Goal: Information Seeking & Learning: Compare options

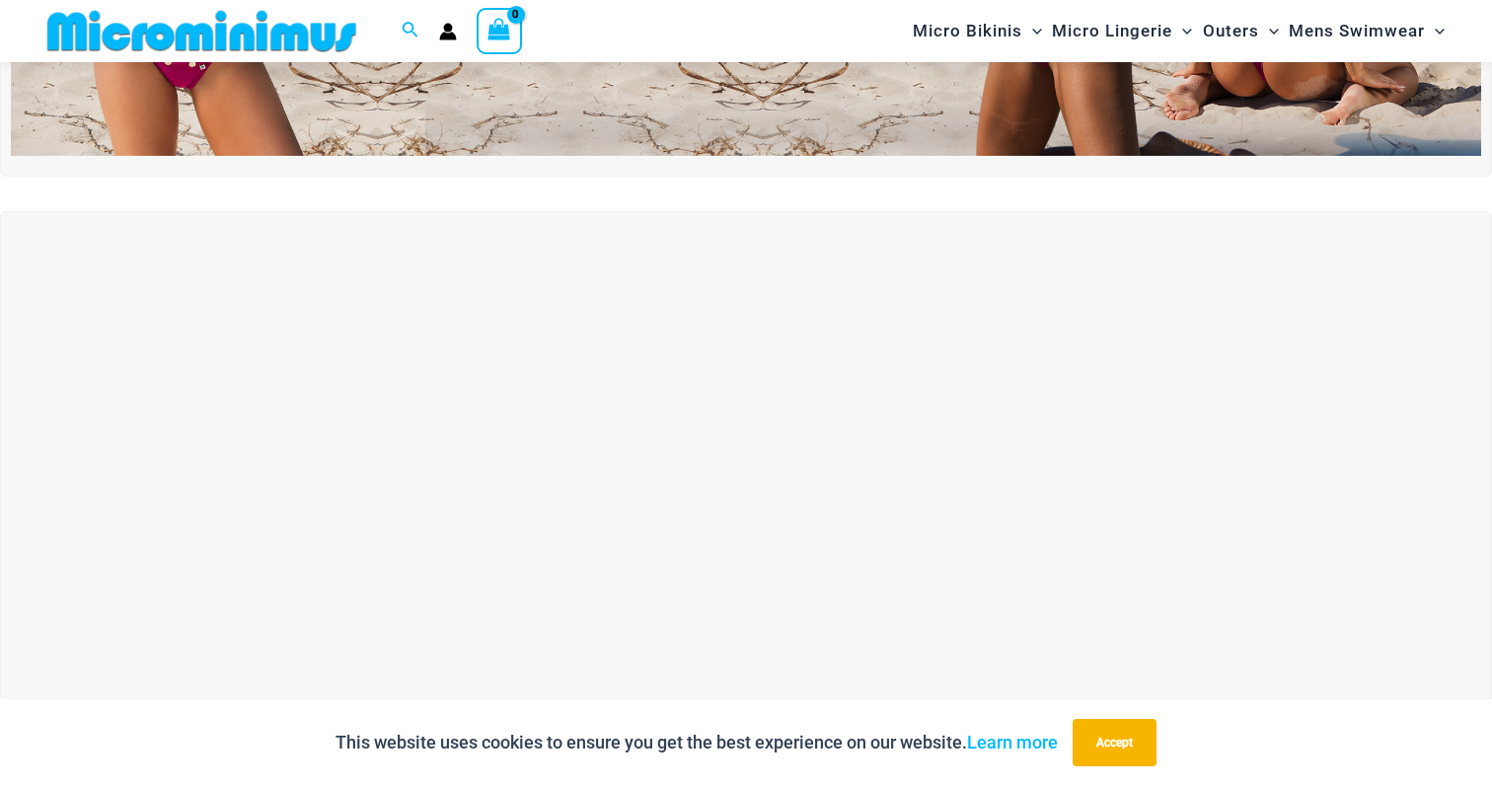
scroll to position [495, 0]
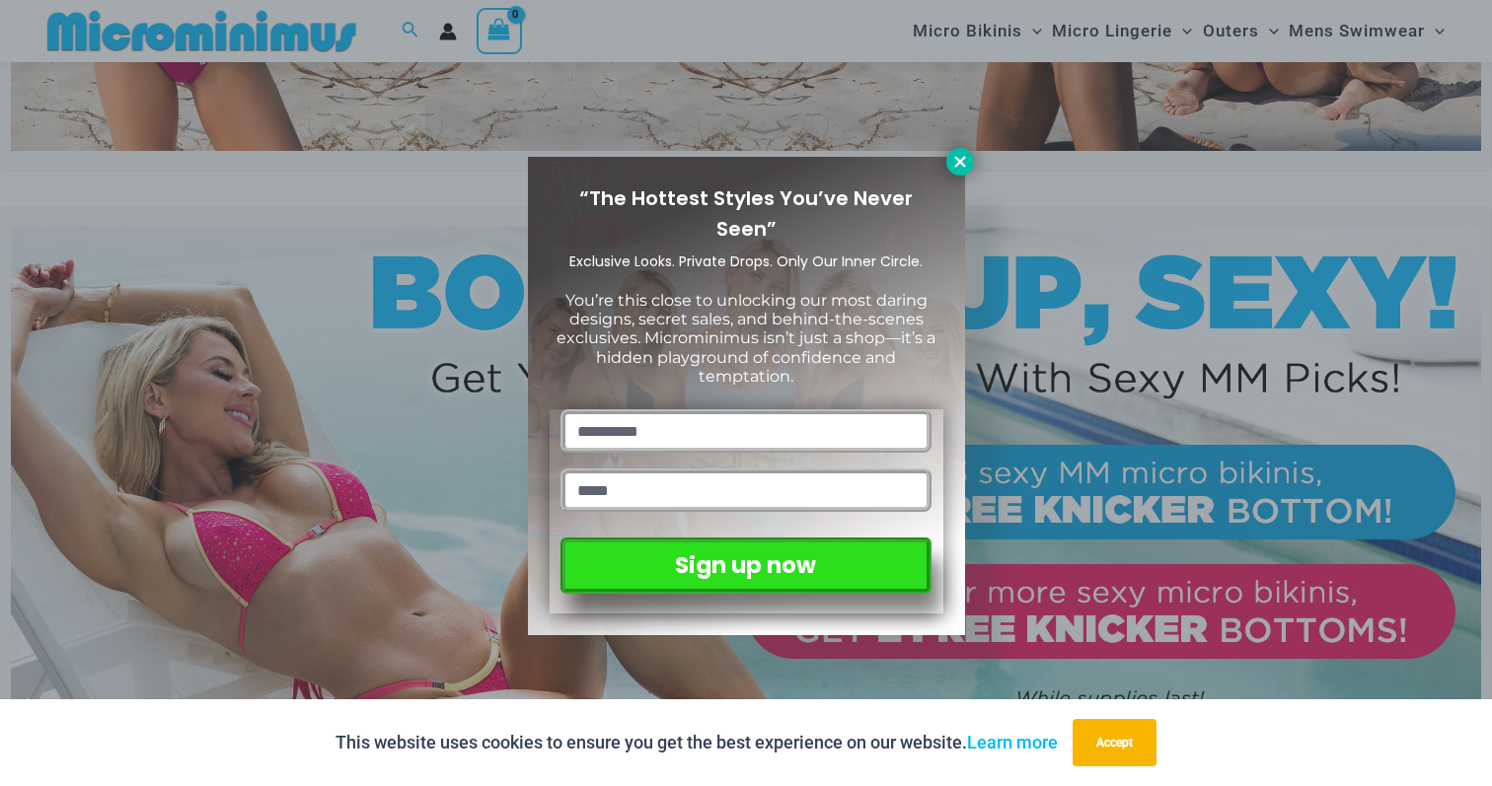
click at [959, 166] on icon at bounding box center [960, 162] width 18 height 18
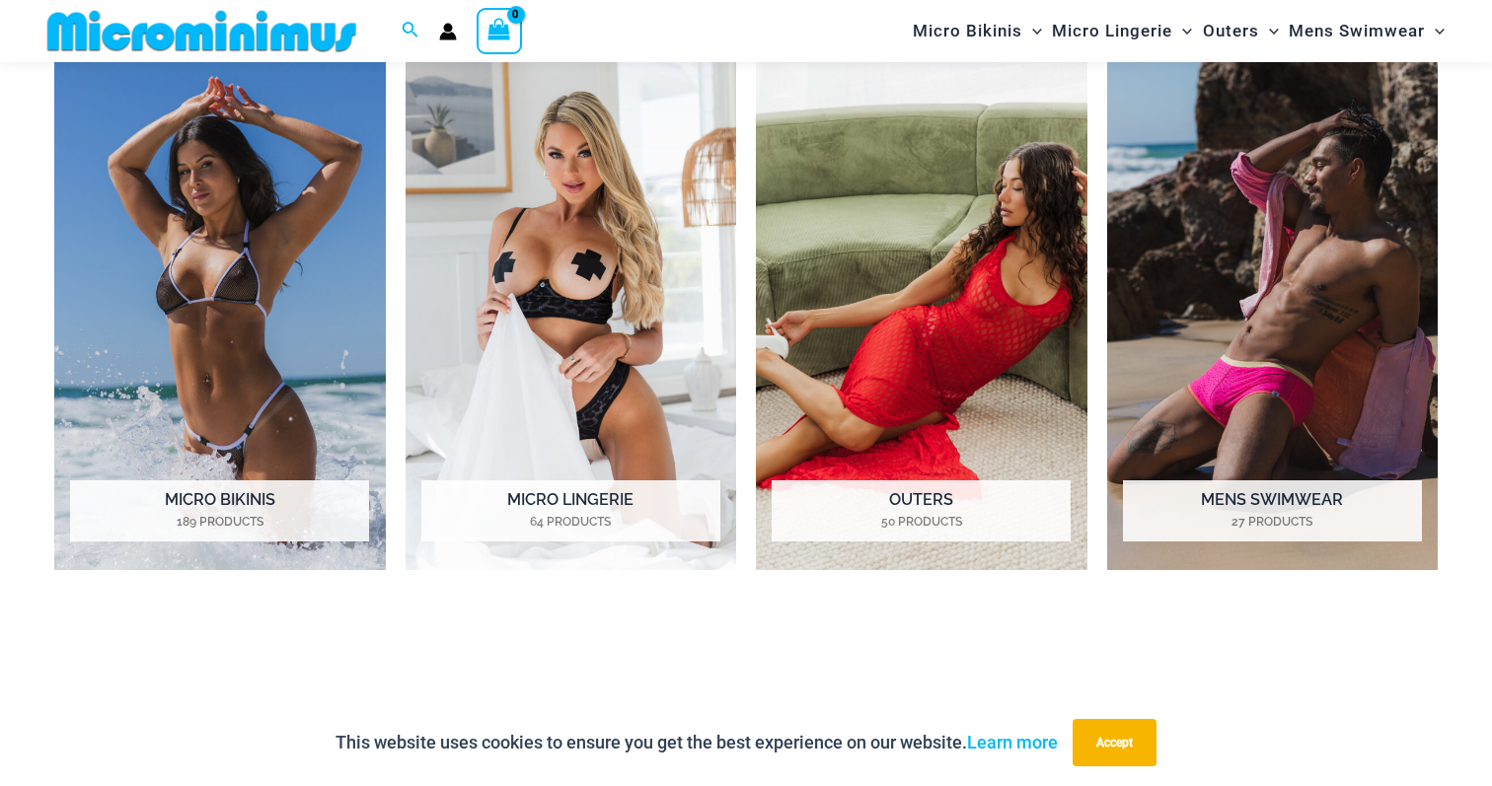
scroll to position [1555, 0]
click at [250, 409] on img "Visit product category Micro Bikinis" at bounding box center [220, 314] width 332 height 511
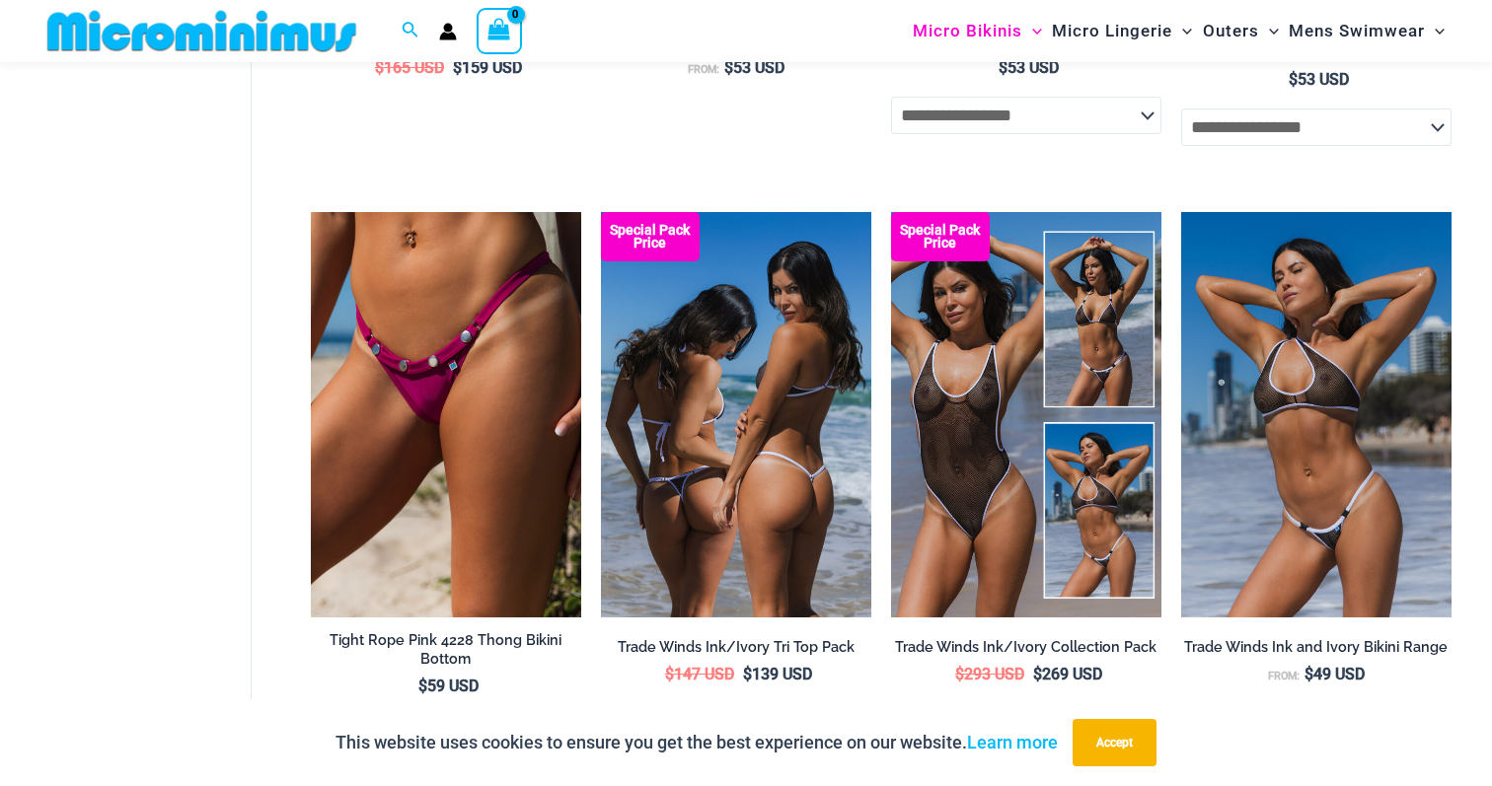
scroll to position [1069, 0]
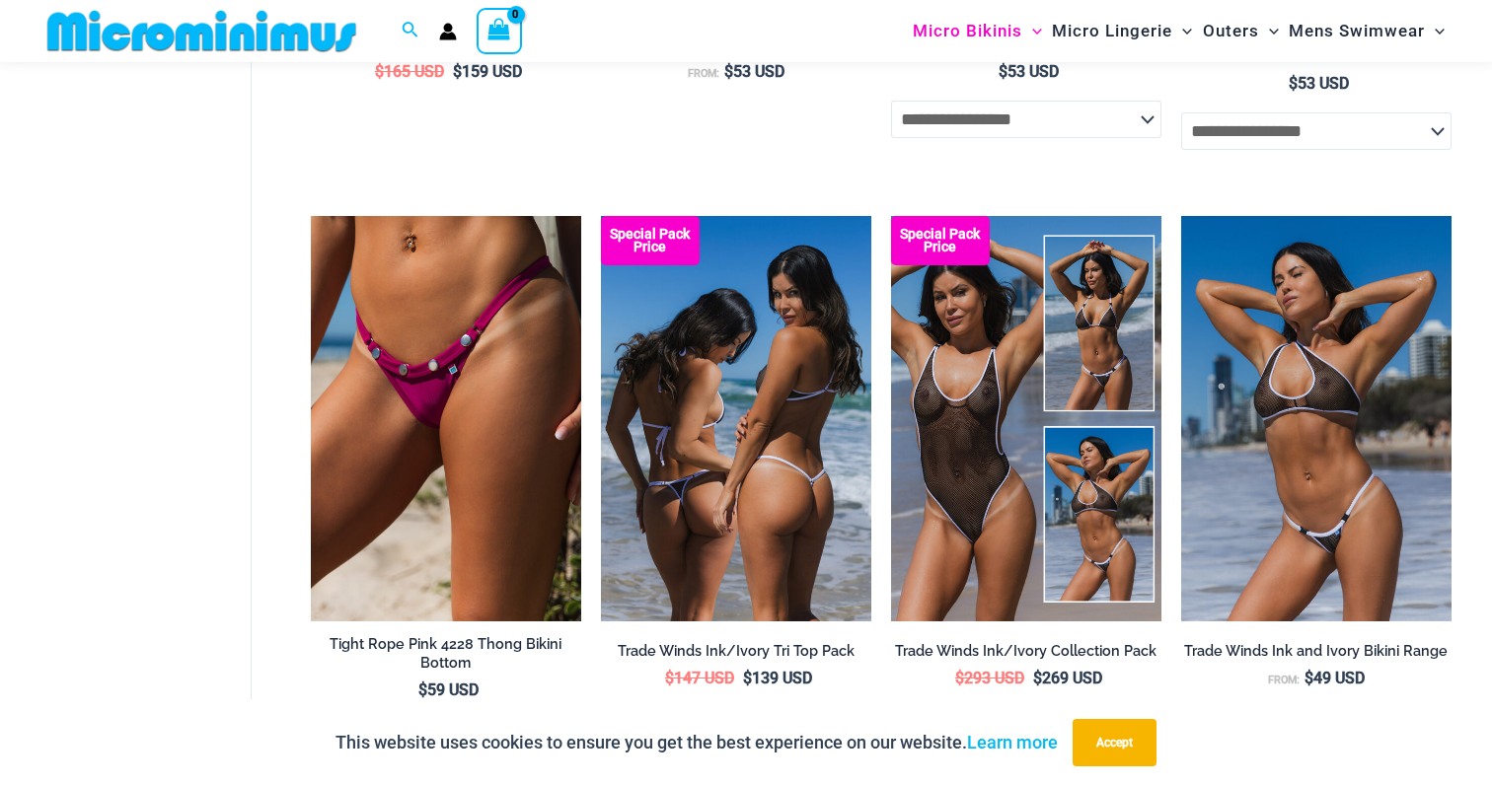
click at [741, 468] on img at bounding box center [736, 419] width 270 height 406
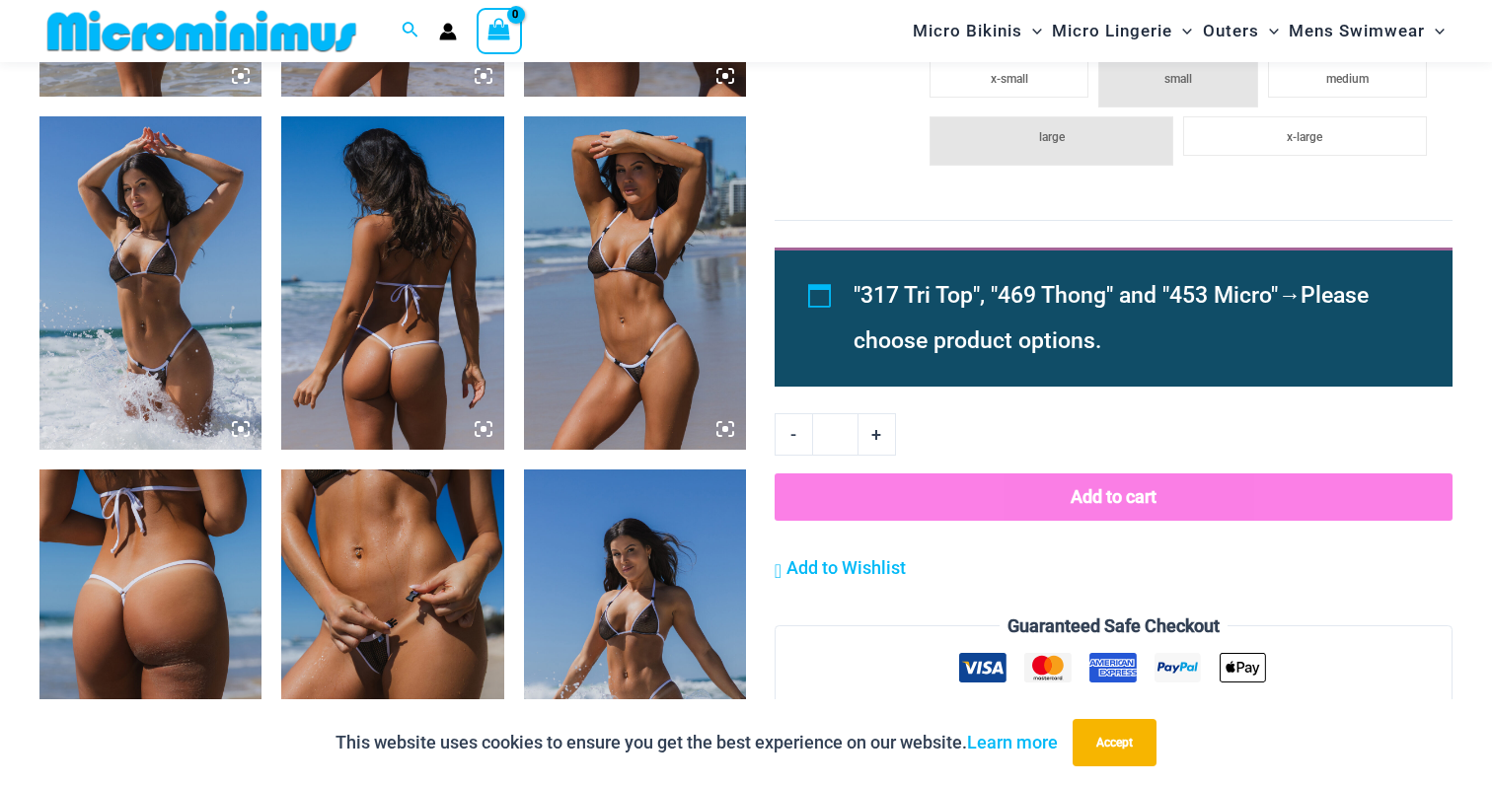
scroll to position [1835, 0]
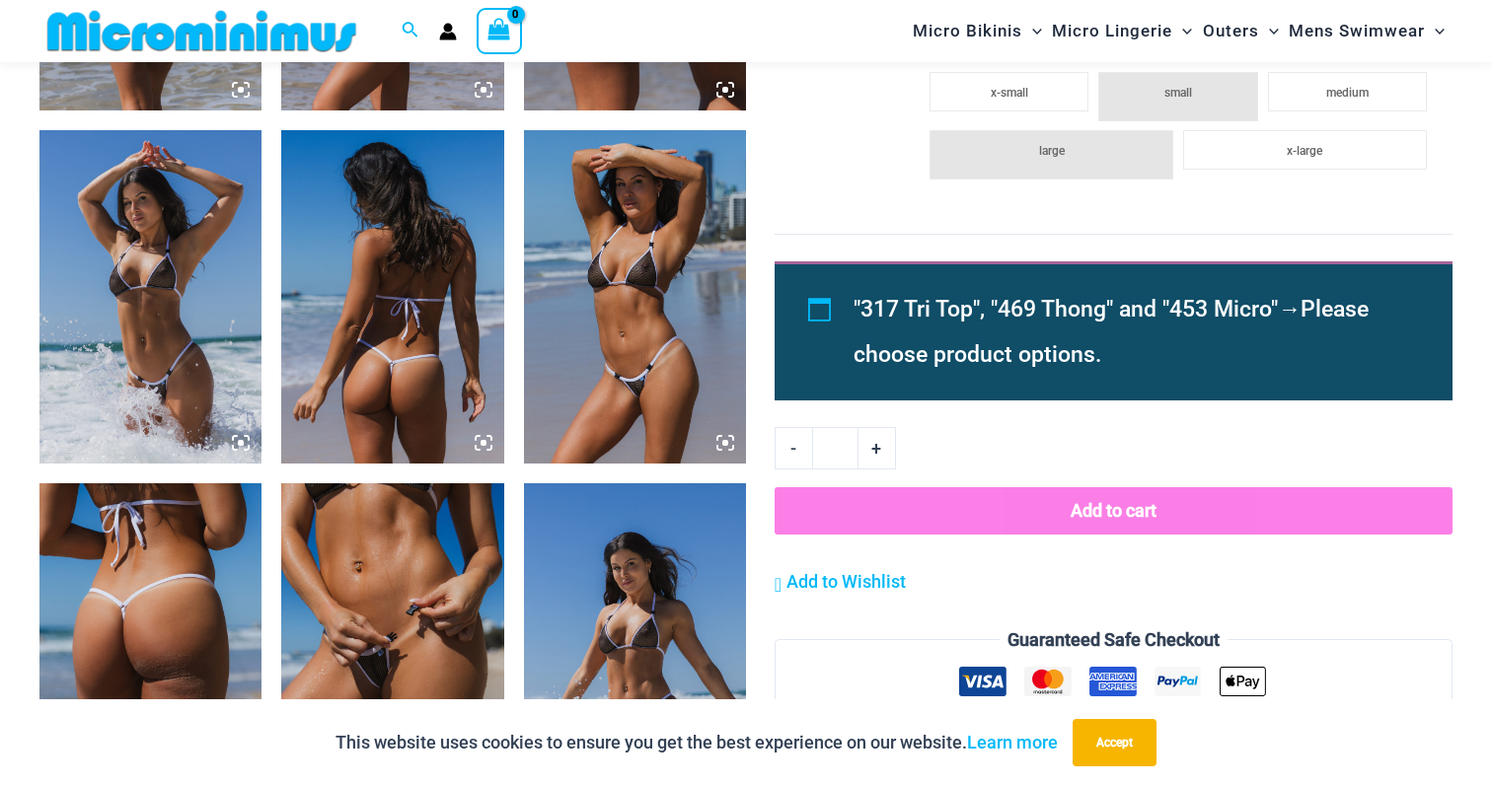
click at [391, 564] on img at bounding box center [392, 651] width 222 height 334
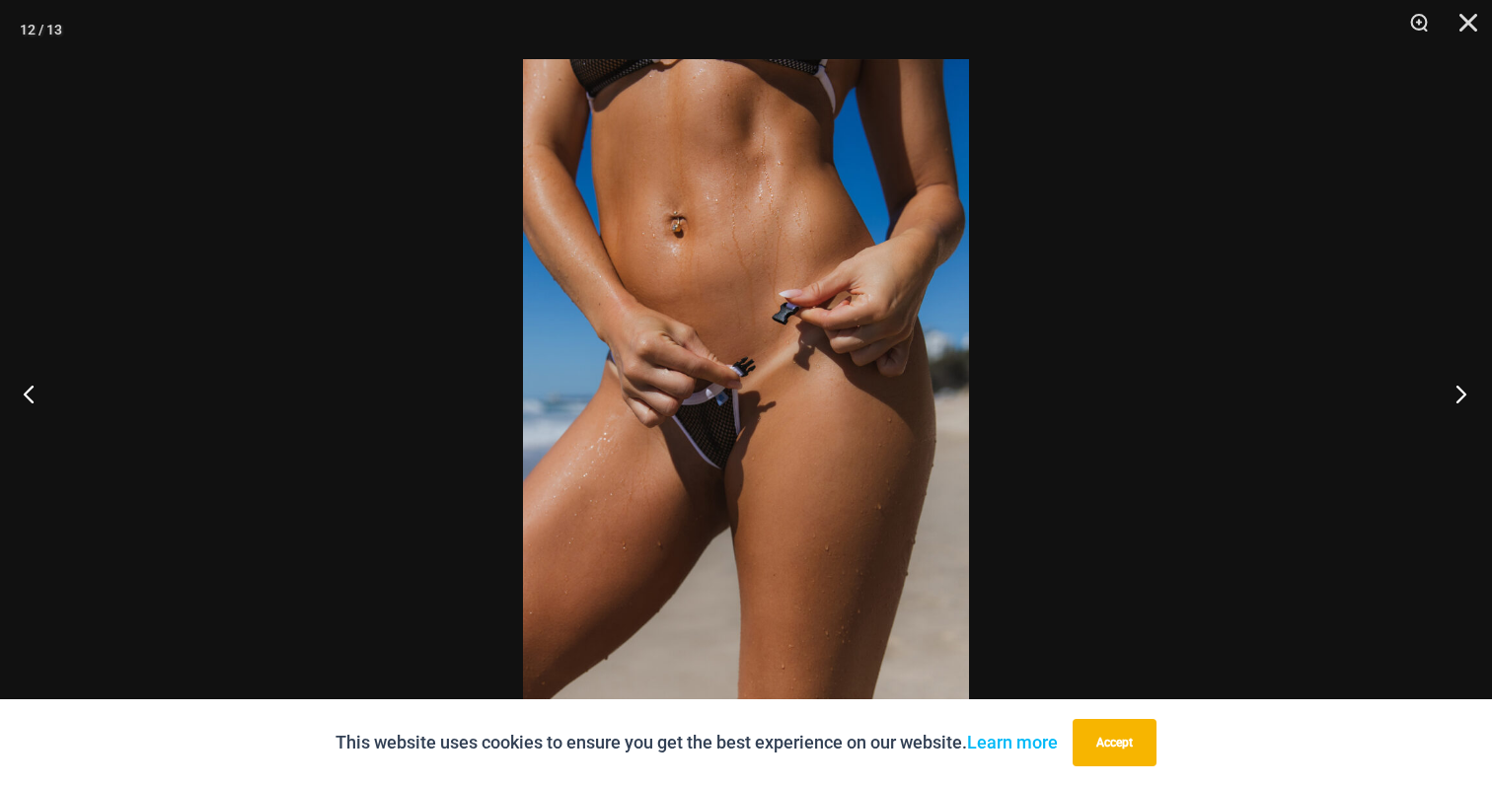
click at [1470, 411] on button "Next" at bounding box center [1455, 393] width 74 height 99
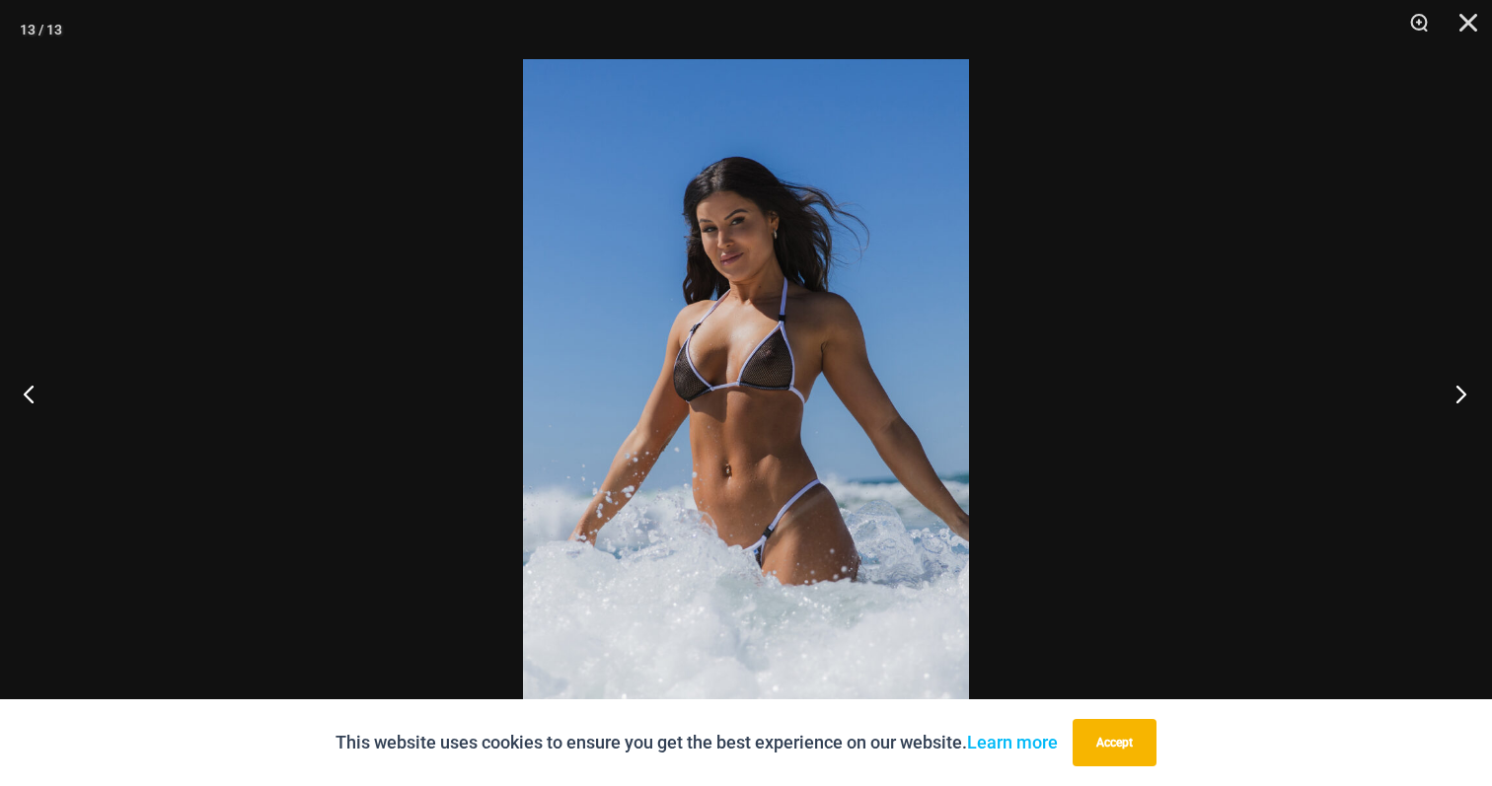
click at [1470, 411] on button "Next" at bounding box center [1455, 393] width 74 height 99
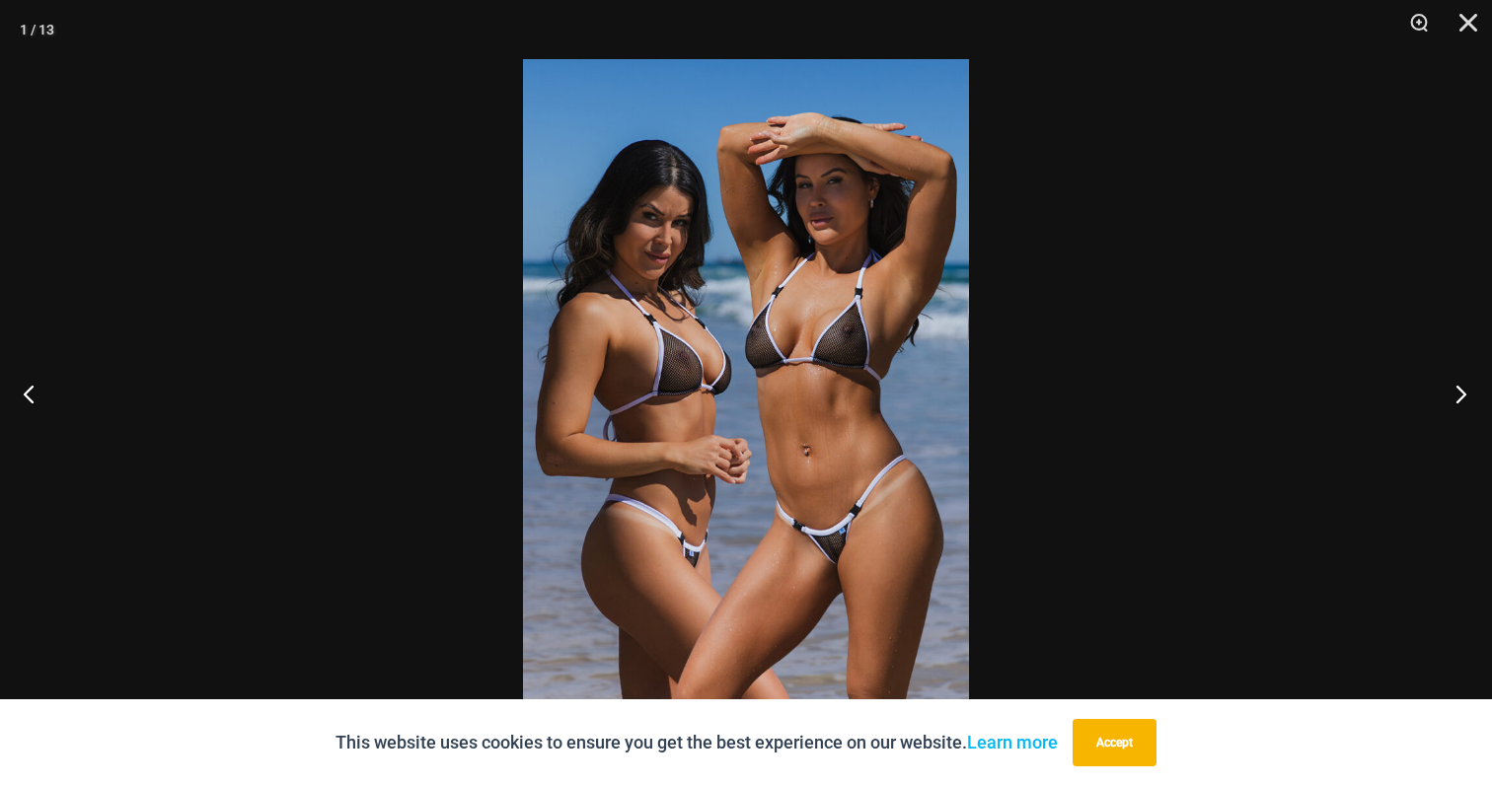
click at [1470, 411] on button "Next" at bounding box center [1455, 393] width 74 height 99
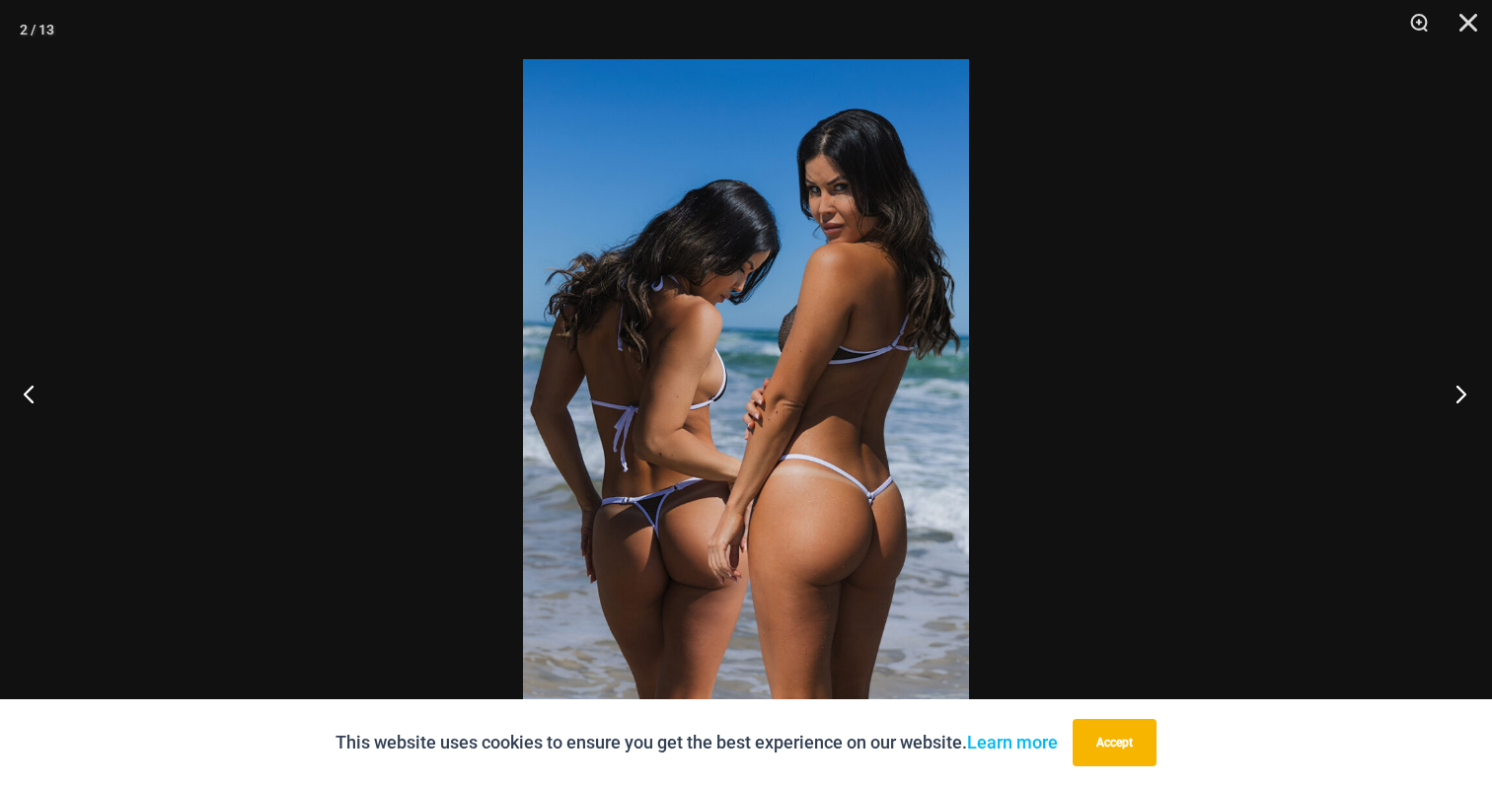
click at [1470, 411] on button "Next" at bounding box center [1455, 393] width 74 height 99
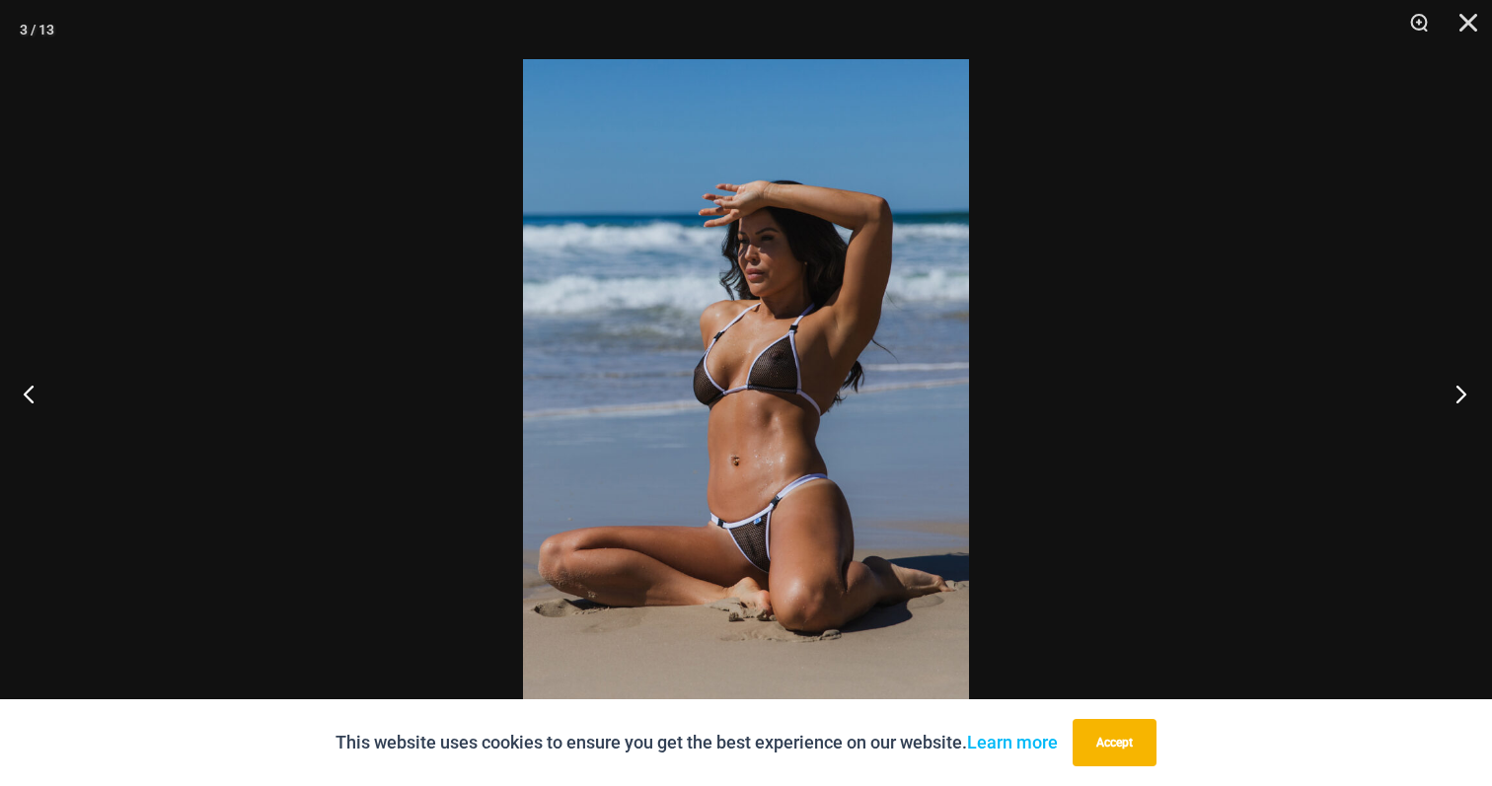
click at [1470, 411] on button "Next" at bounding box center [1455, 393] width 74 height 99
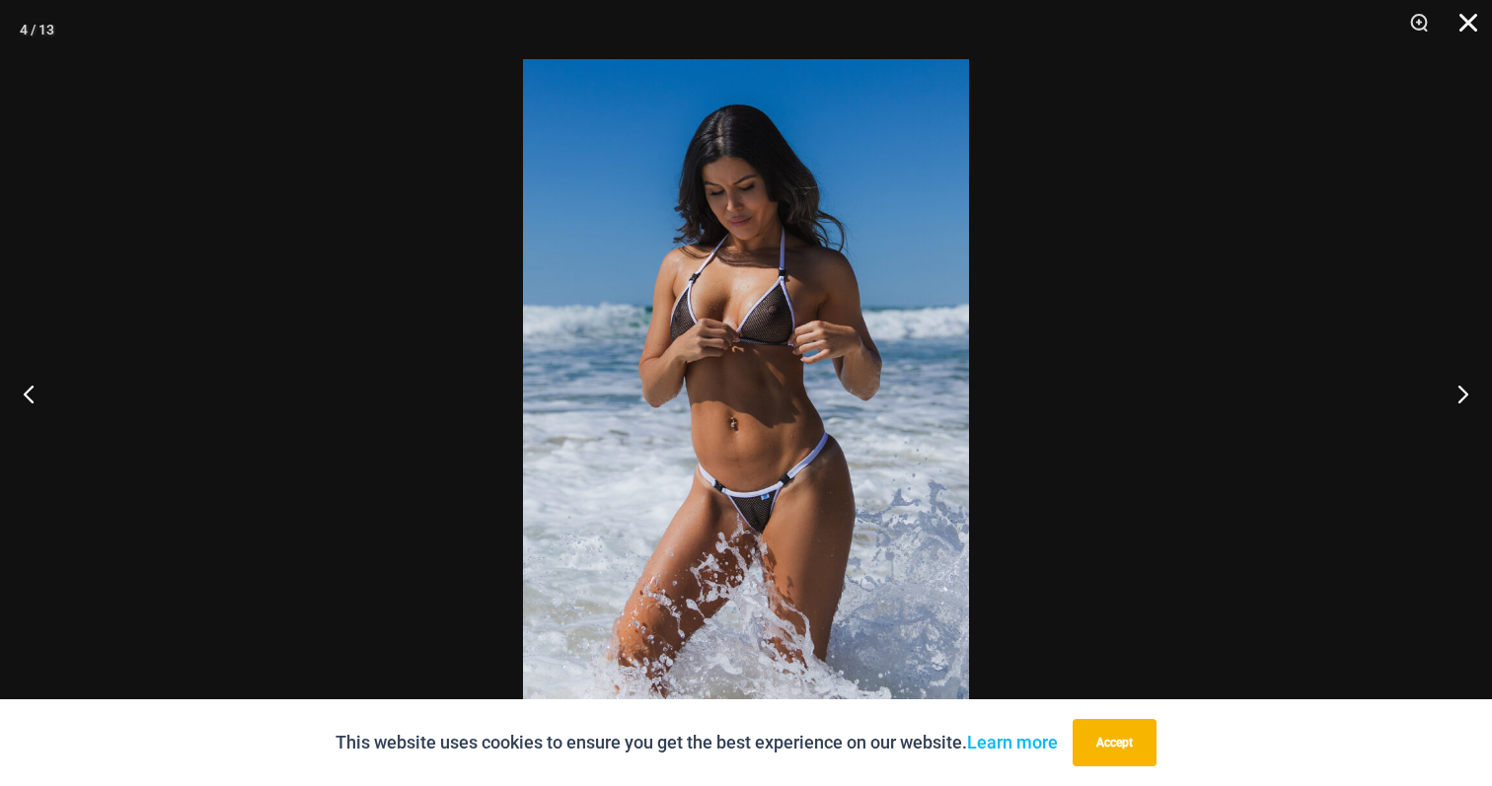
click at [1476, 24] on button "Close" at bounding box center [1461, 29] width 49 height 59
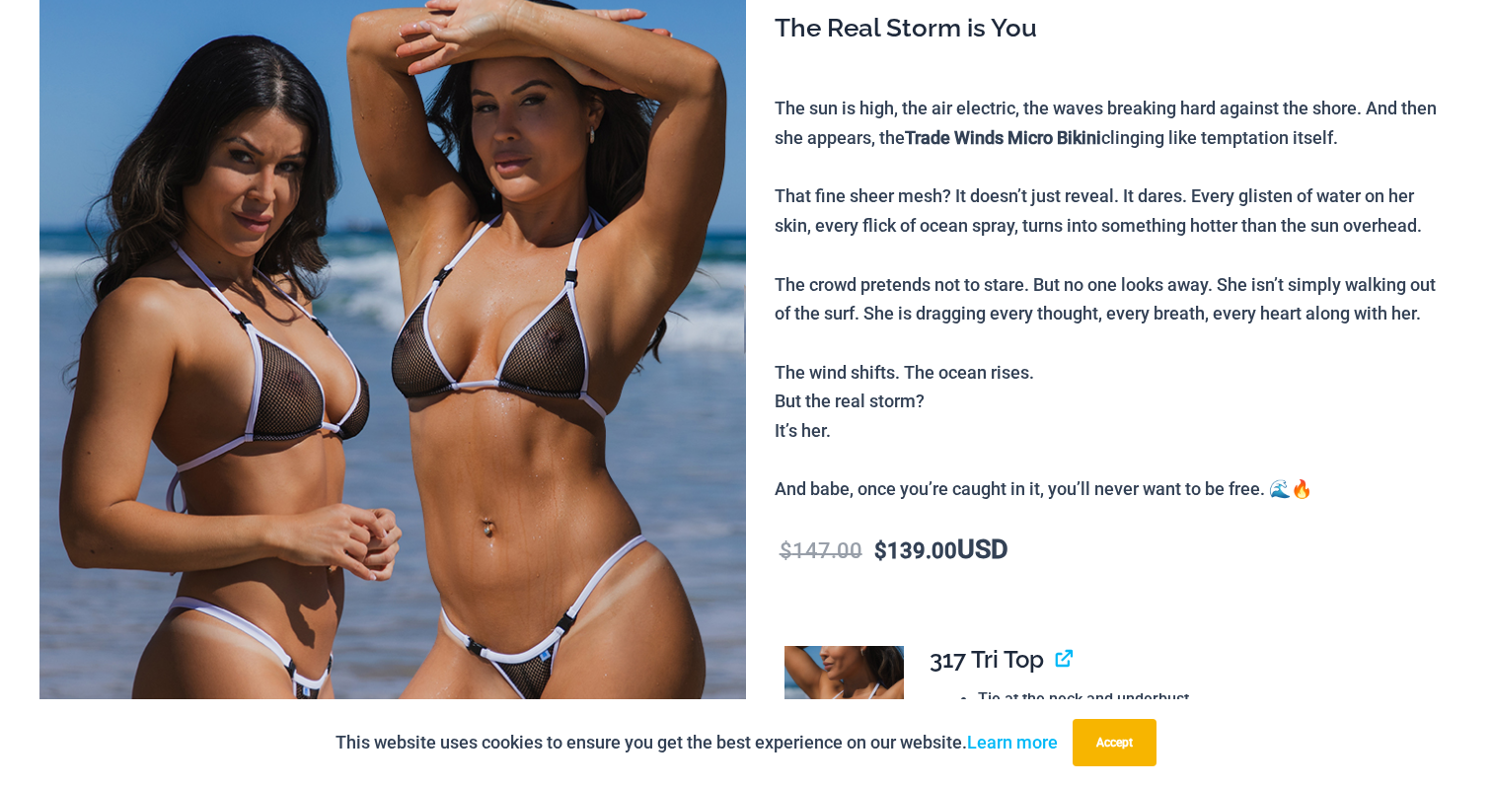
scroll to position [0, 0]
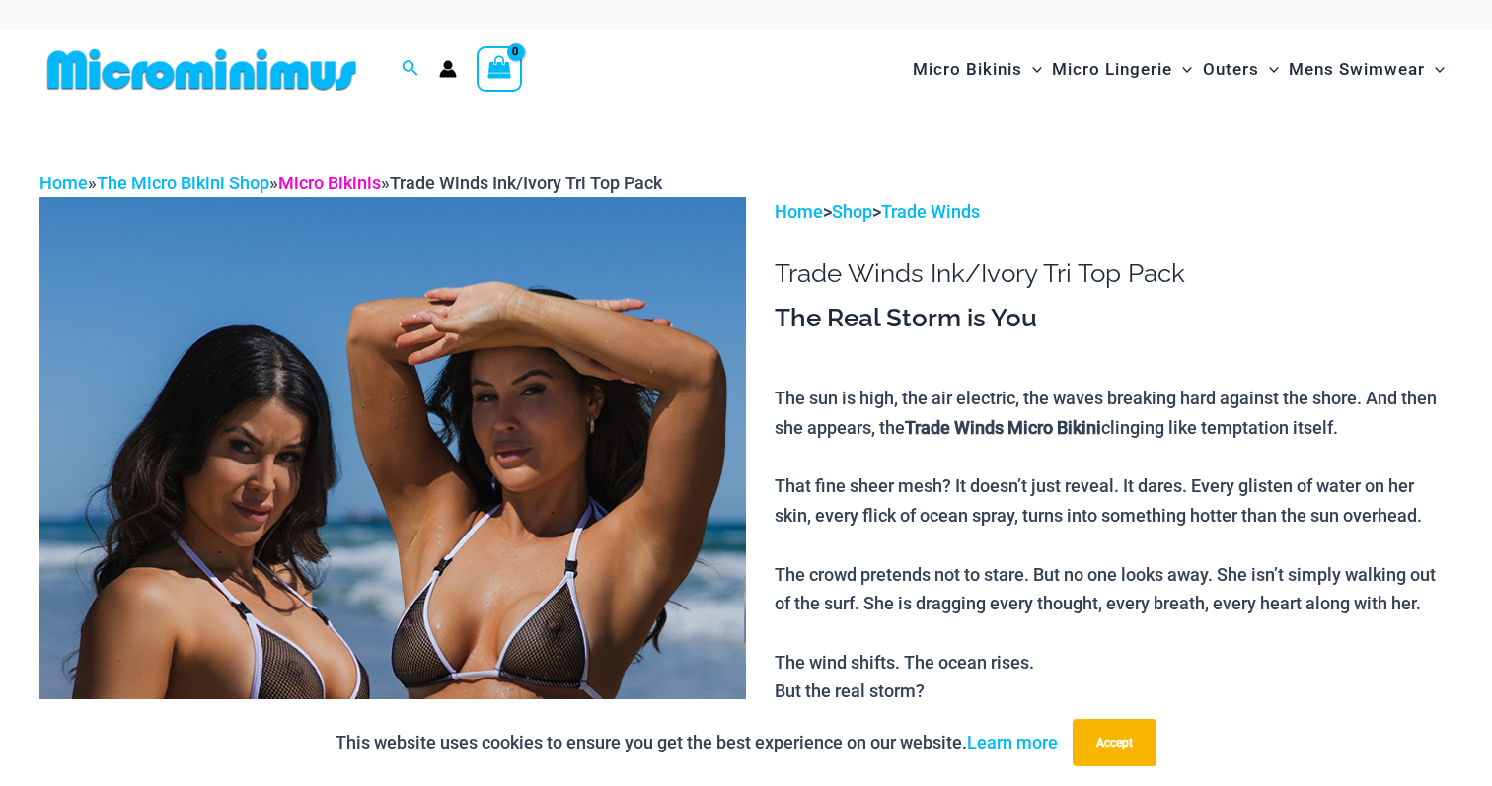
click at [365, 187] on link "Micro Bikinis" at bounding box center [329, 183] width 103 height 21
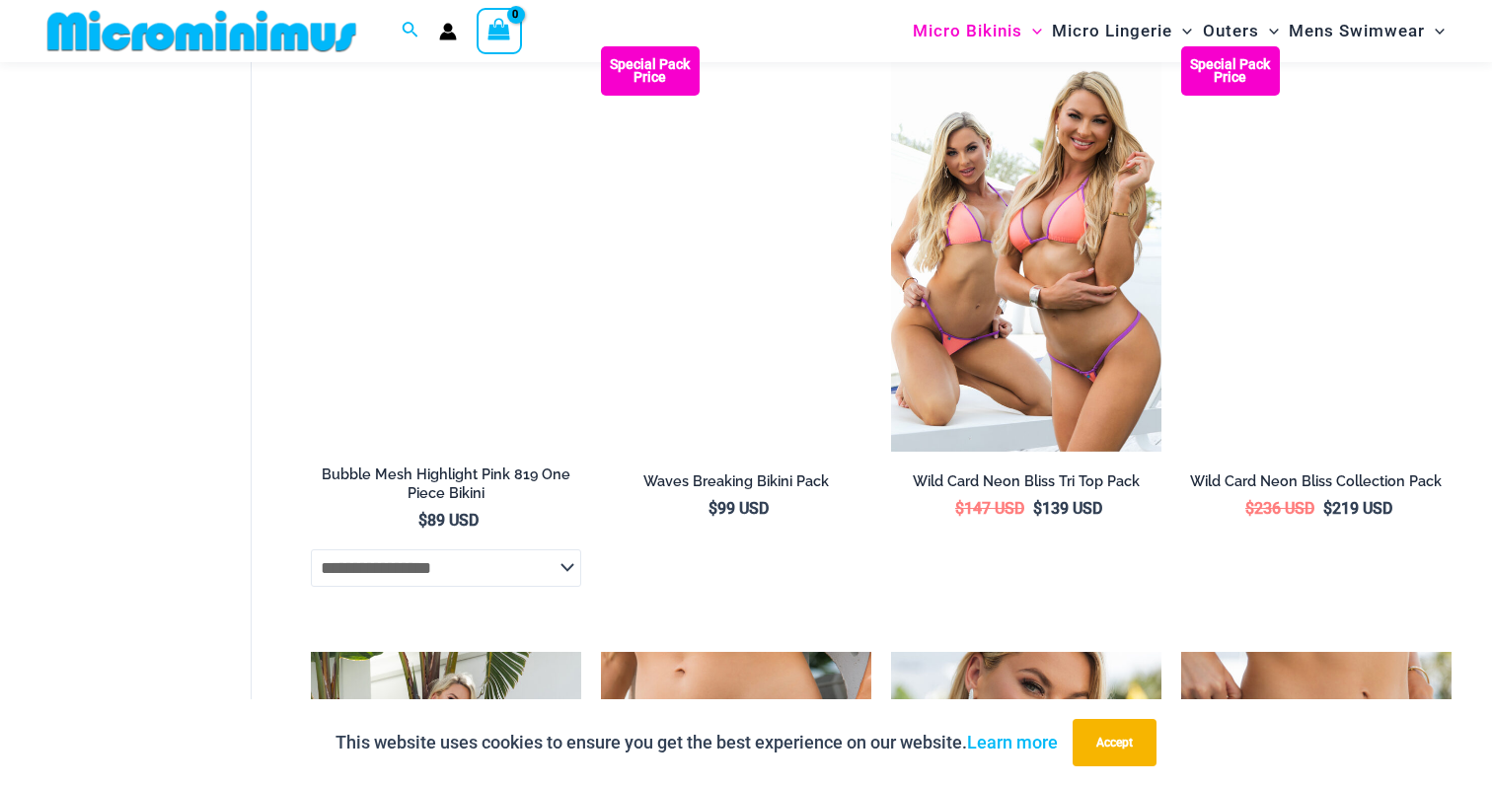
scroll to position [3668, 0]
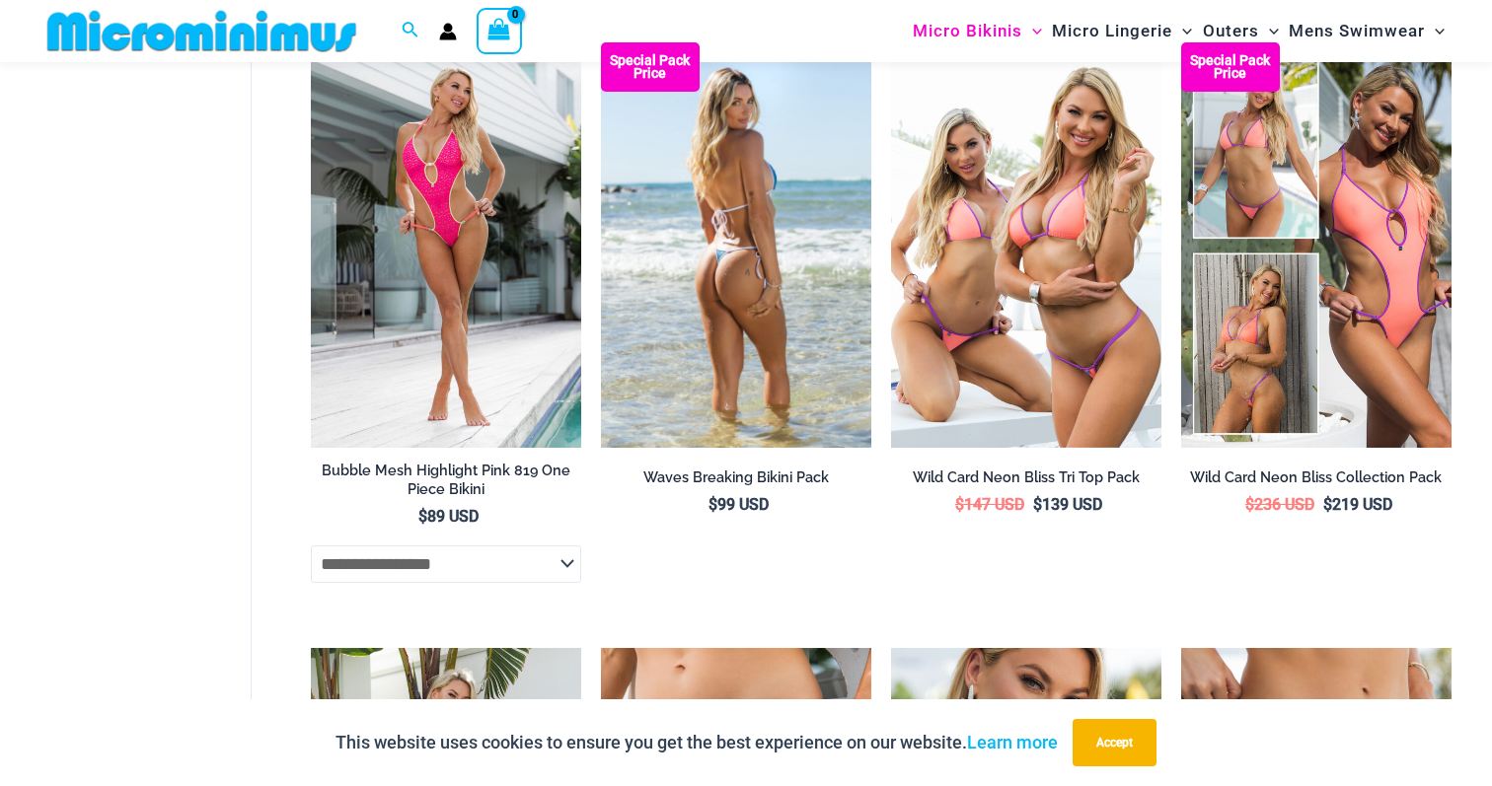
click at [752, 299] on img at bounding box center [736, 245] width 270 height 406
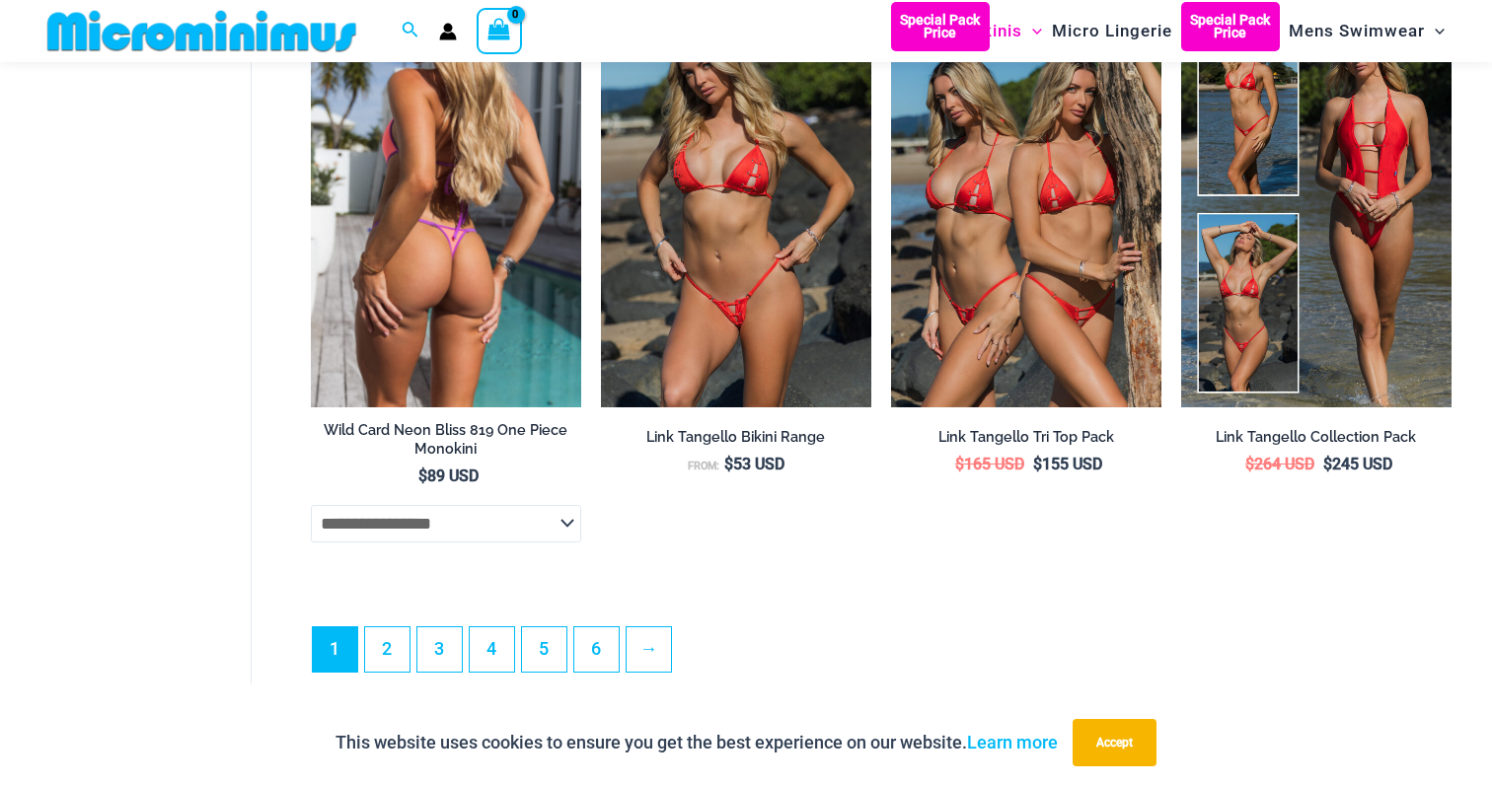
scroll to position [4939, 0]
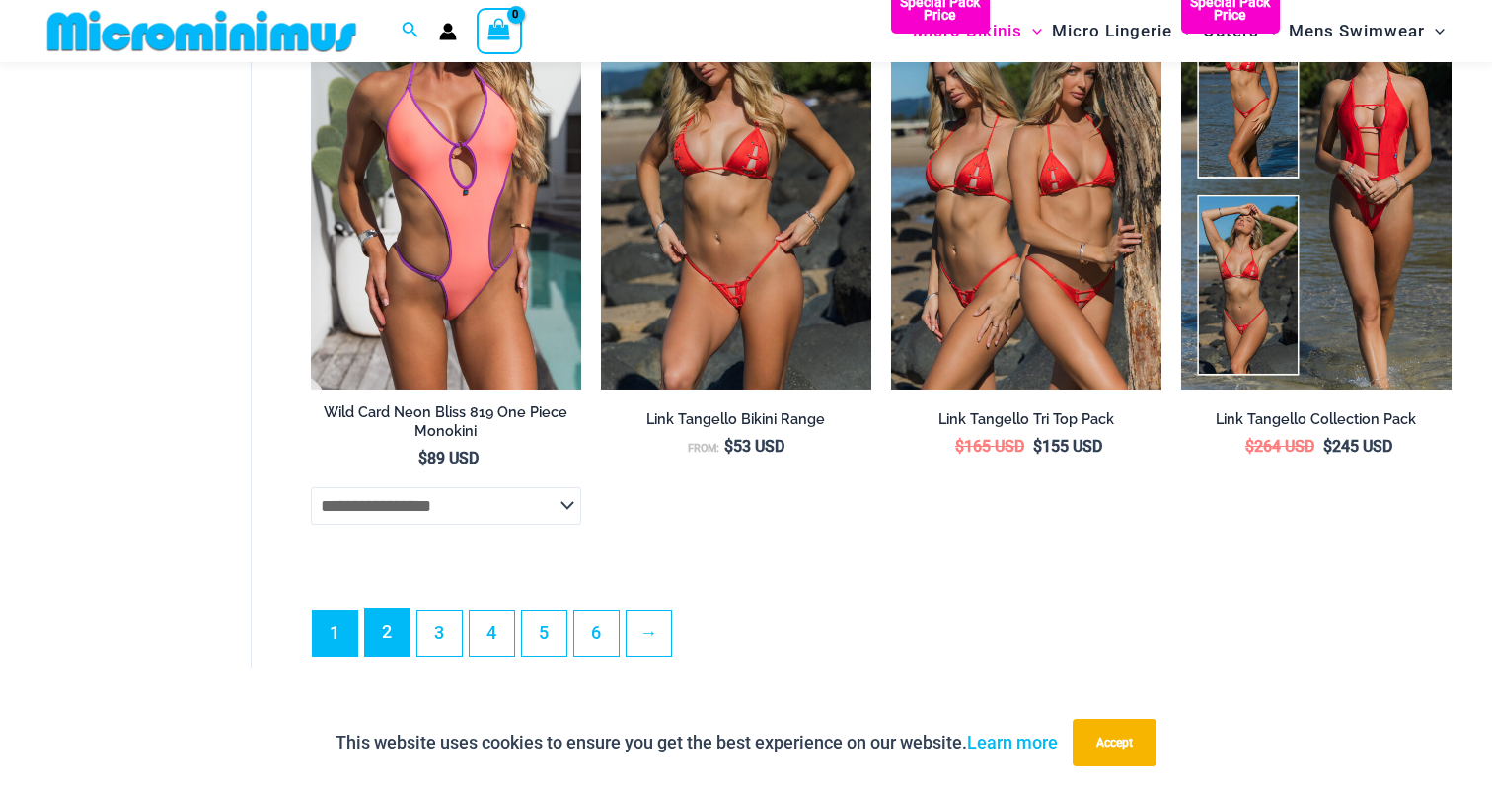
click at [385, 630] on link "2" at bounding box center [387, 633] width 44 height 46
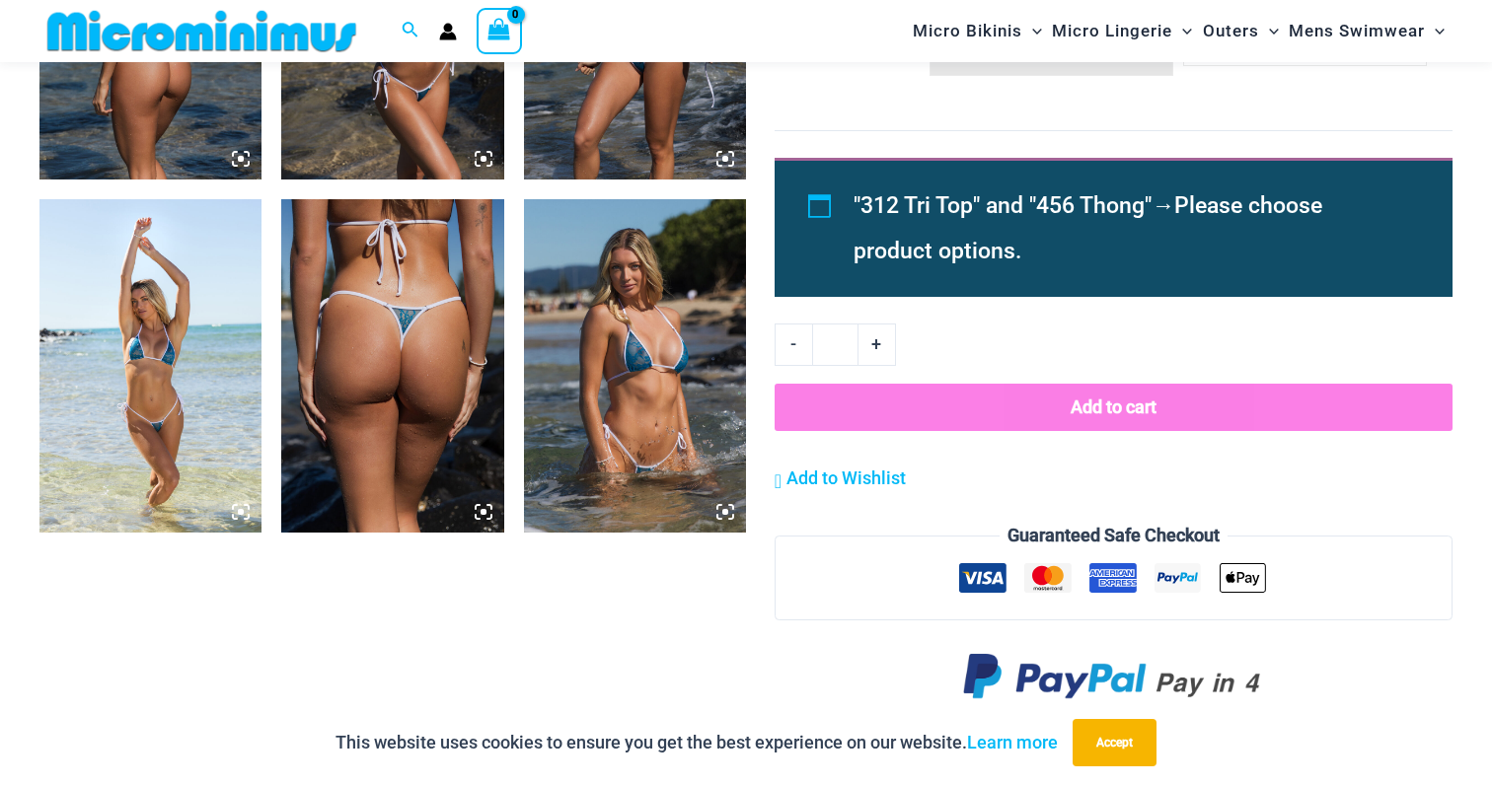
scroll to position [1728, 0]
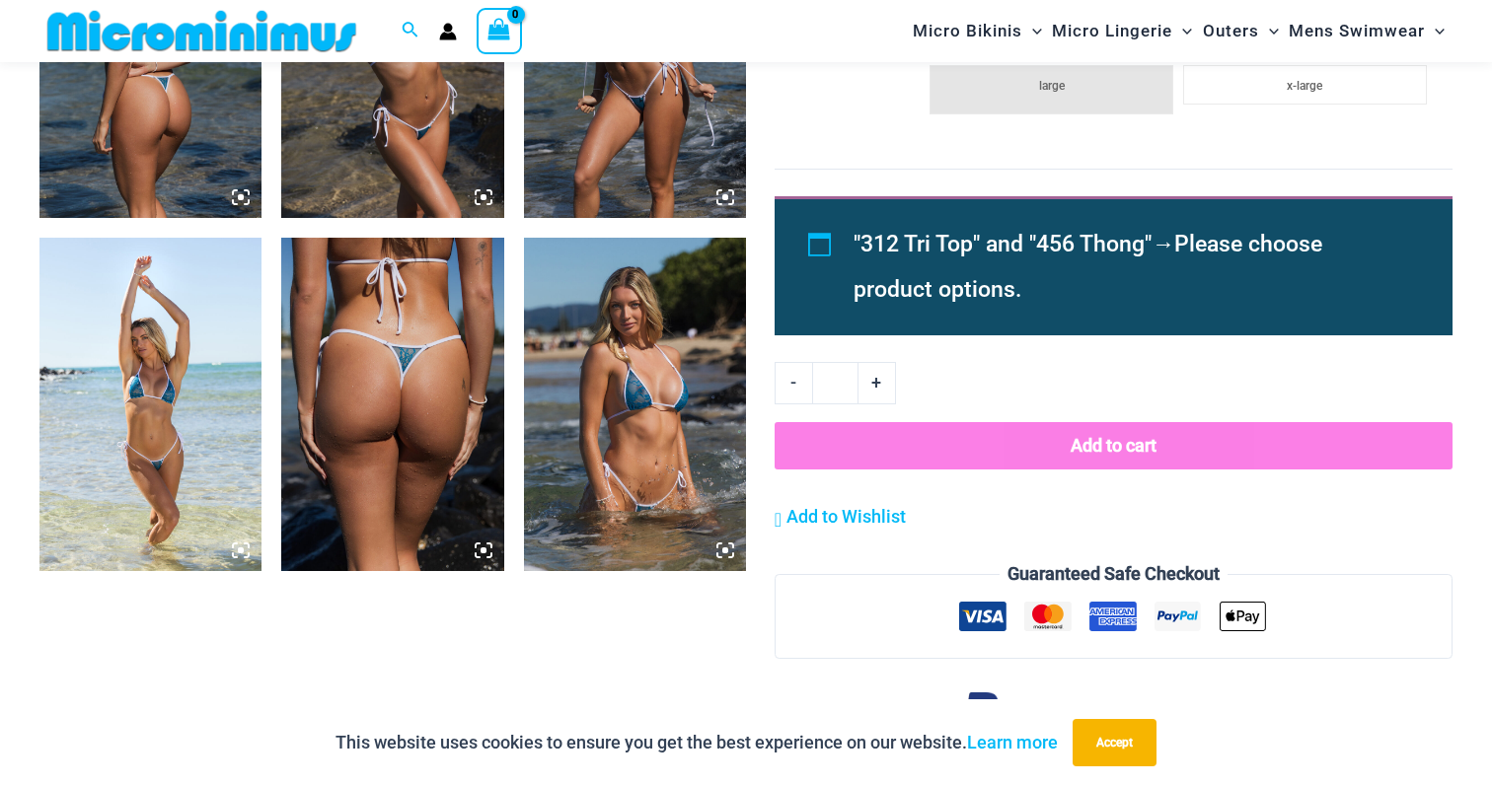
click at [661, 348] on img at bounding box center [635, 405] width 222 height 334
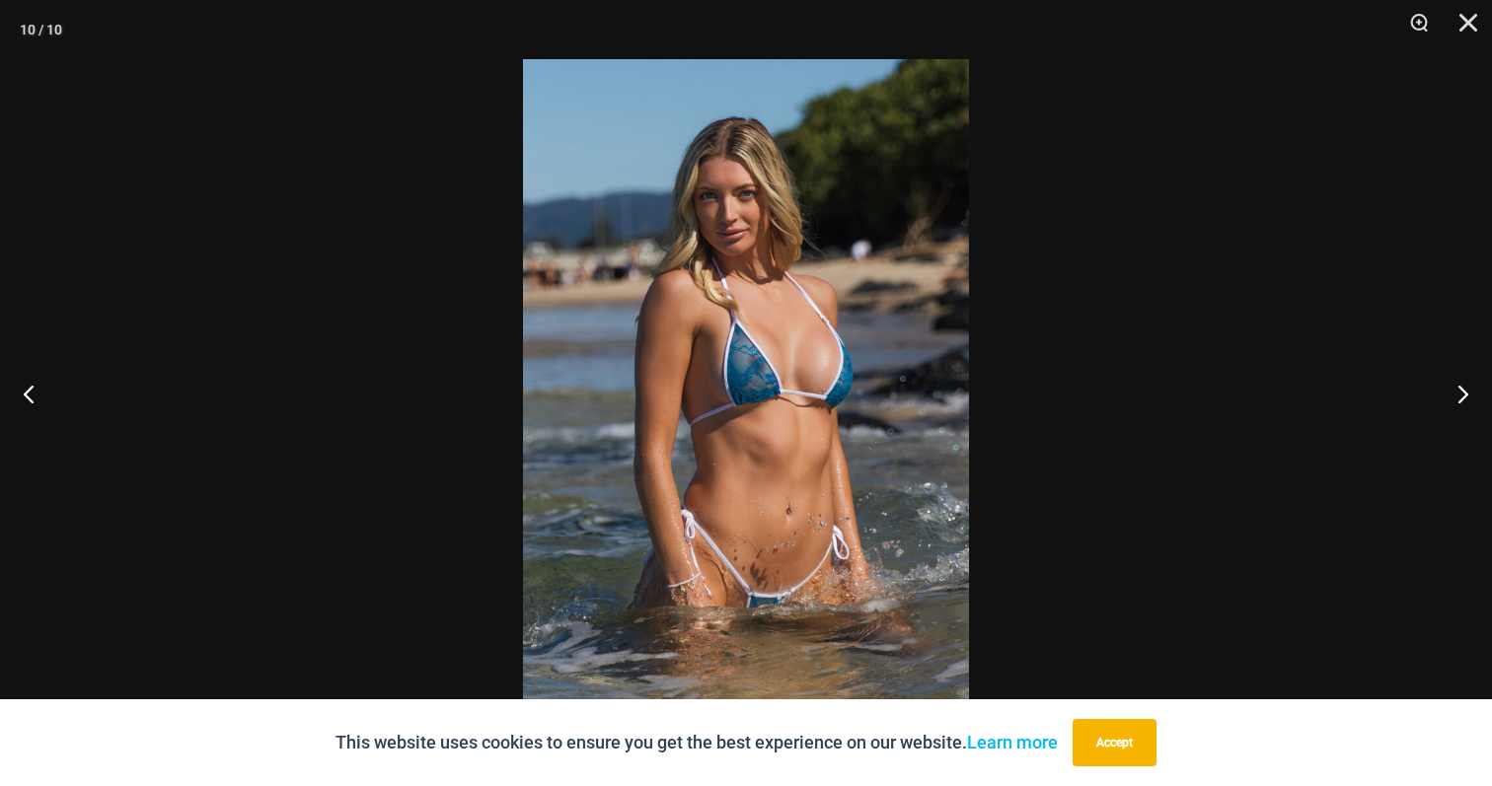
click at [803, 406] on img at bounding box center [746, 393] width 446 height 668
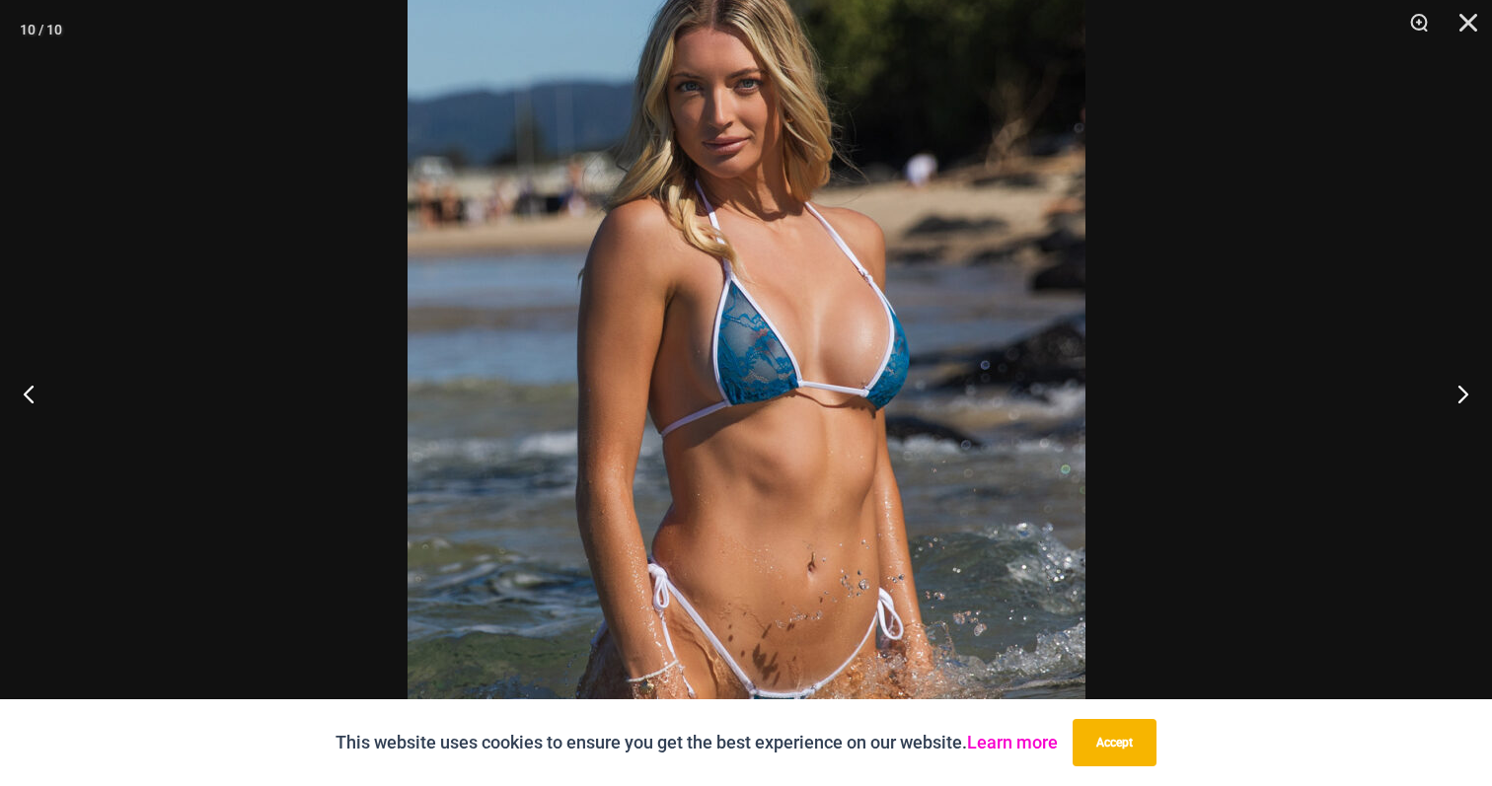
click at [1028, 735] on link "Learn more" at bounding box center [1012, 742] width 91 height 21
click at [726, 309] on img at bounding box center [747, 387] width 678 height 1016
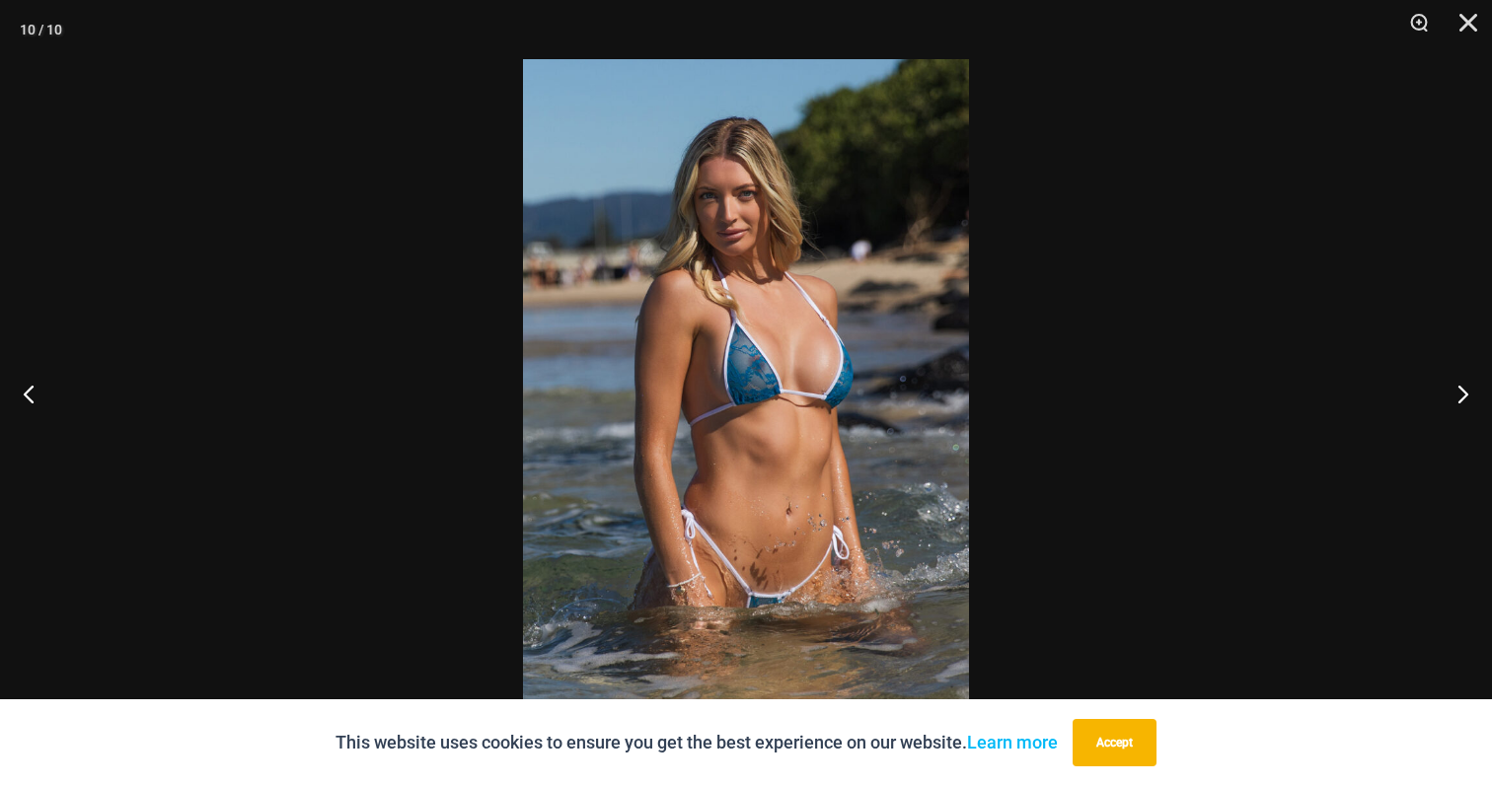
click at [726, 309] on img at bounding box center [746, 393] width 446 height 668
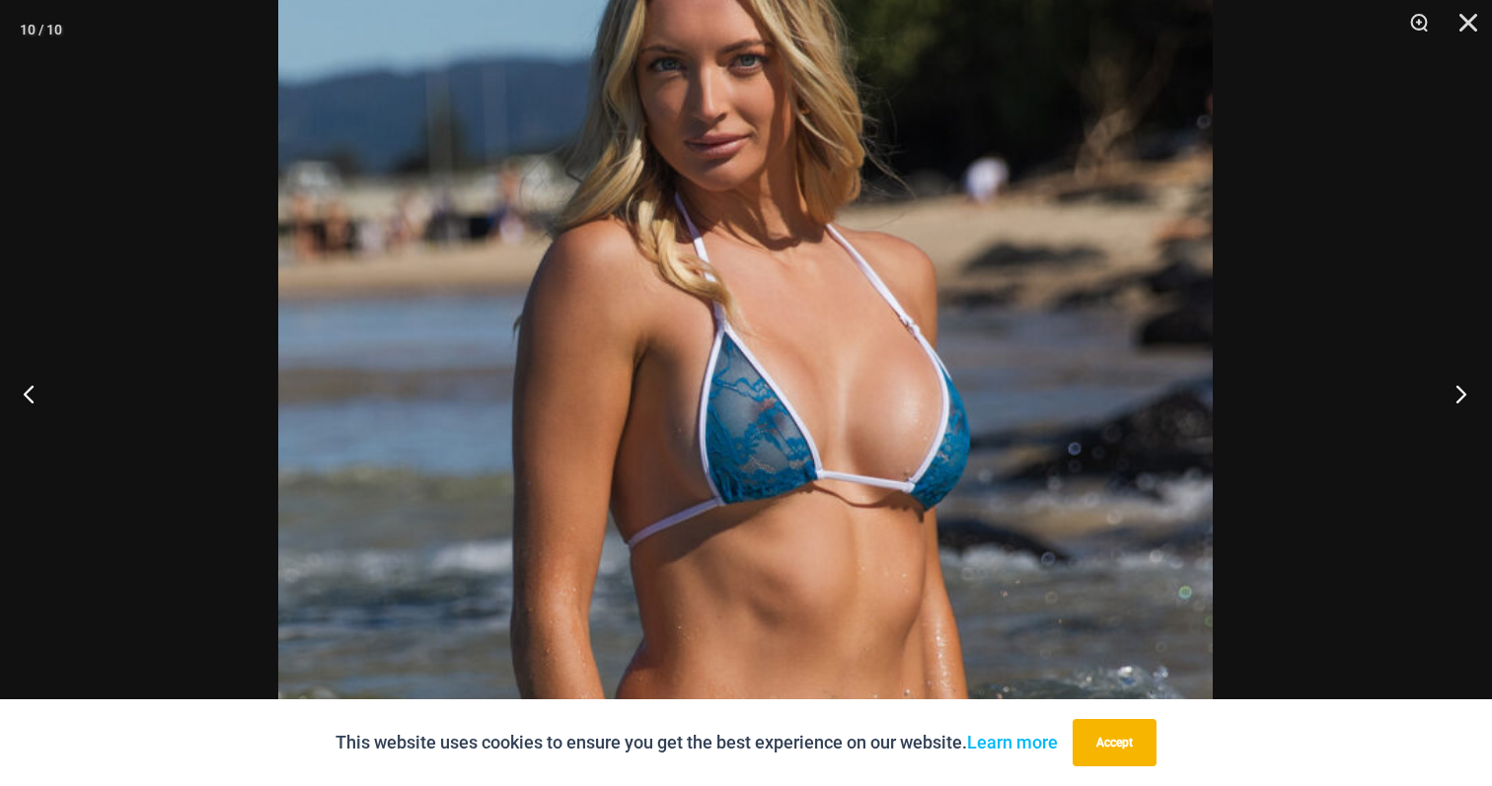
click at [1467, 403] on button "Next" at bounding box center [1455, 393] width 74 height 99
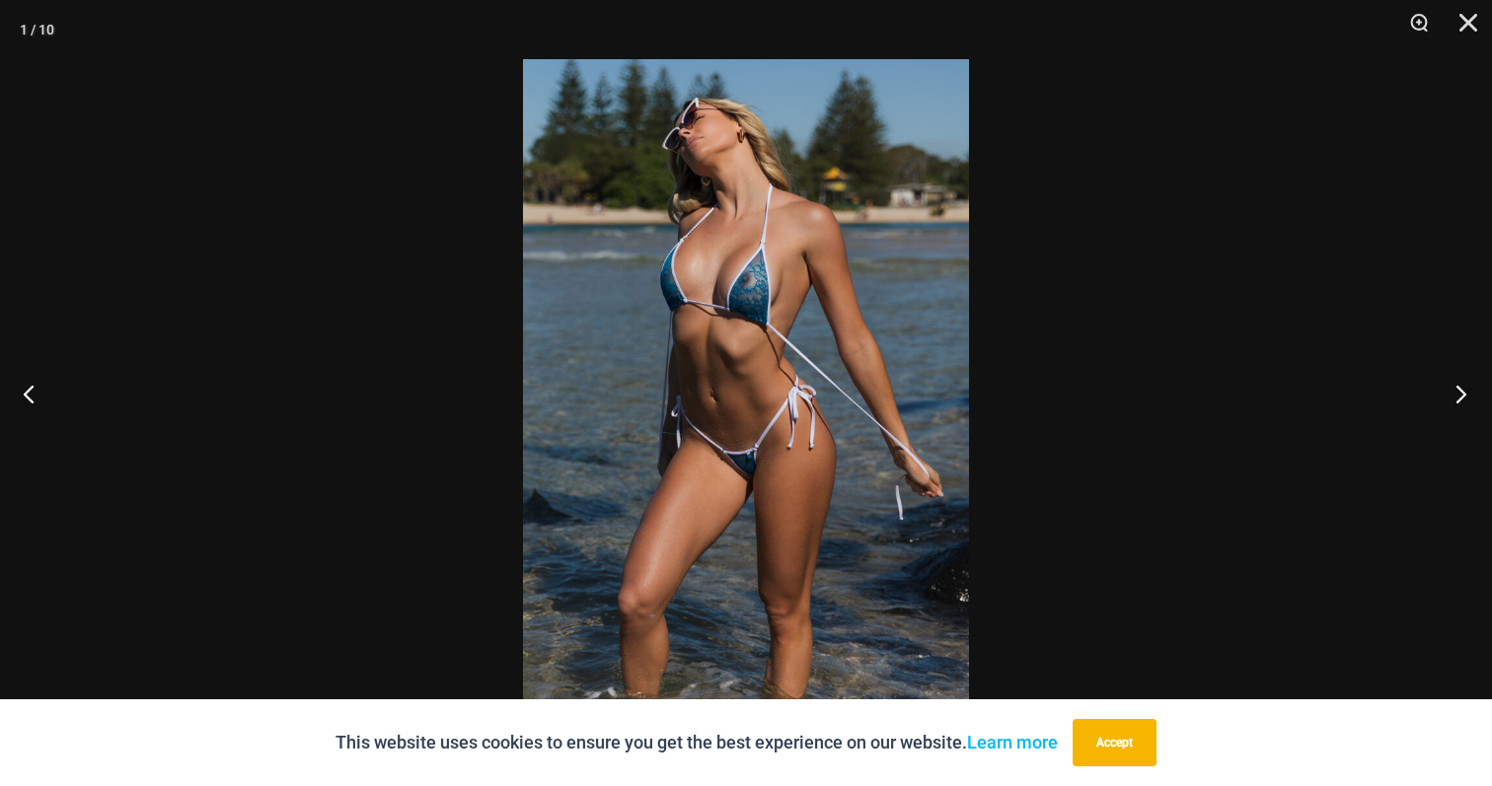
click at [1467, 403] on button "Next" at bounding box center [1455, 393] width 74 height 99
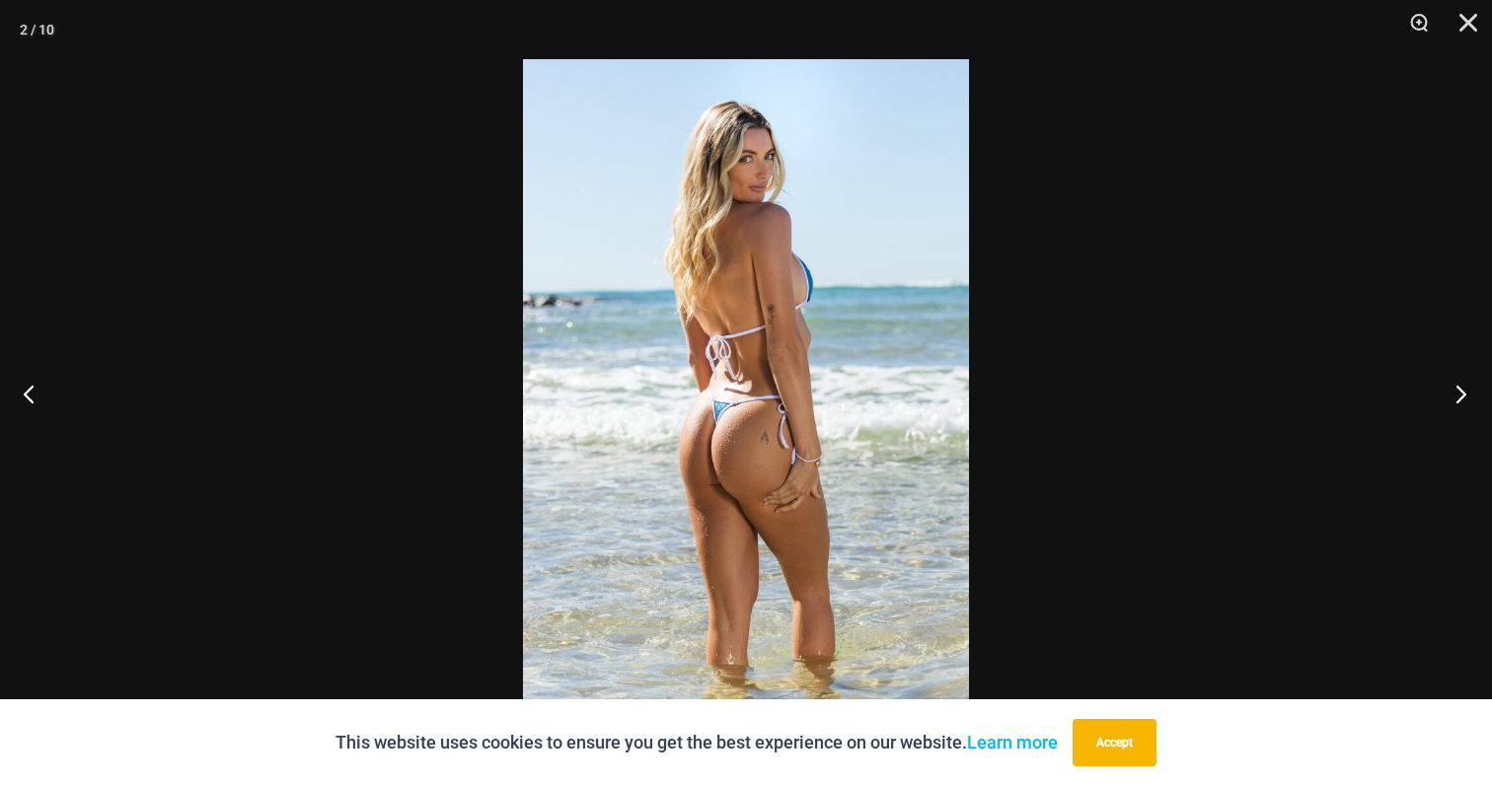
click at [1467, 403] on button "Next" at bounding box center [1455, 393] width 74 height 99
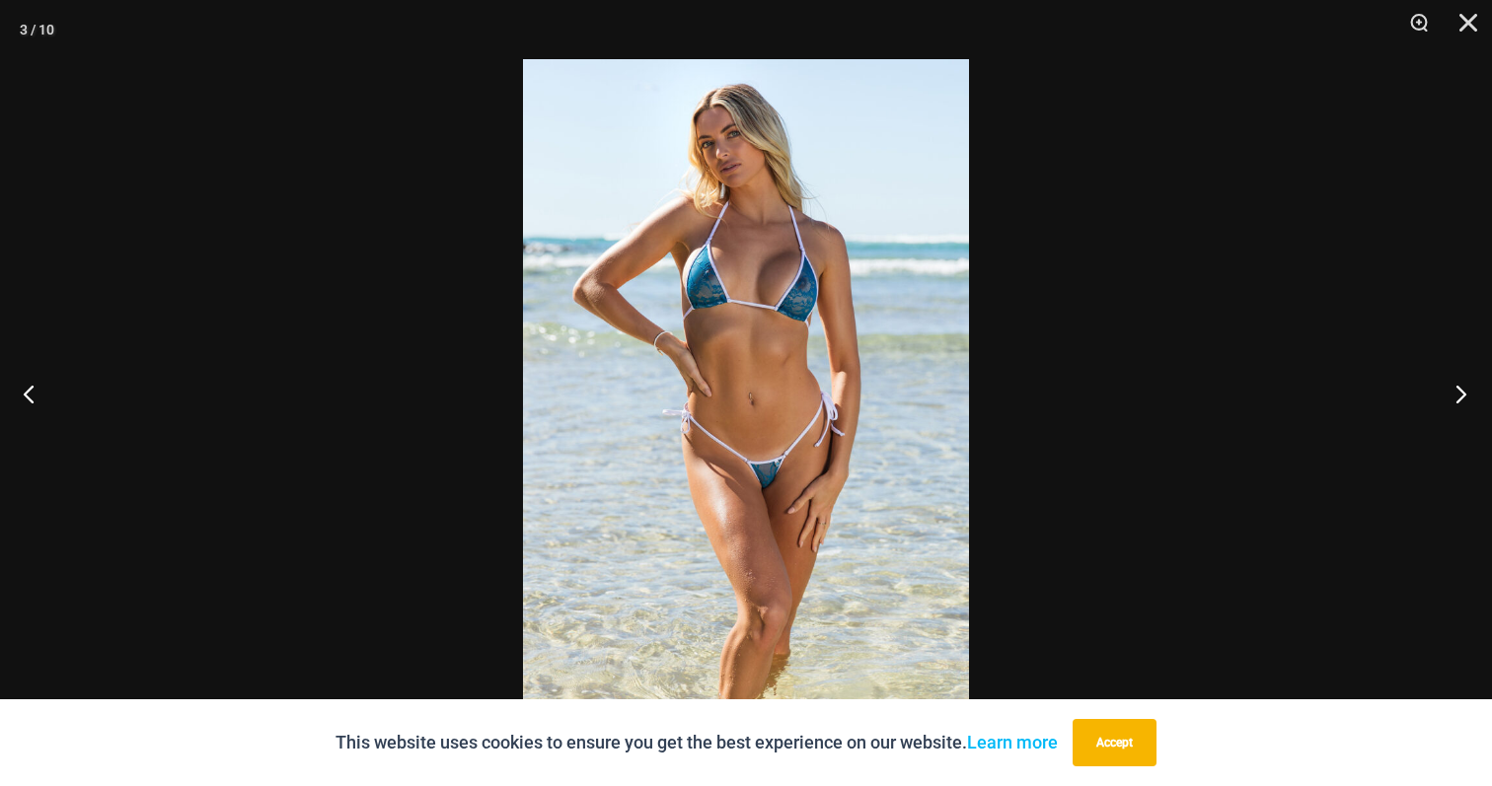
click at [1467, 403] on button "Next" at bounding box center [1455, 393] width 74 height 99
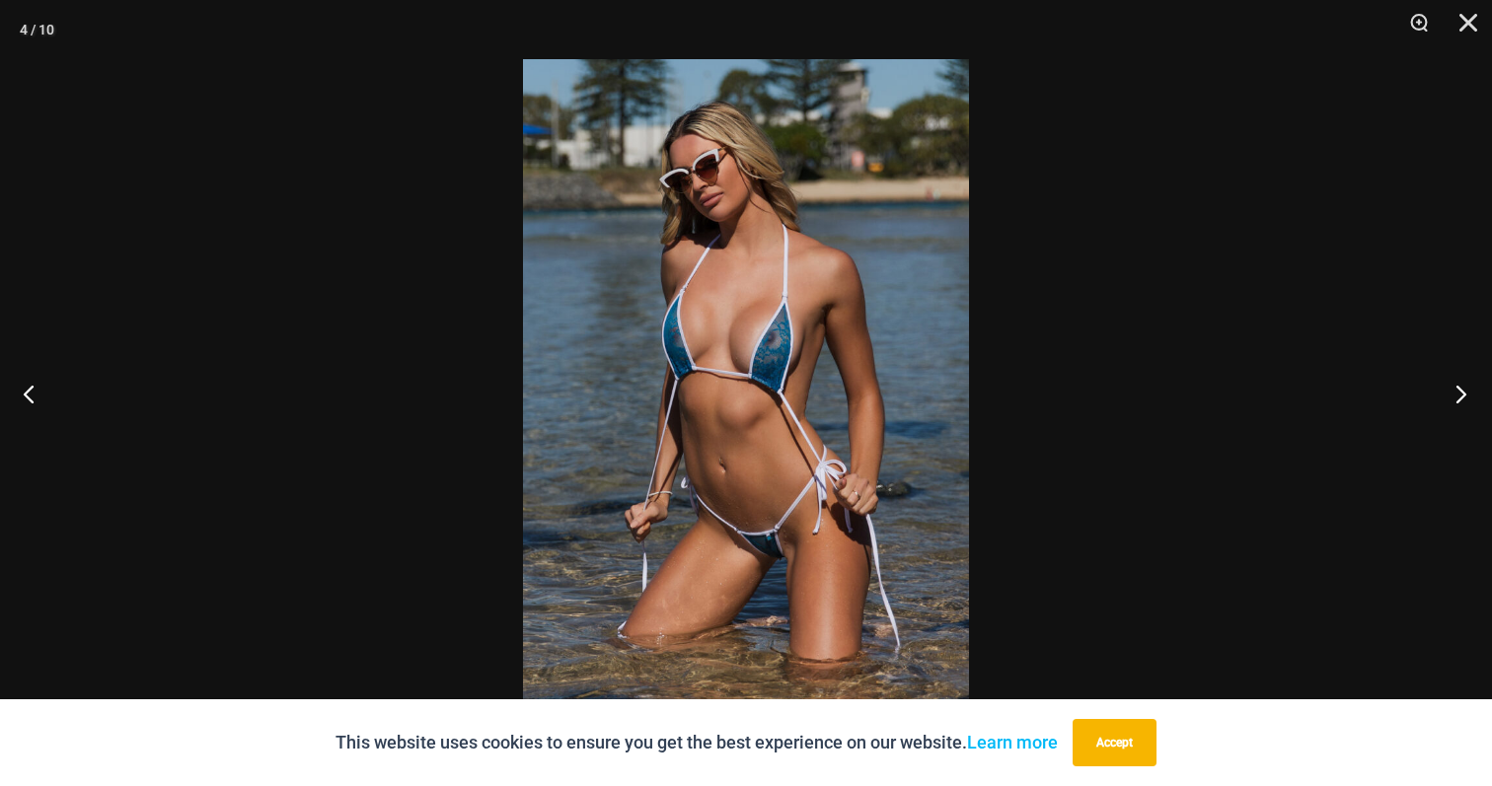
click at [1467, 403] on button "Next" at bounding box center [1455, 393] width 74 height 99
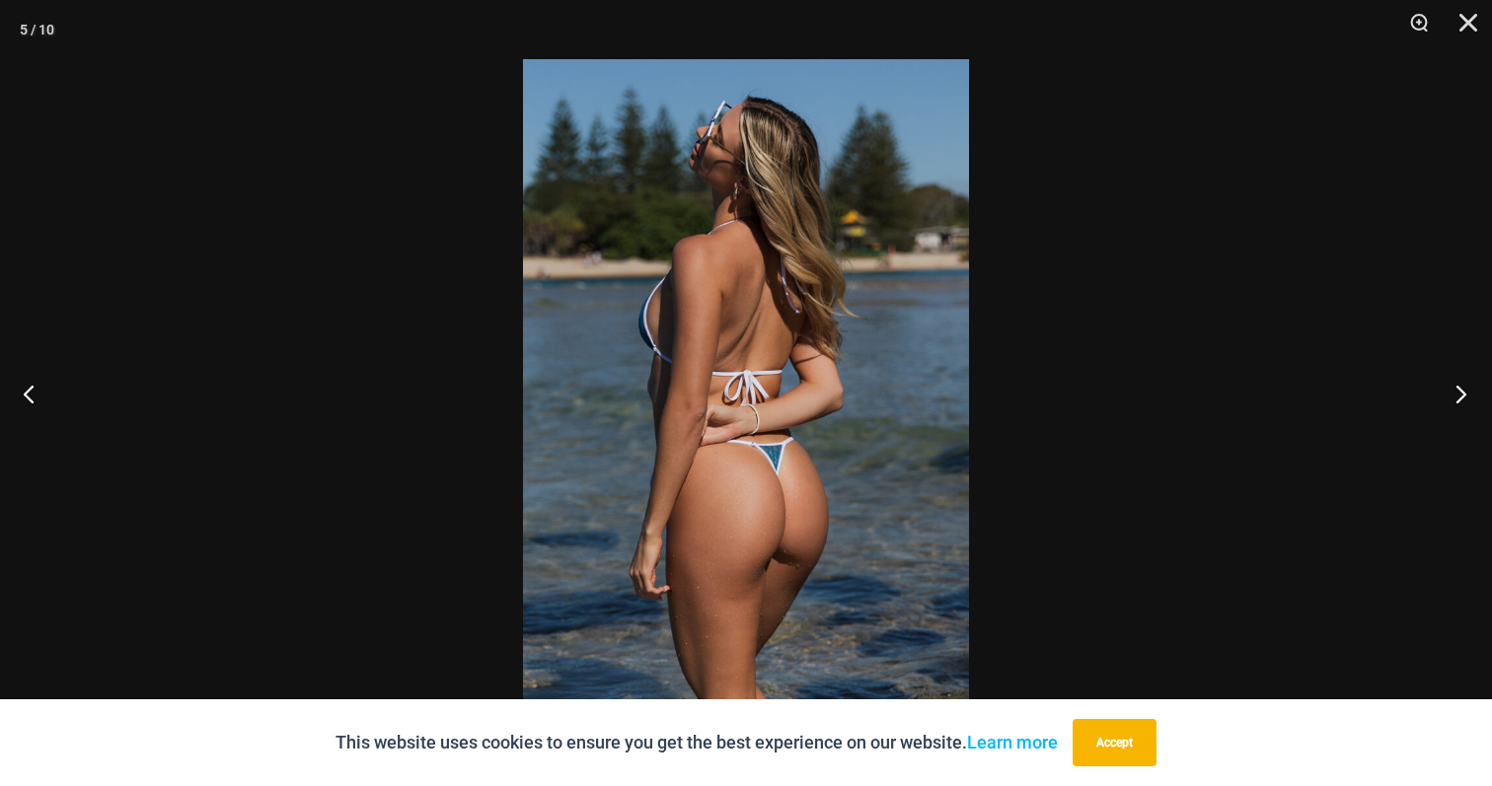
click at [1467, 403] on button "Next" at bounding box center [1455, 393] width 74 height 99
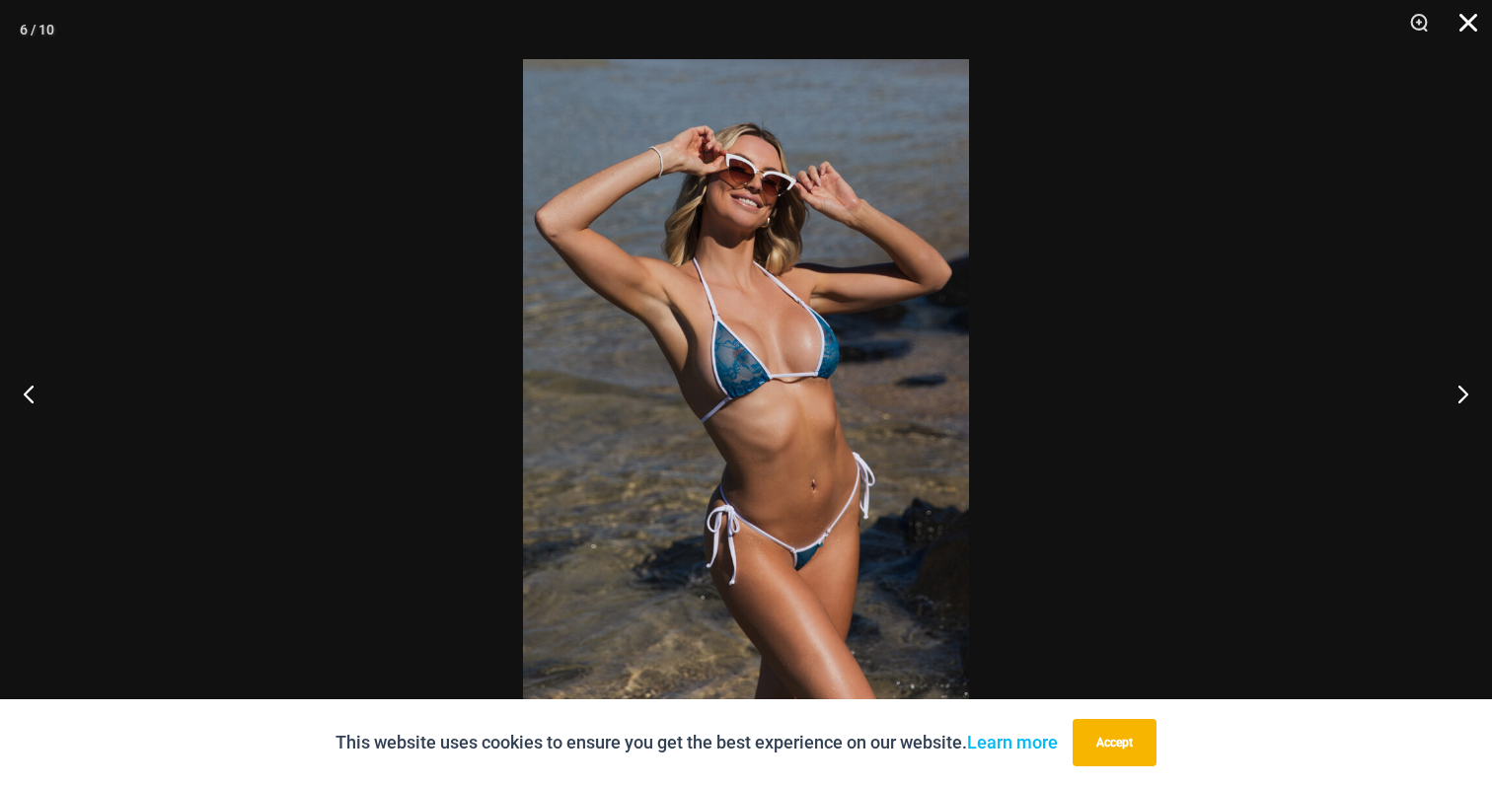
click at [1484, 32] on button "Close" at bounding box center [1461, 29] width 49 height 59
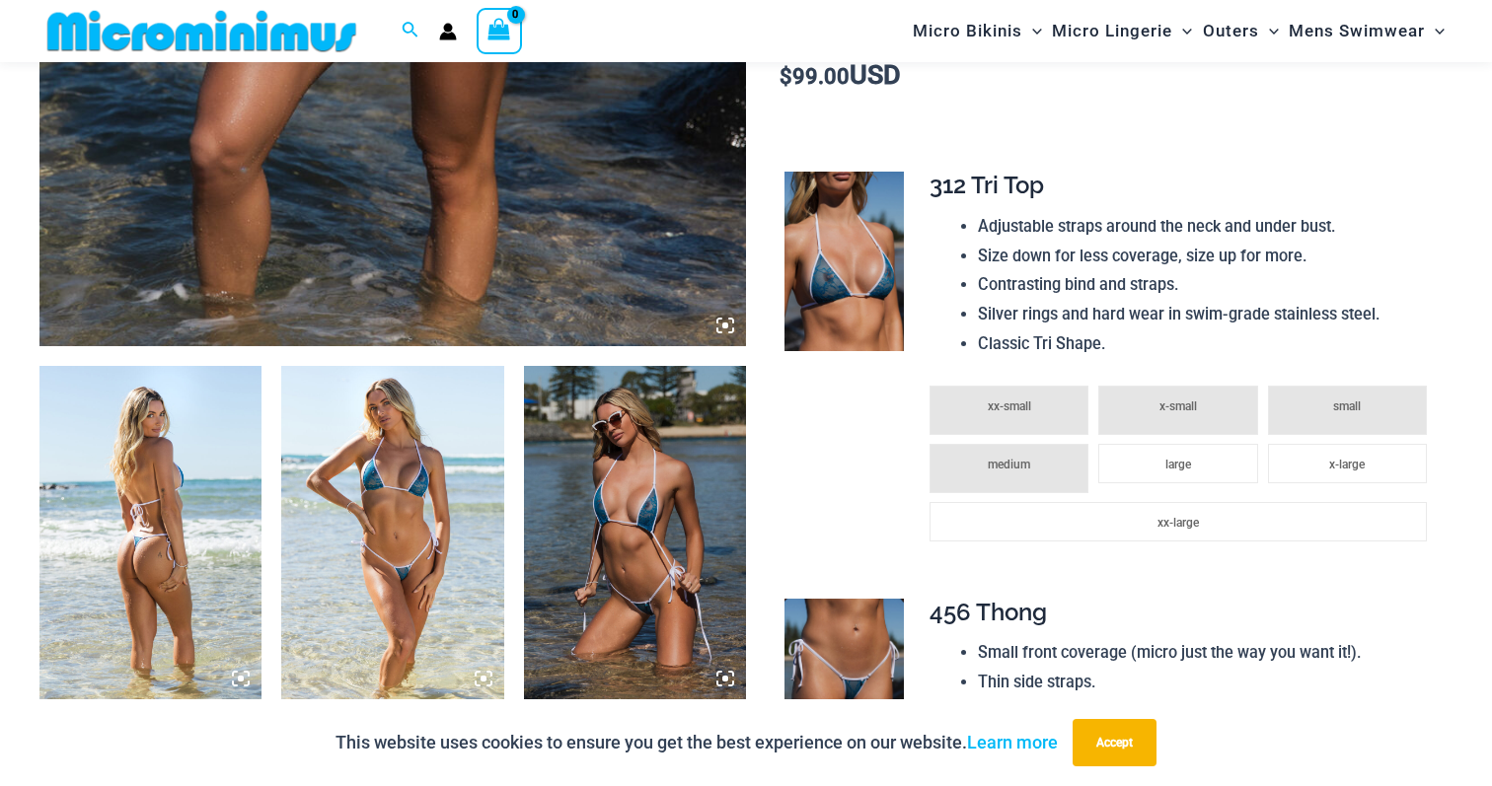
scroll to position [732, 0]
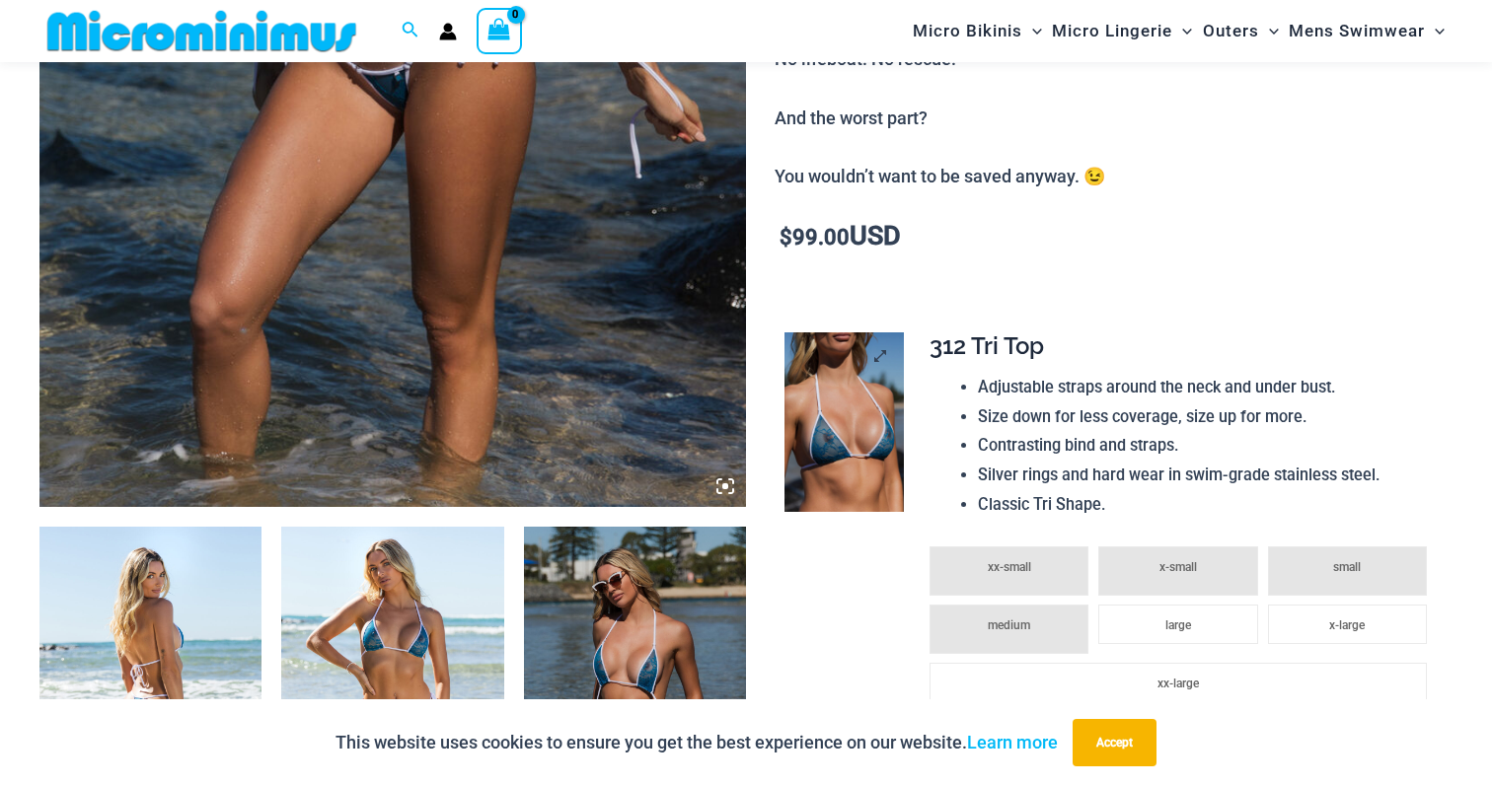
click at [814, 413] on img at bounding box center [843, 423] width 119 height 180
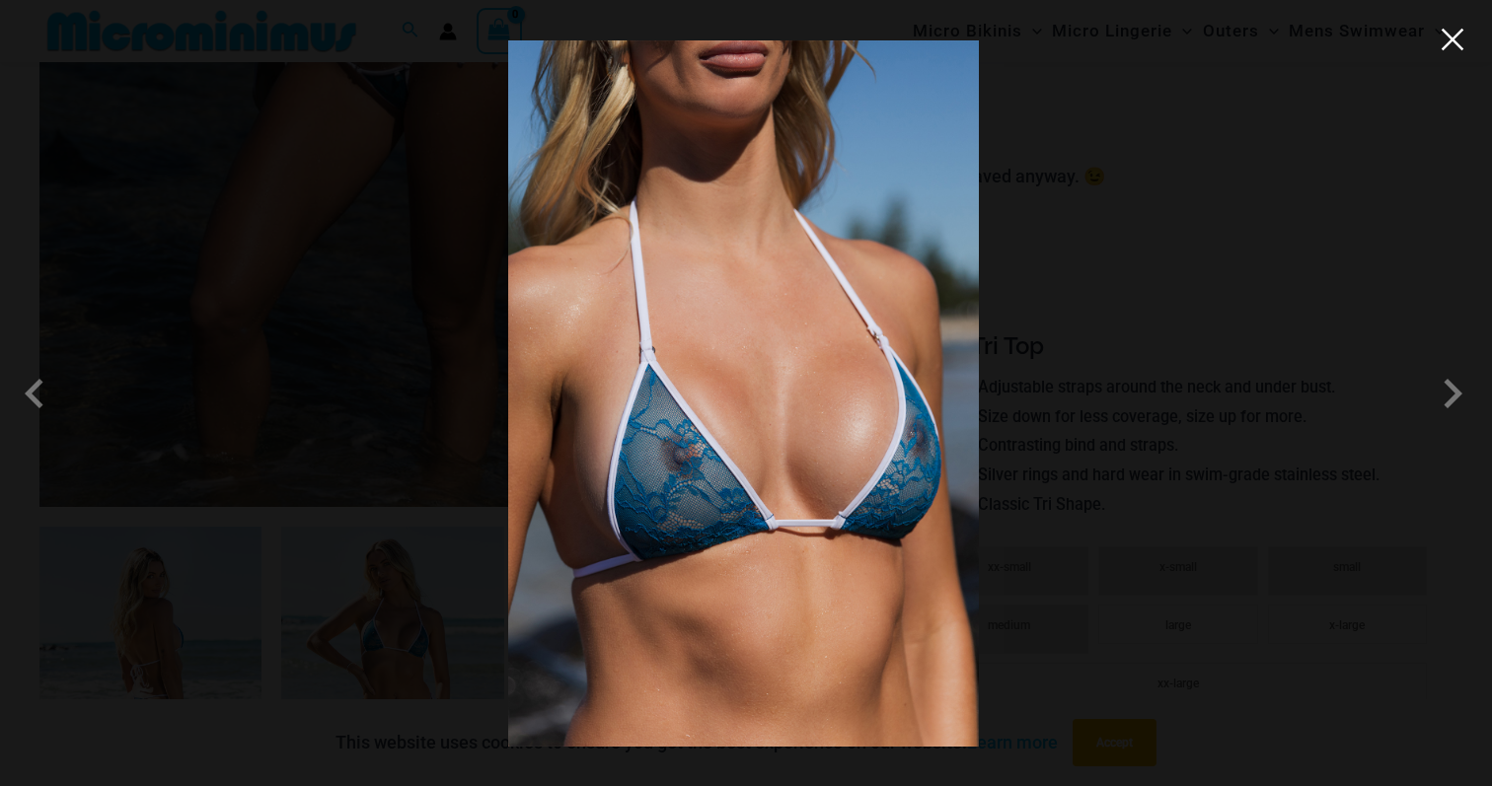
click at [1464, 49] on button "Close" at bounding box center [1453, 40] width 30 height 30
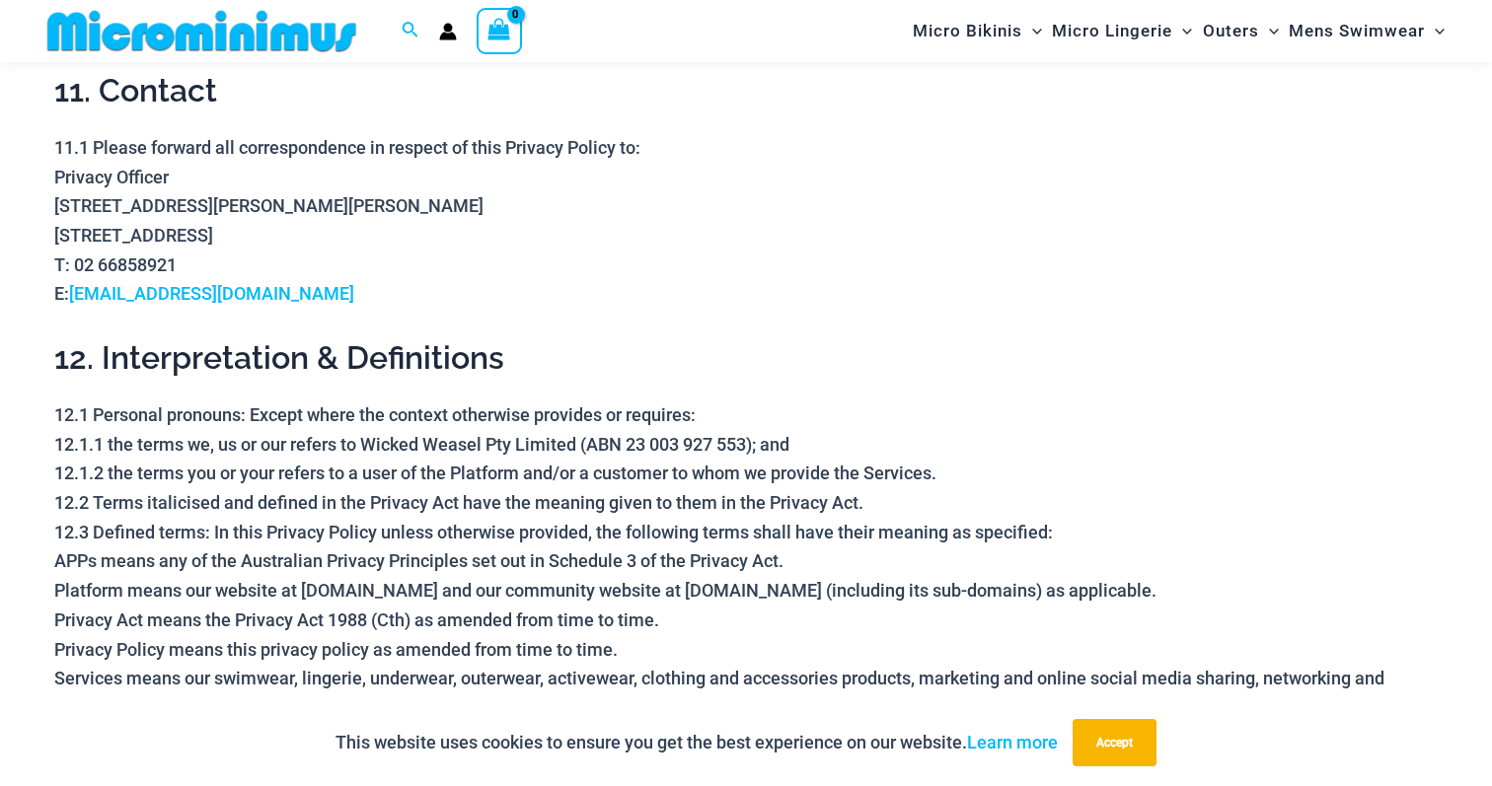
scroll to position [6268, 0]
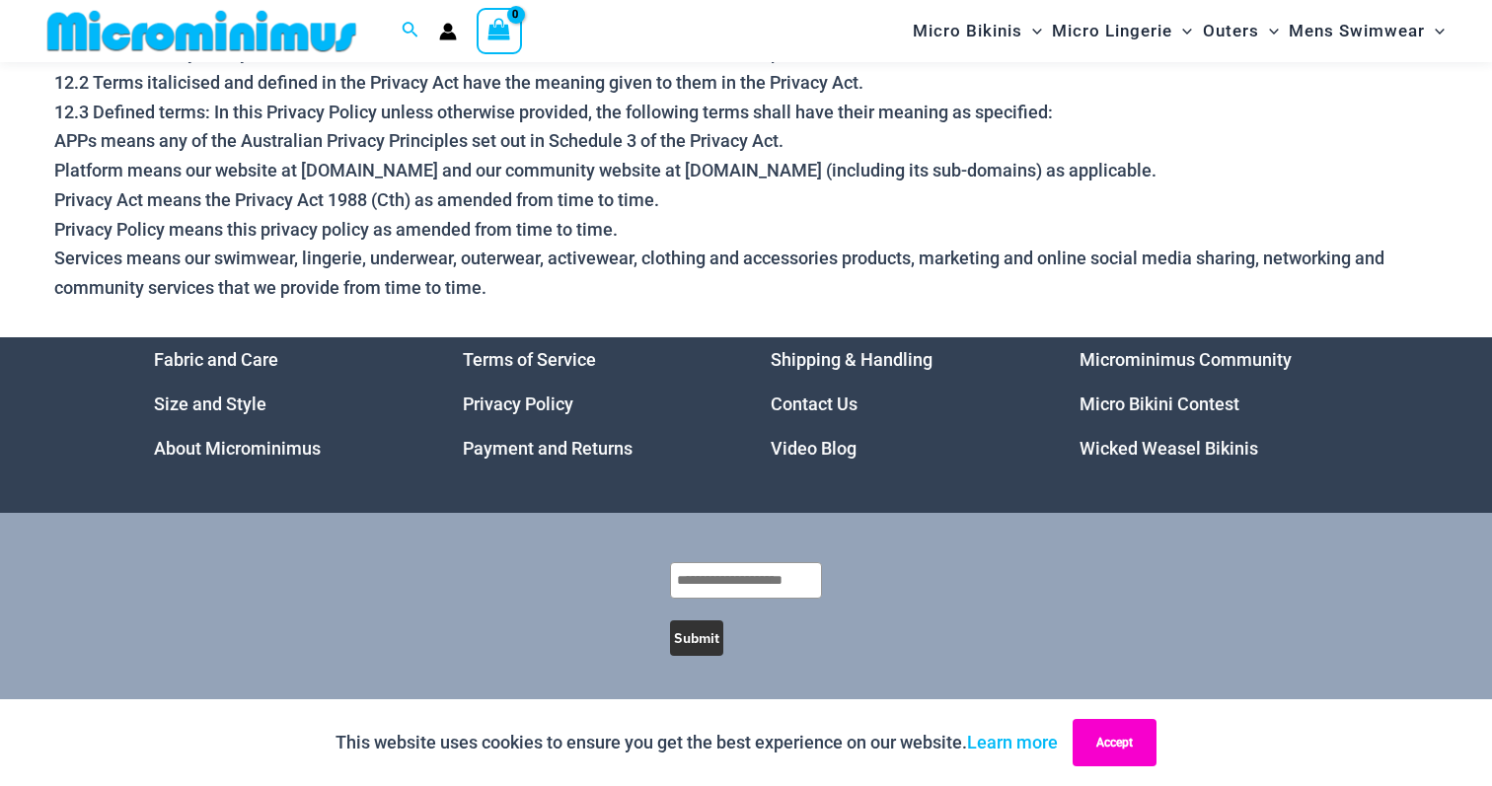
click at [1079, 740] on button "Accept" at bounding box center [1115, 742] width 84 height 47
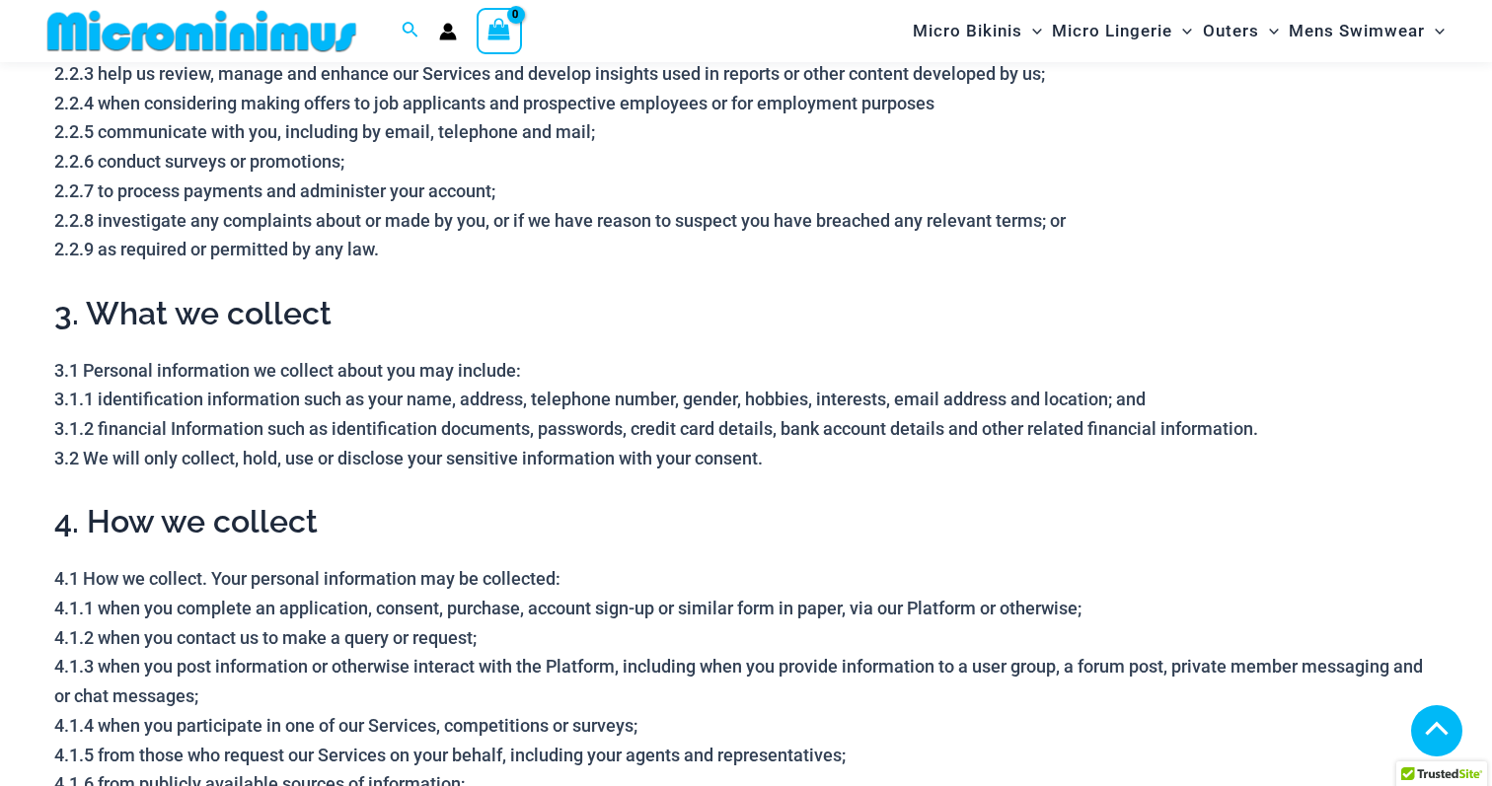
scroll to position [531, 0]
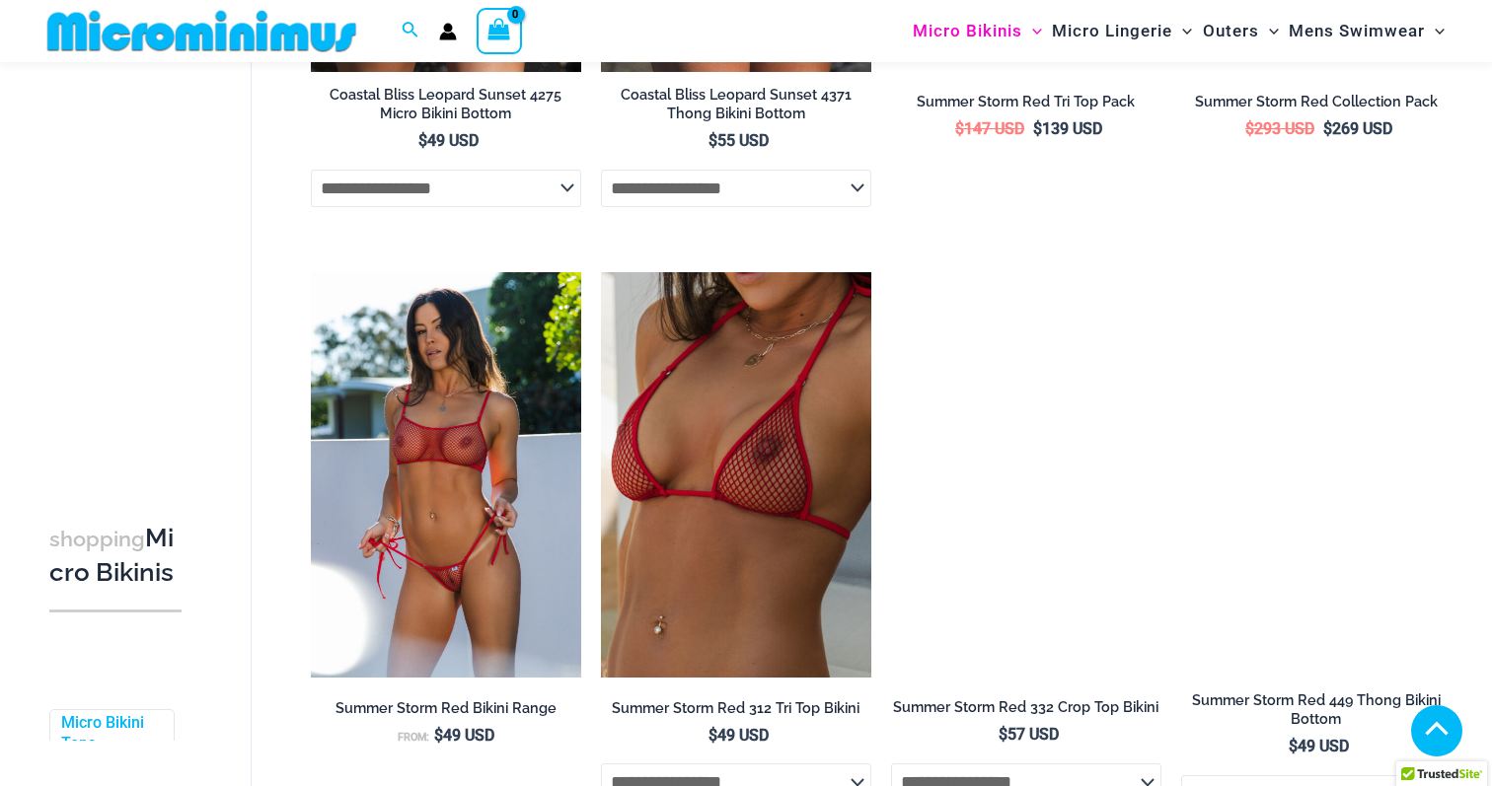
scroll to position [1767, 0]
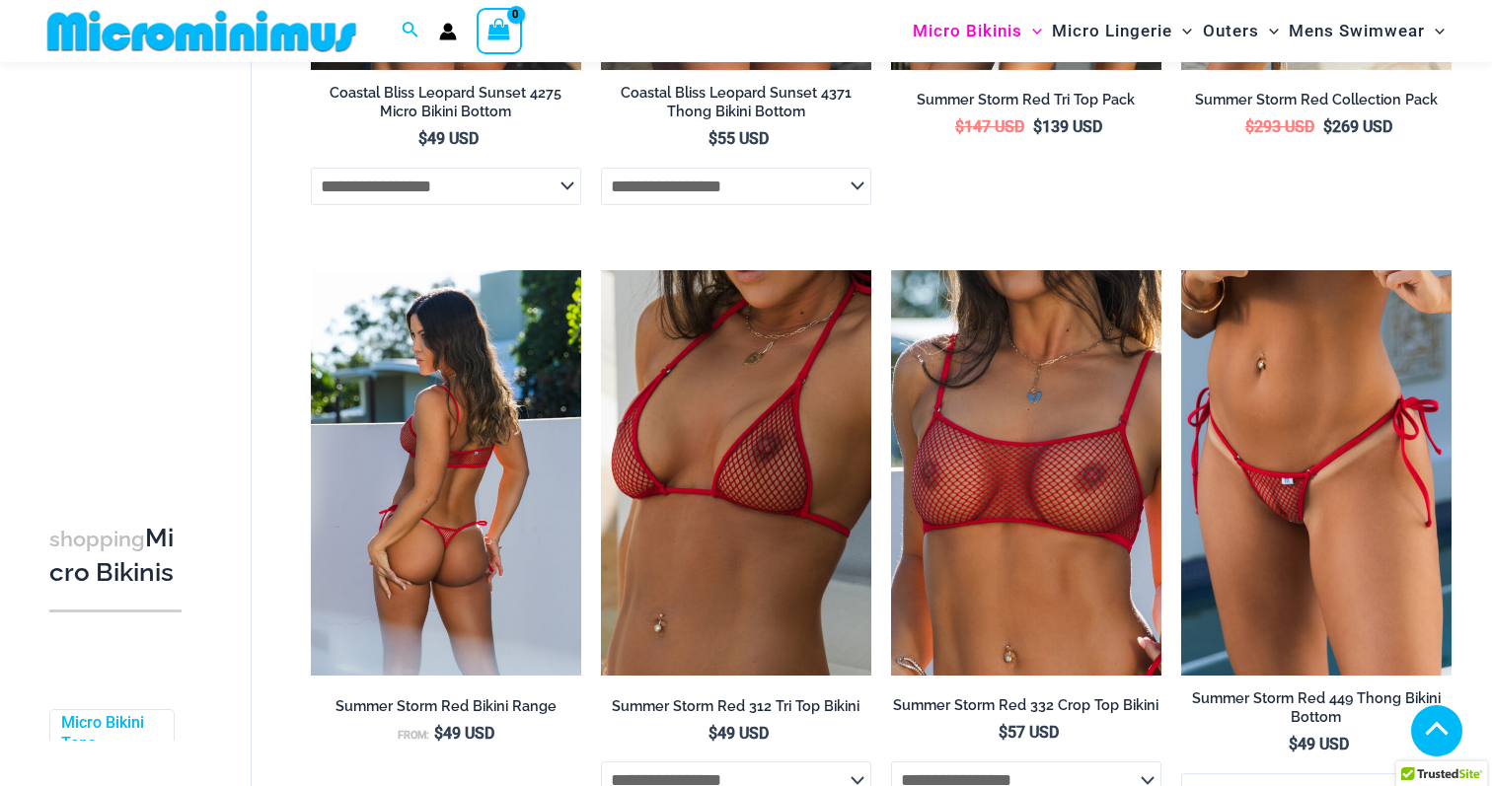
click at [470, 421] on img at bounding box center [446, 473] width 270 height 406
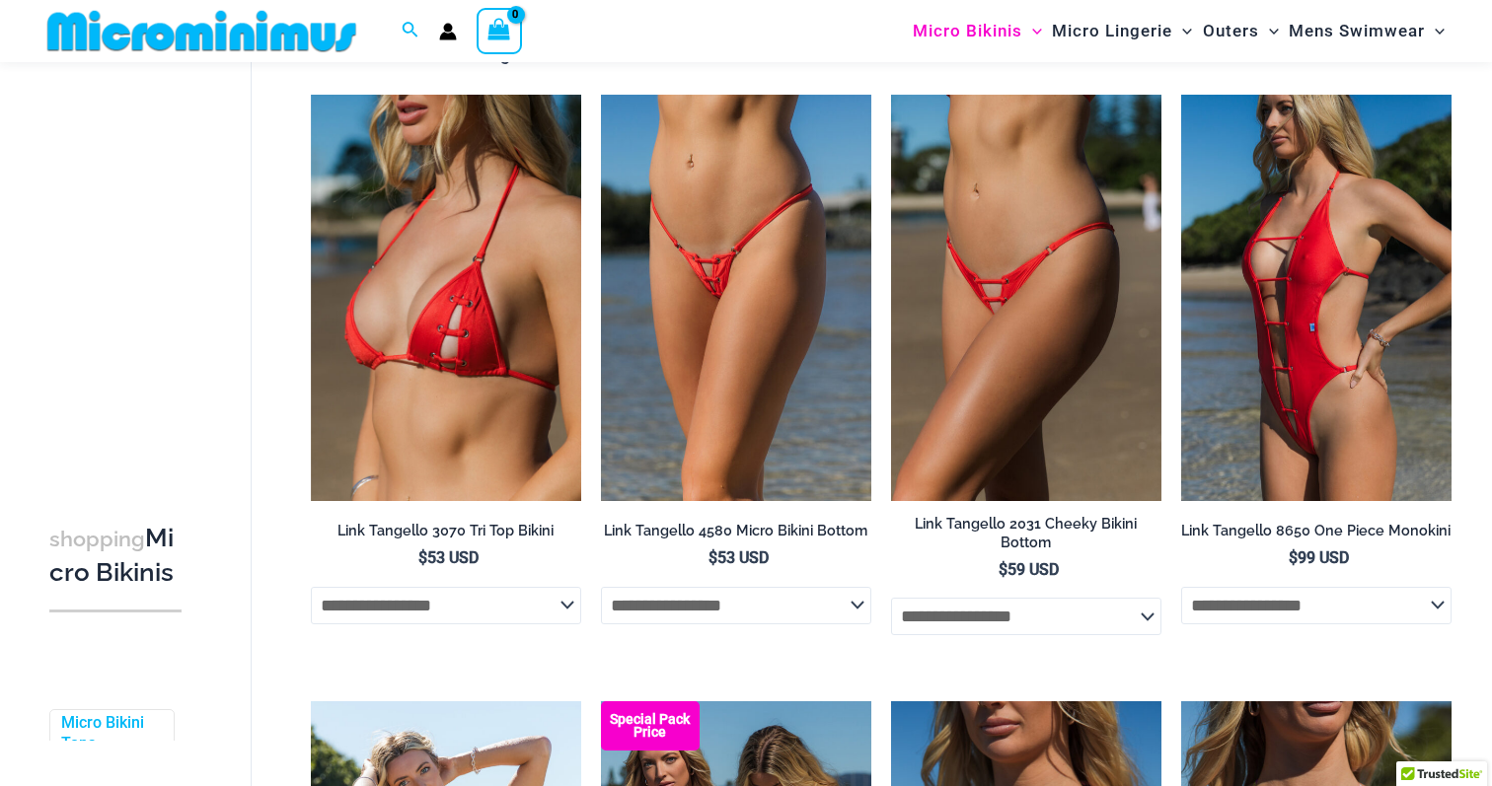
scroll to position [0, 0]
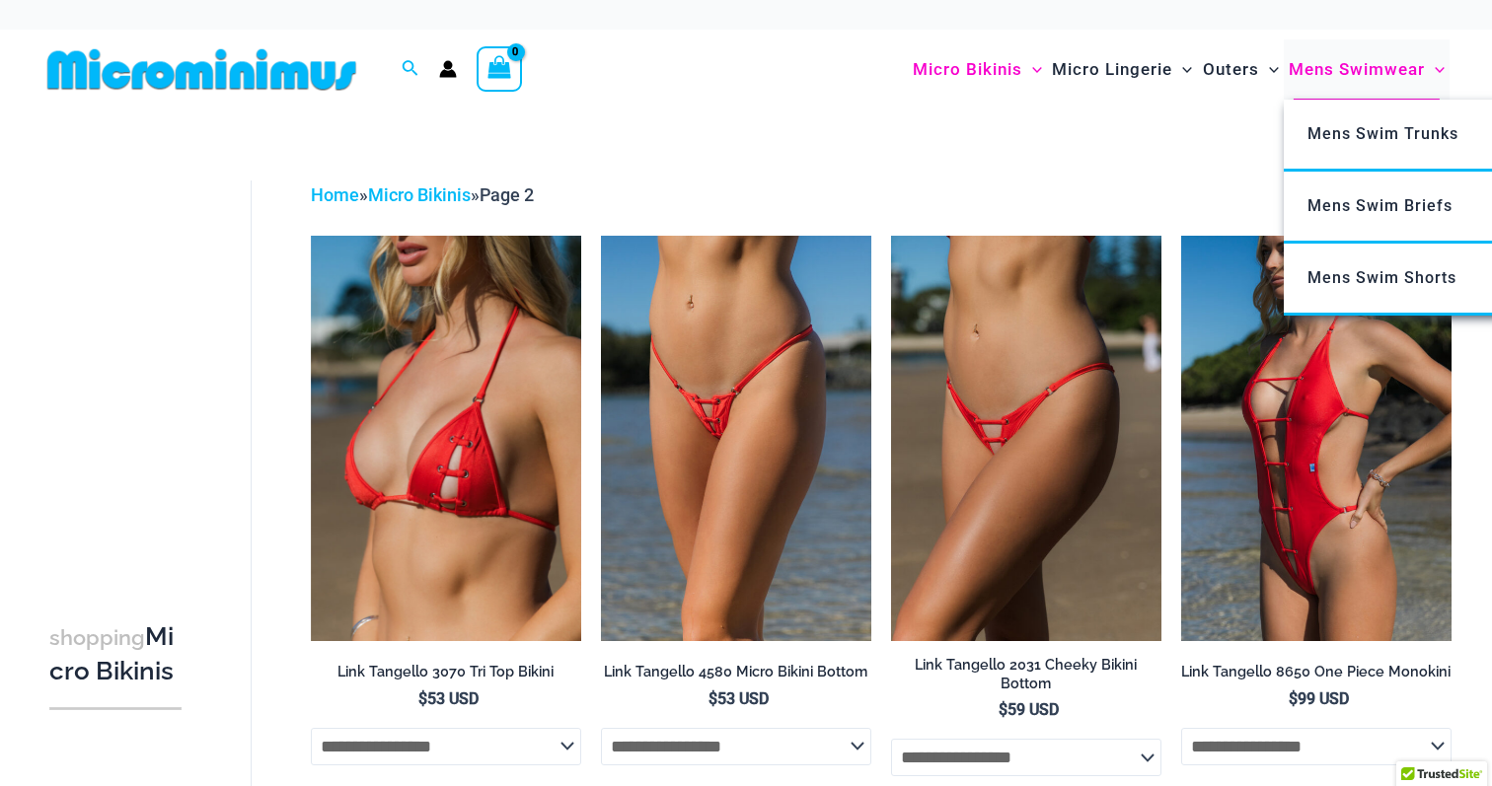
click at [1370, 66] on span "Mens Swimwear" at bounding box center [1357, 69] width 136 height 50
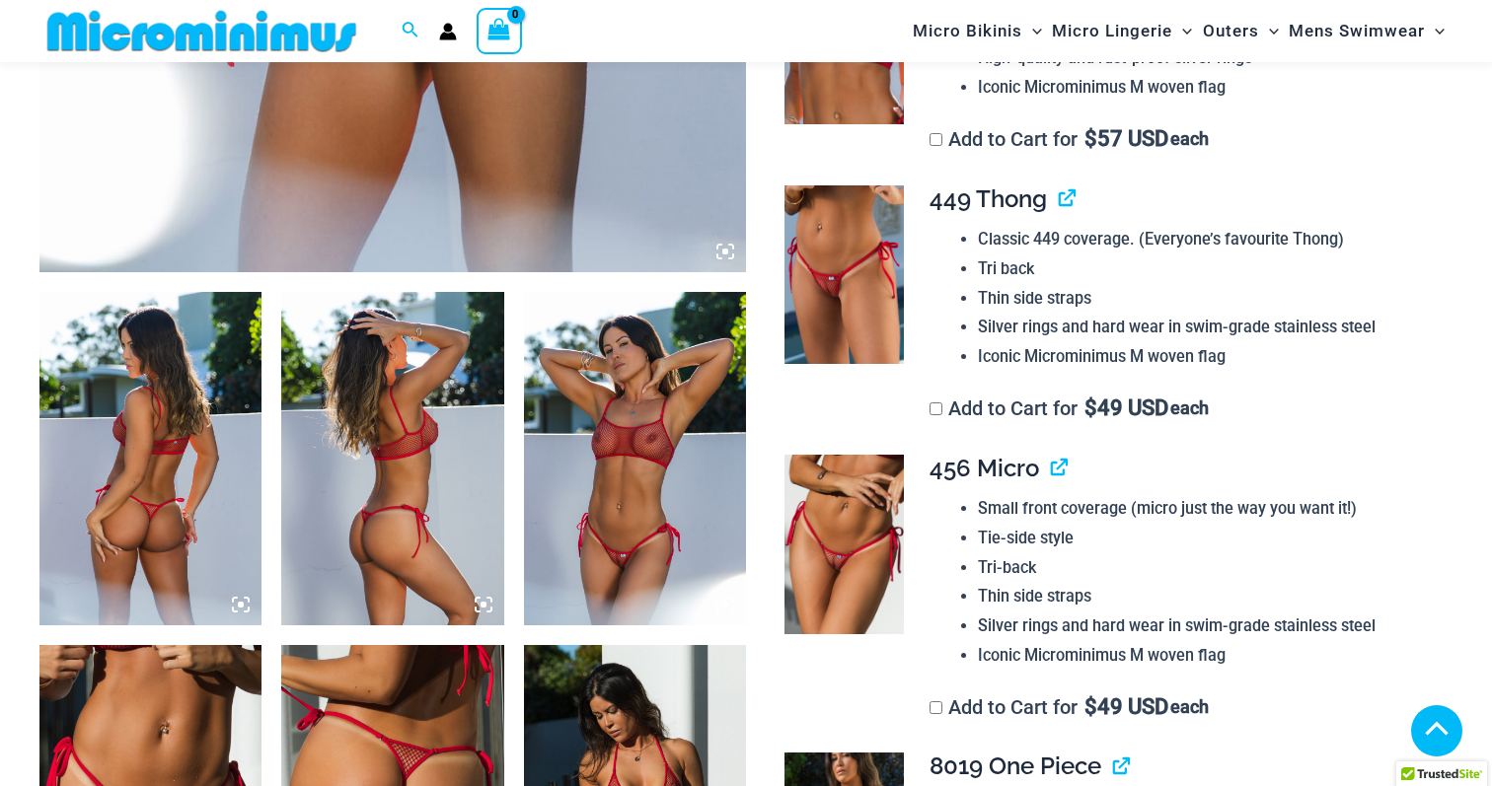
scroll to position [968, 0]
click at [254, 430] on img at bounding box center [150, 458] width 222 height 334
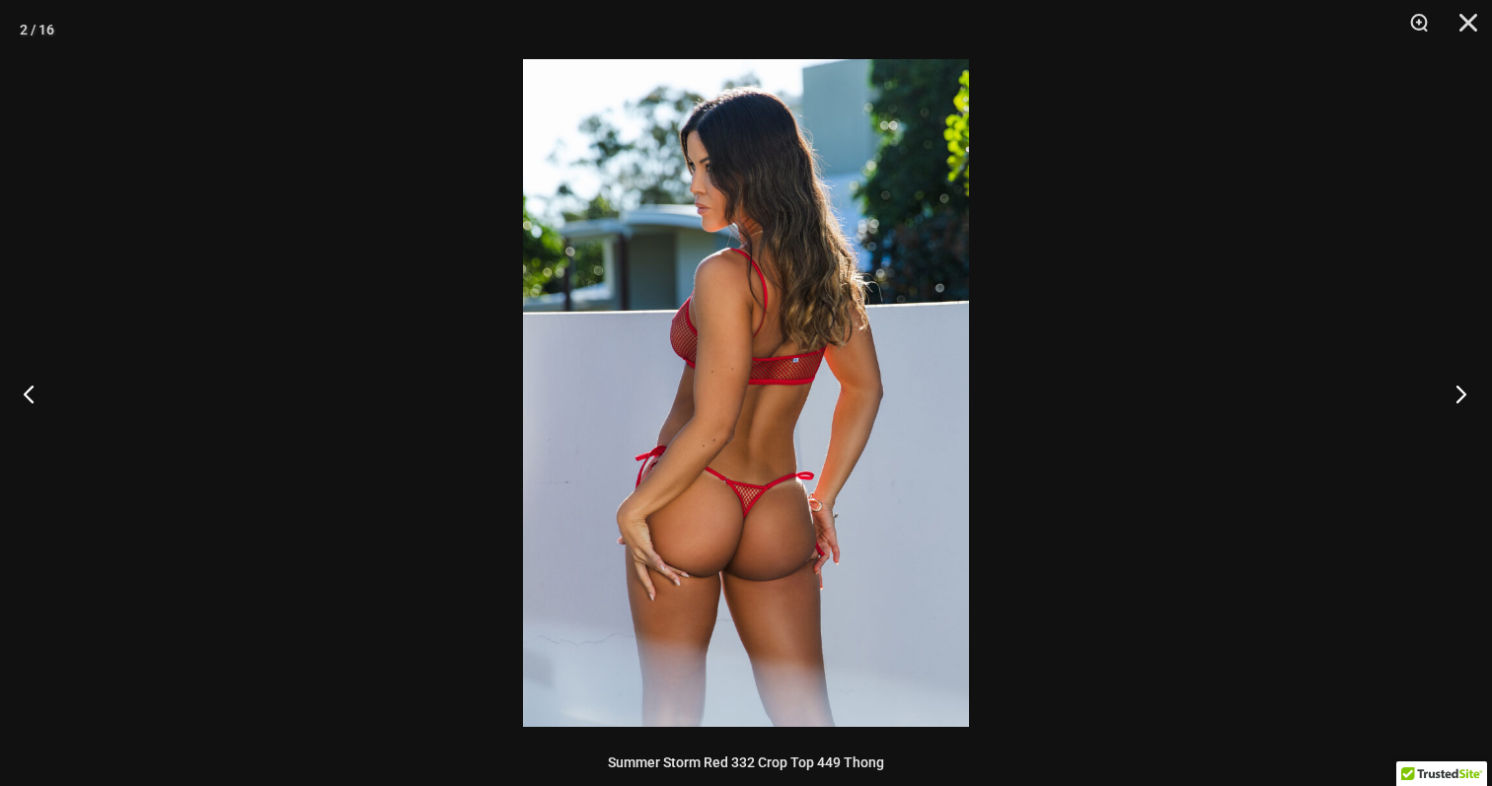
click at [1462, 386] on button "Next" at bounding box center [1455, 393] width 74 height 99
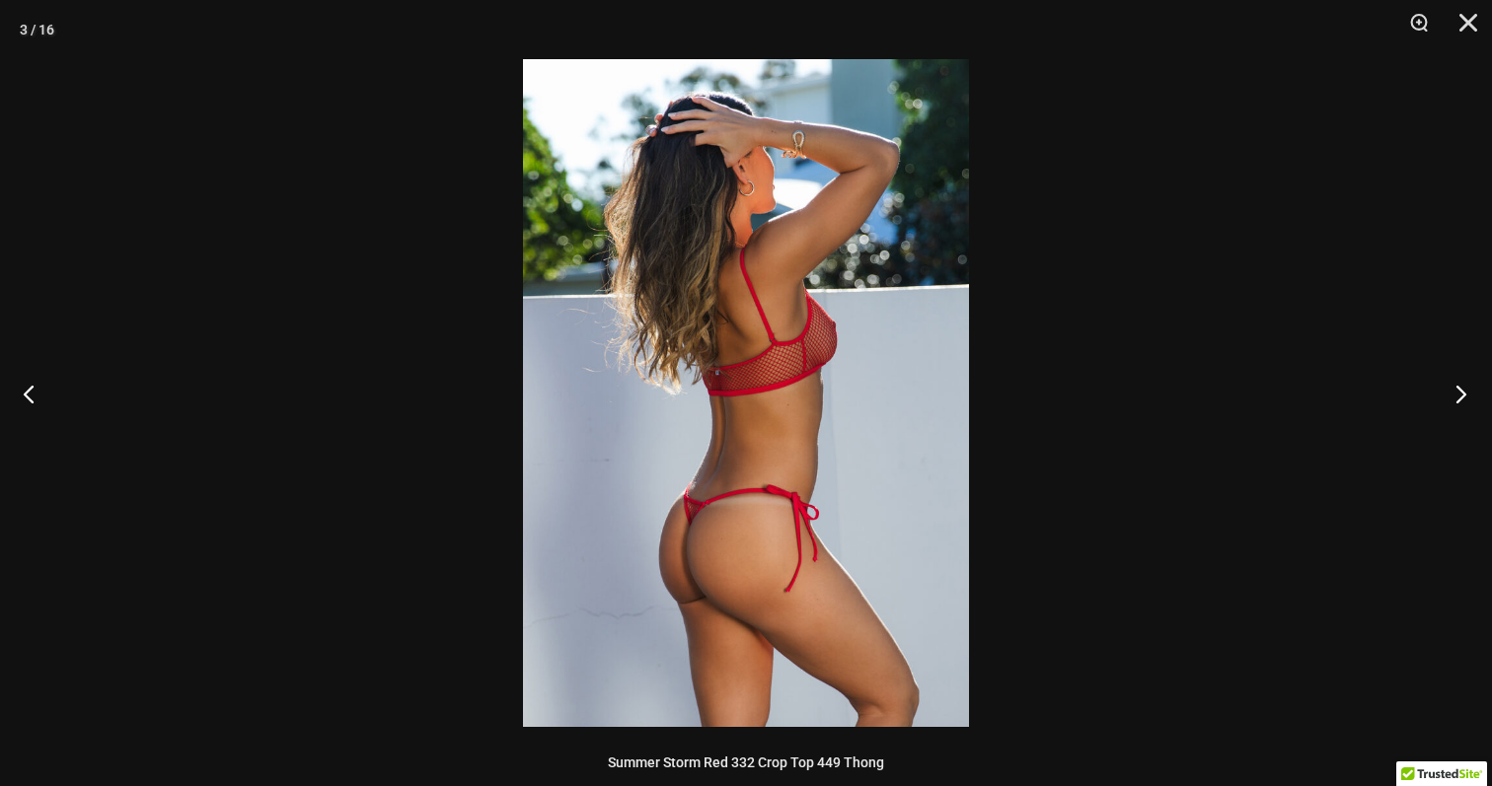
click at [1462, 386] on button "Next" at bounding box center [1455, 393] width 74 height 99
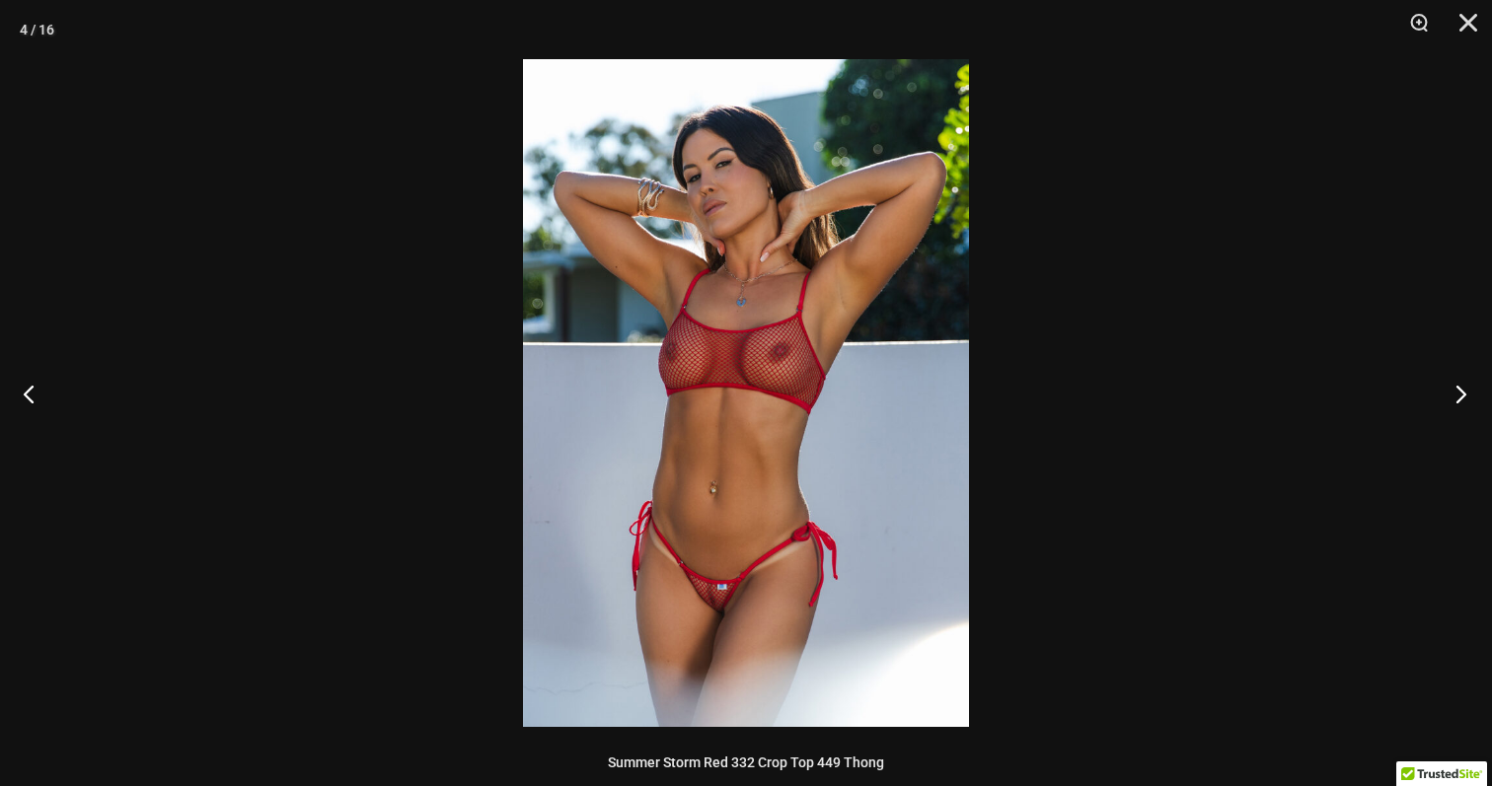
click at [1462, 386] on button "Next" at bounding box center [1455, 393] width 74 height 99
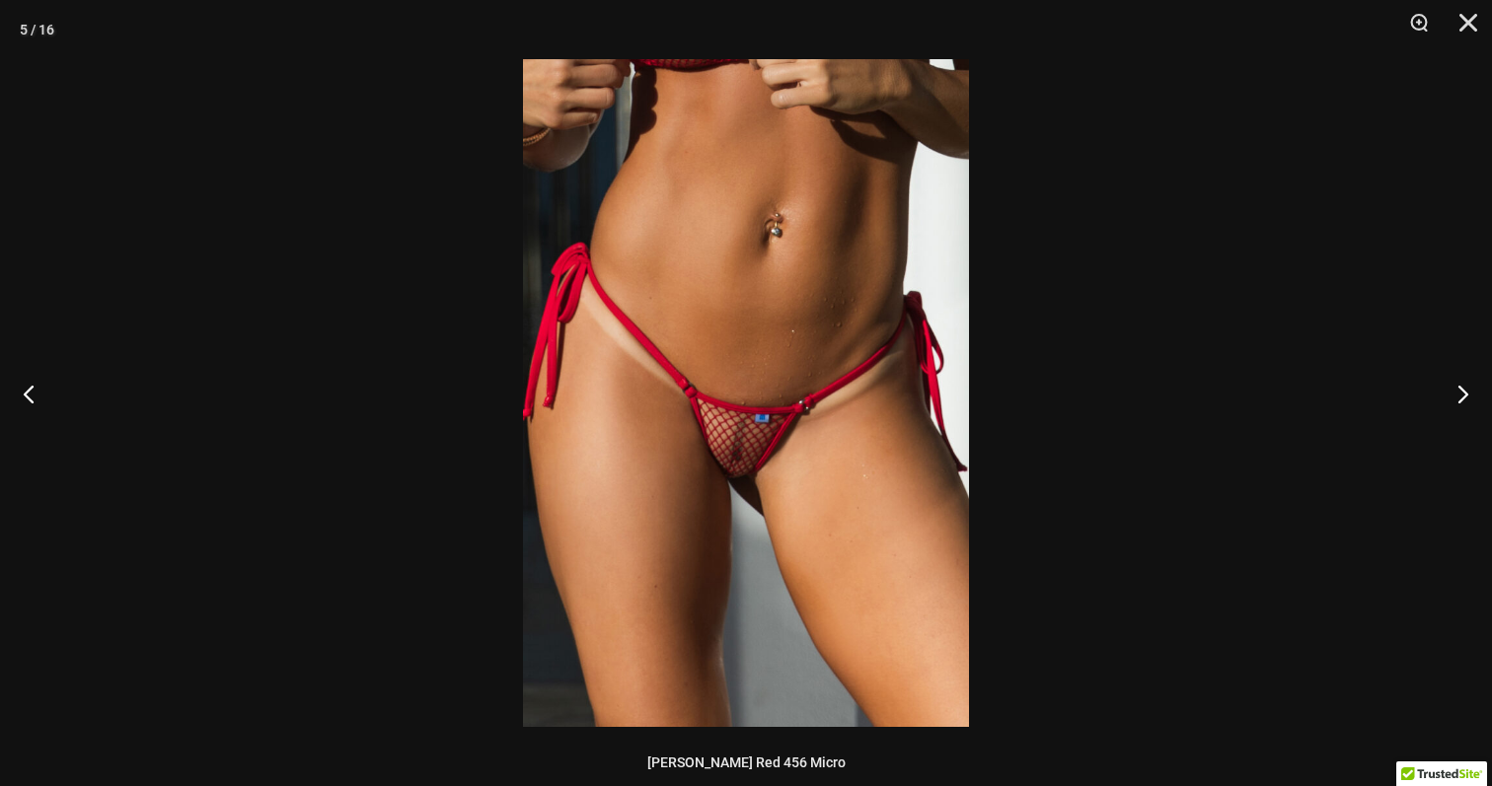
click at [755, 461] on img at bounding box center [746, 393] width 446 height 668
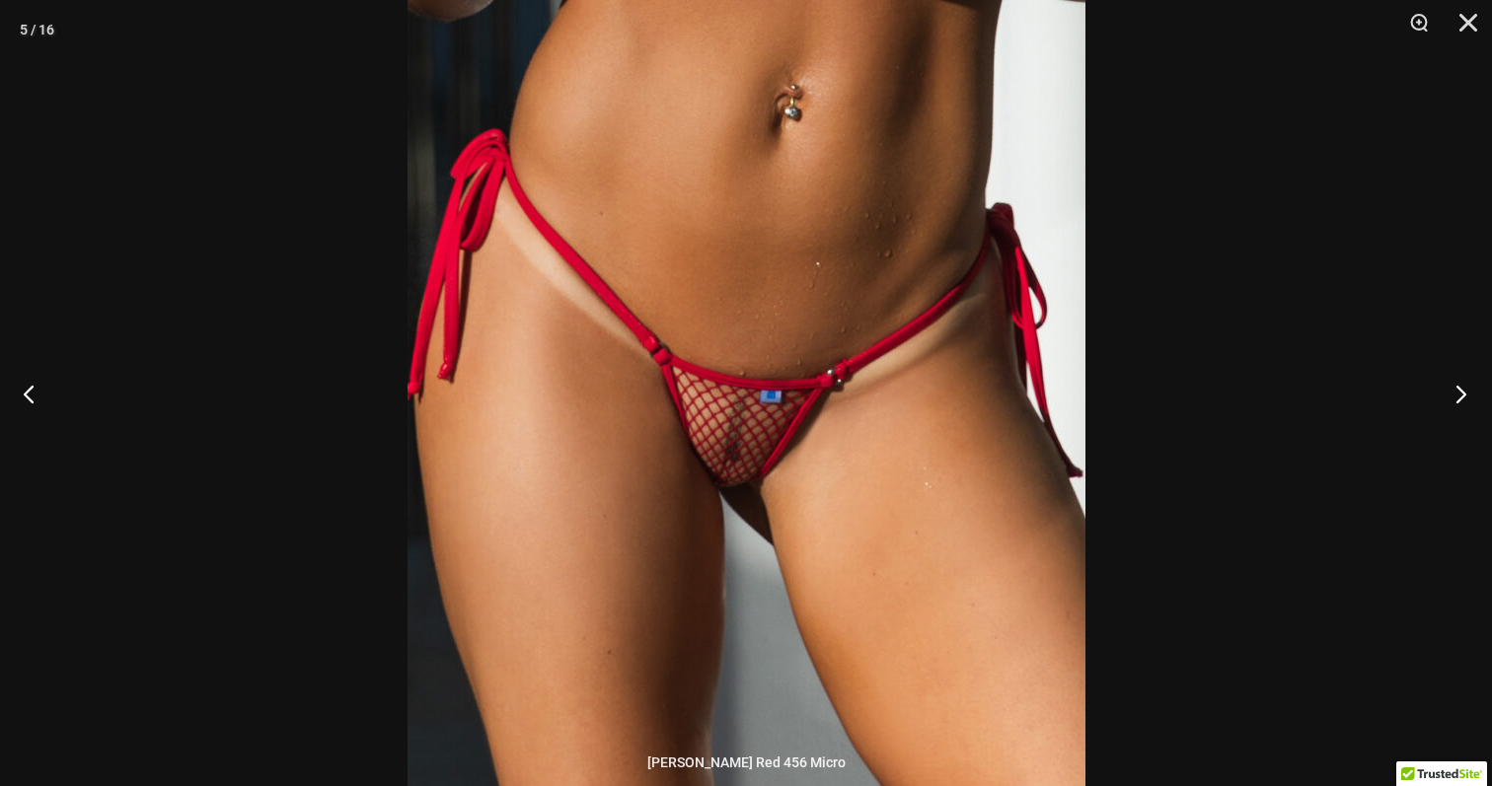
click at [1469, 403] on button "Next" at bounding box center [1455, 393] width 74 height 99
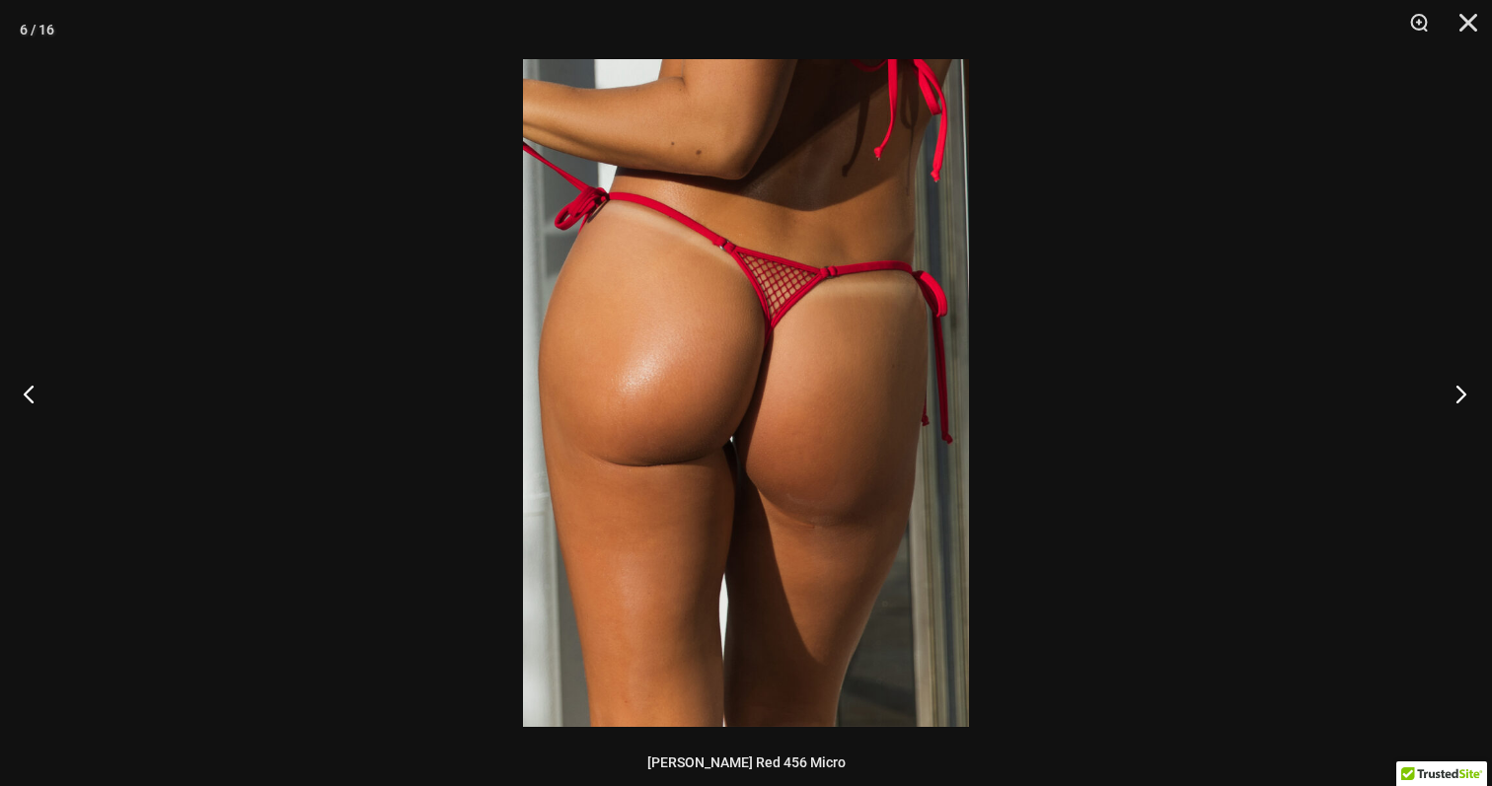
click at [1469, 403] on button "Next" at bounding box center [1455, 393] width 74 height 99
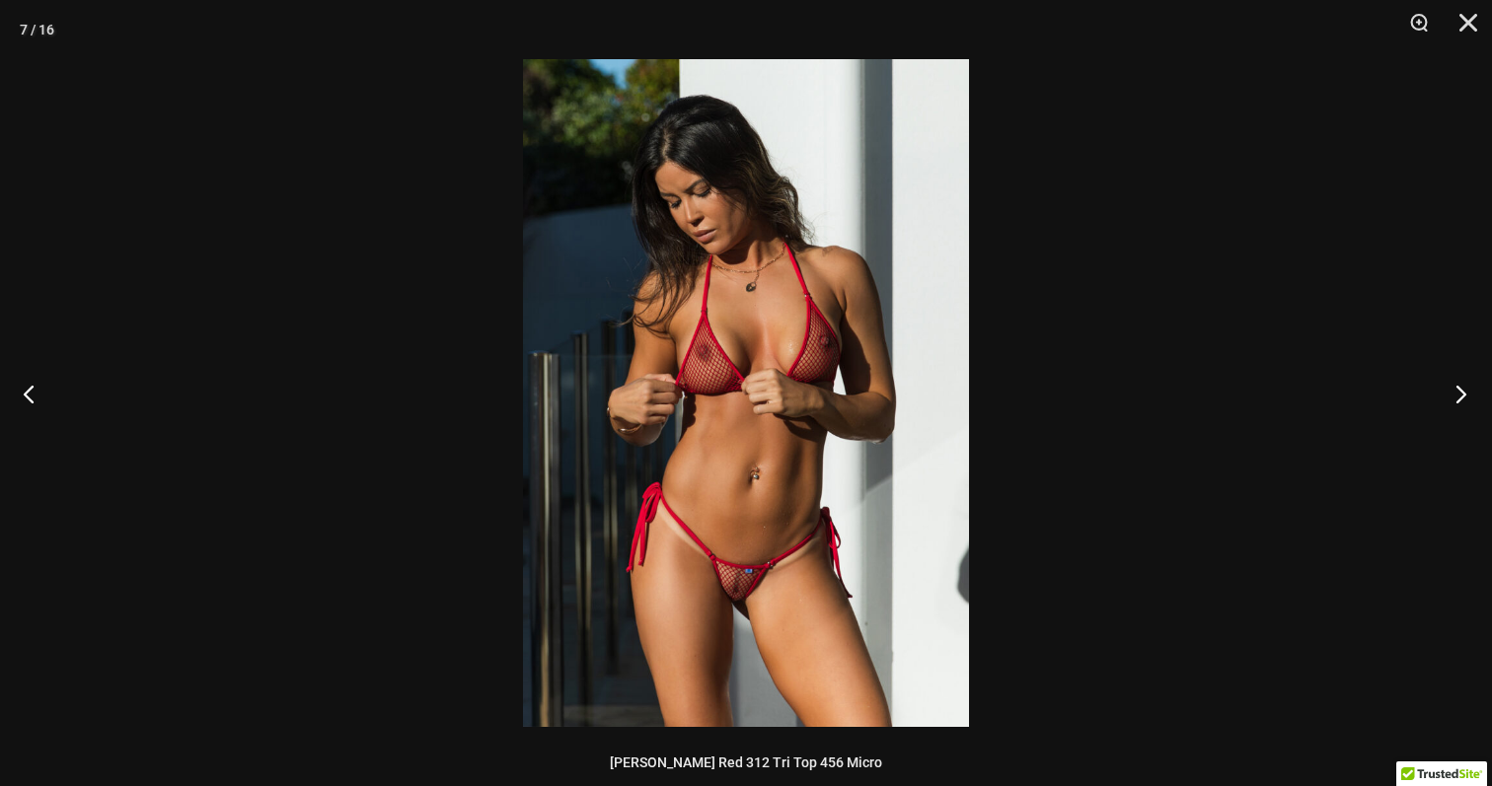
click at [1469, 403] on button "Next" at bounding box center [1455, 393] width 74 height 99
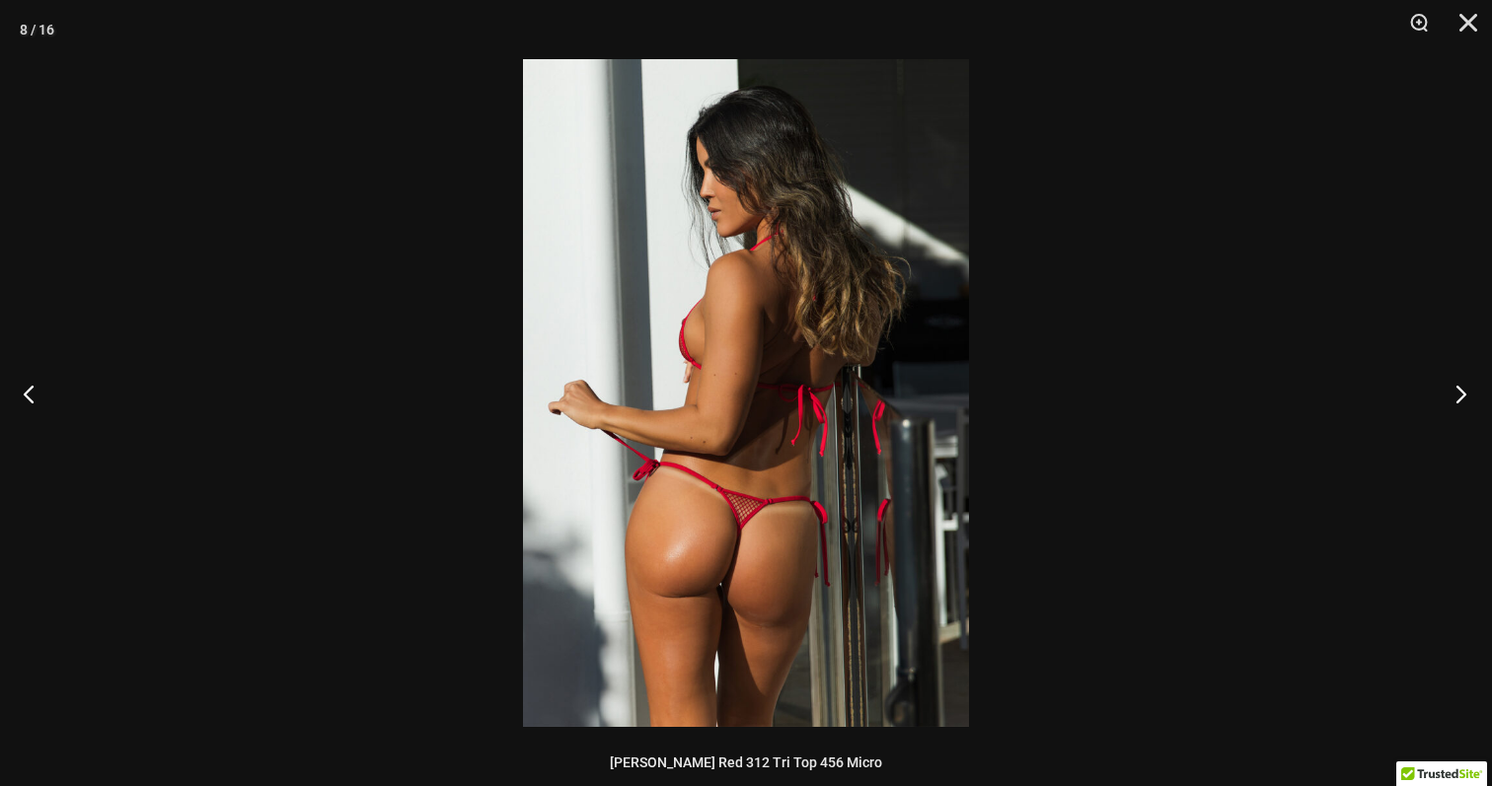
click at [1469, 403] on button "Next" at bounding box center [1455, 393] width 74 height 99
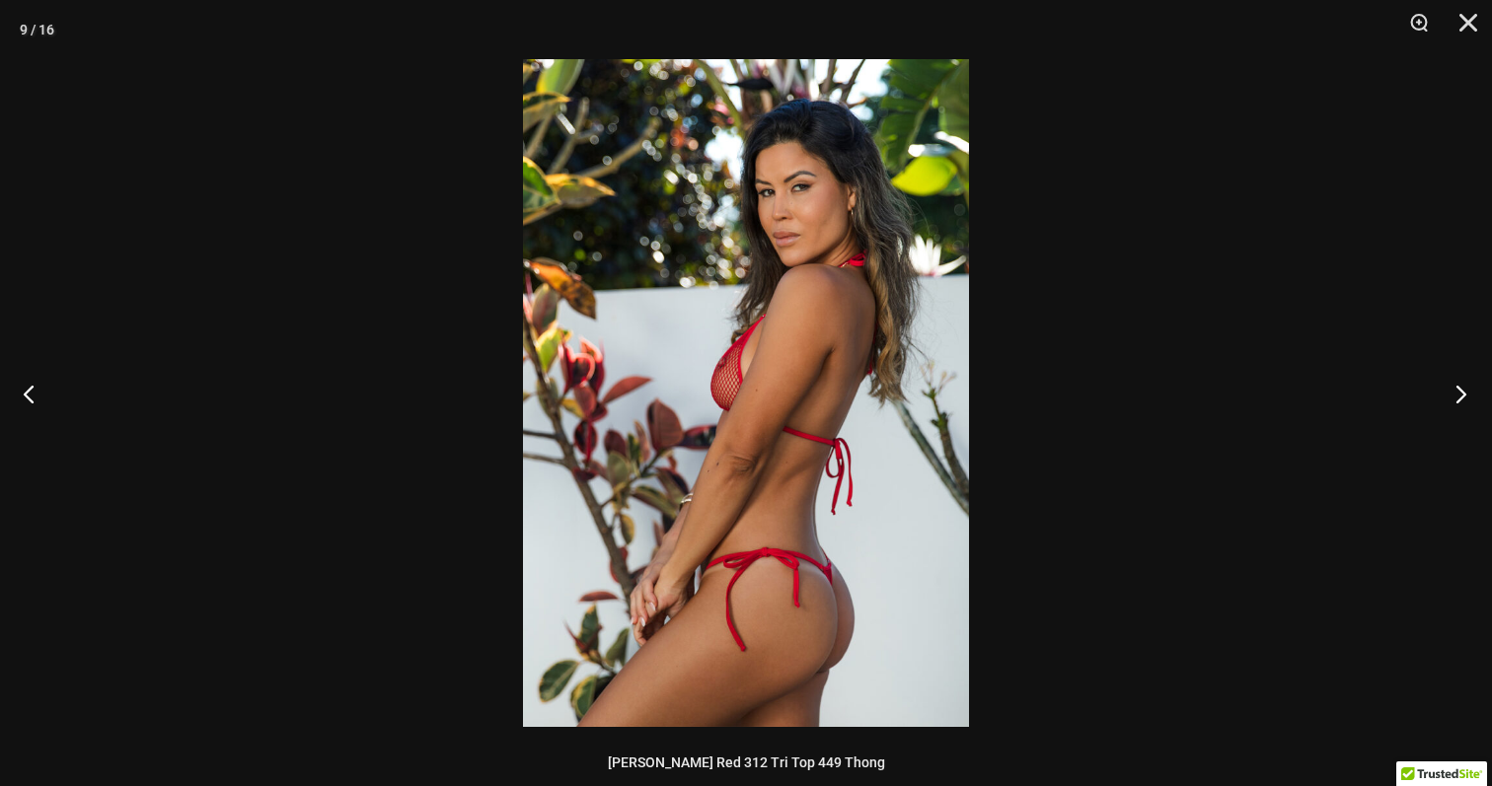
click at [1469, 403] on button "Next" at bounding box center [1455, 393] width 74 height 99
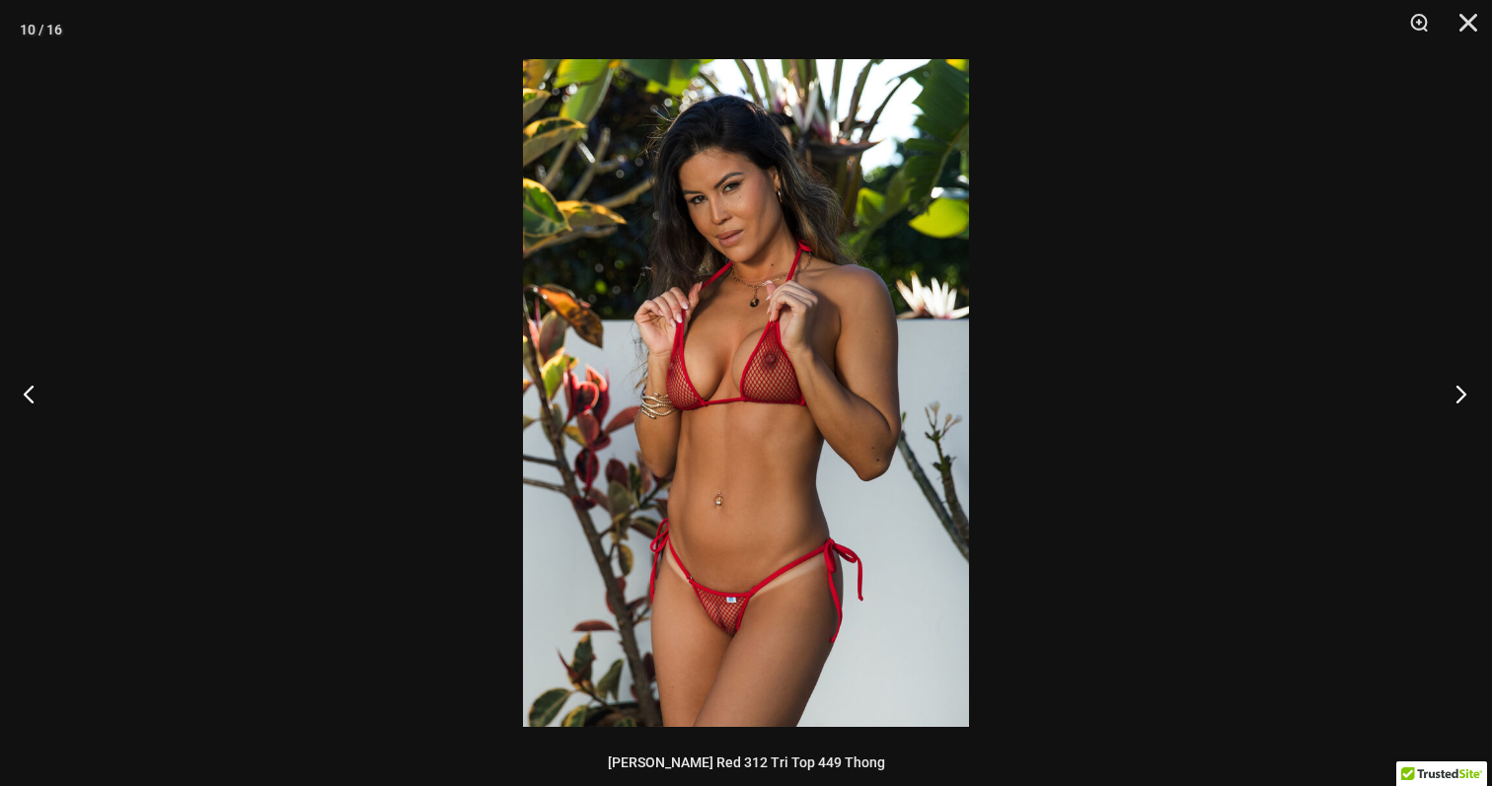
click at [1469, 403] on button "Next" at bounding box center [1455, 393] width 74 height 99
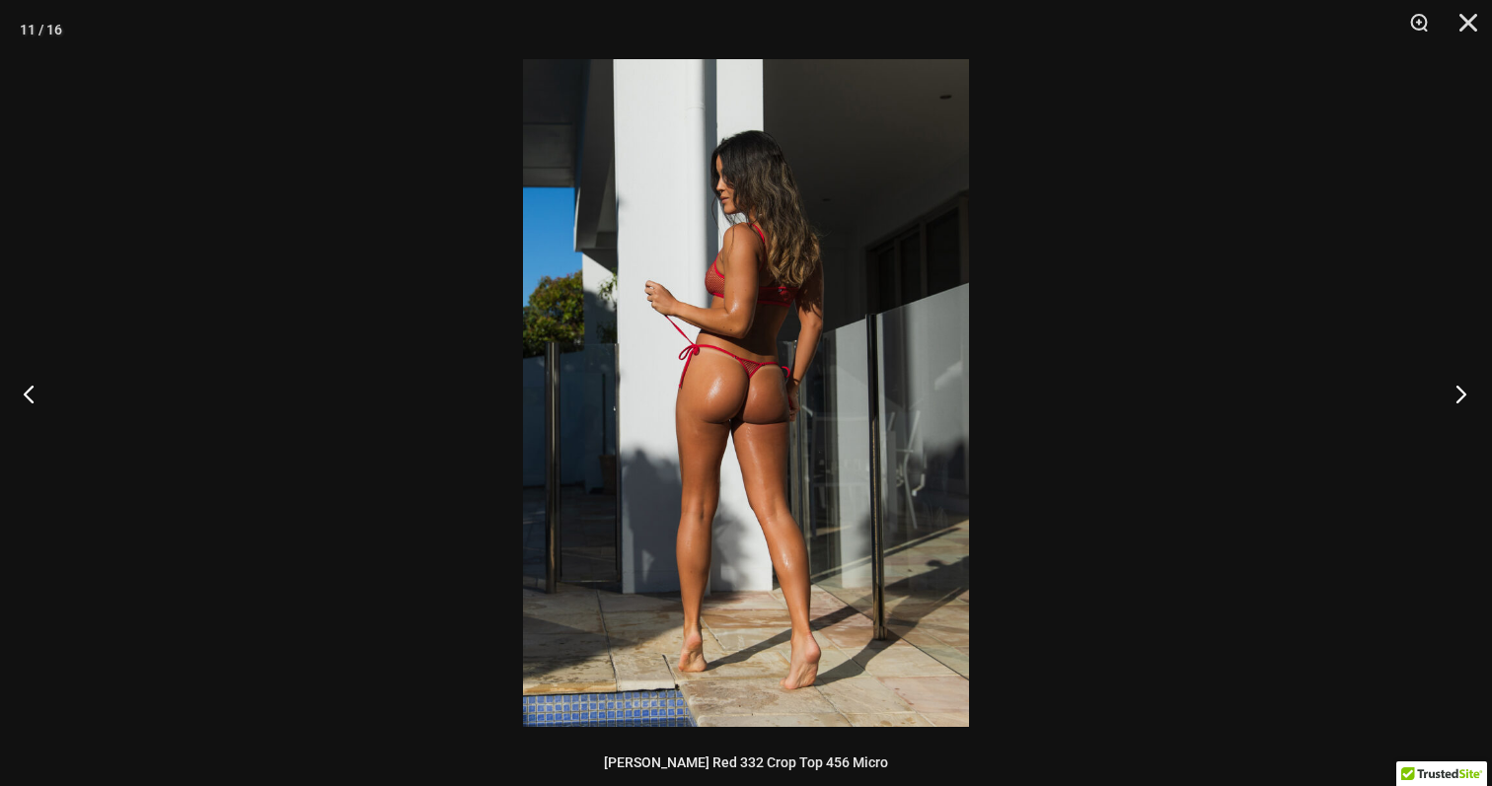
click at [1469, 403] on button "Next" at bounding box center [1455, 393] width 74 height 99
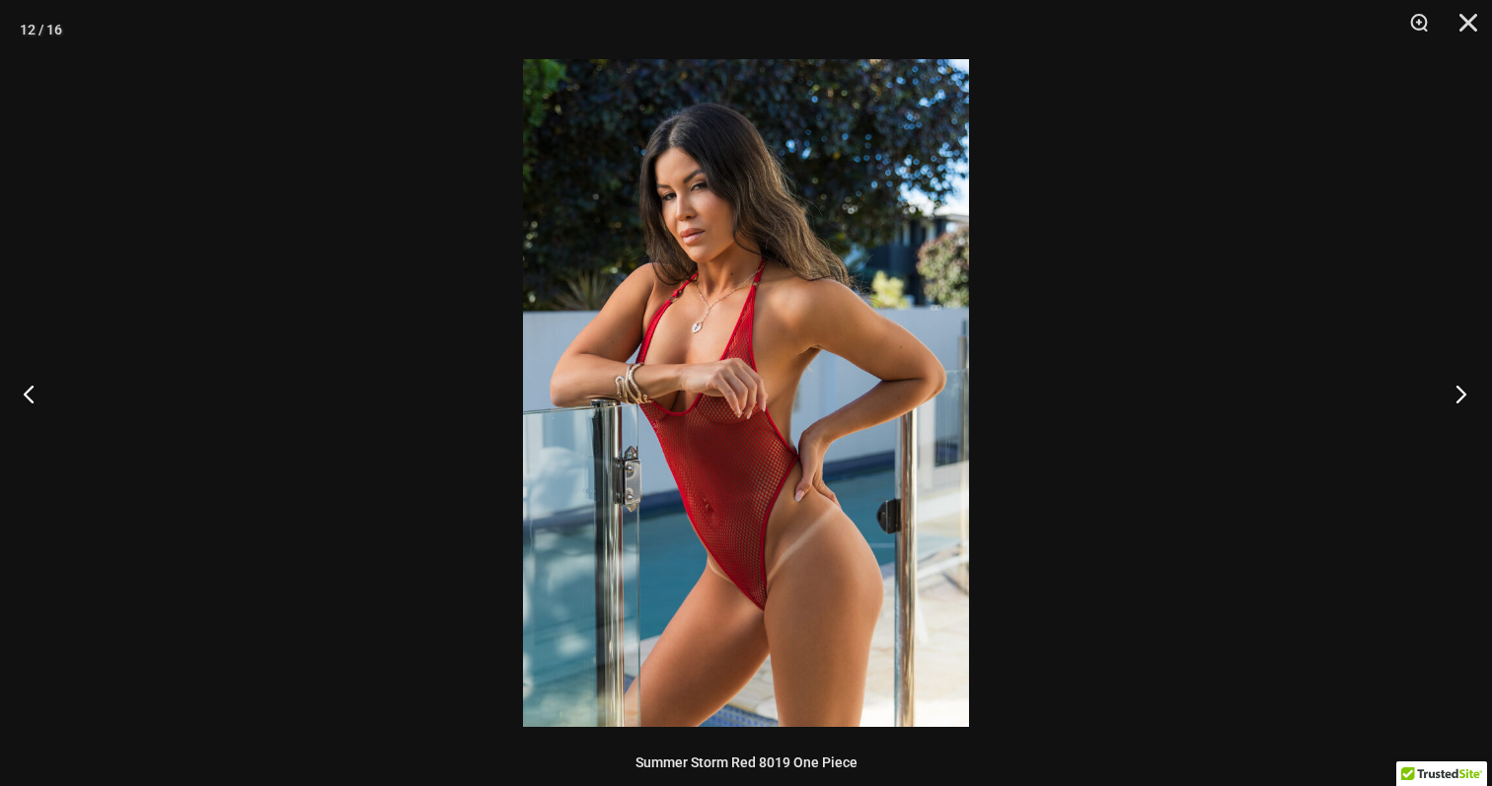
click at [1469, 403] on button "Next" at bounding box center [1455, 393] width 74 height 99
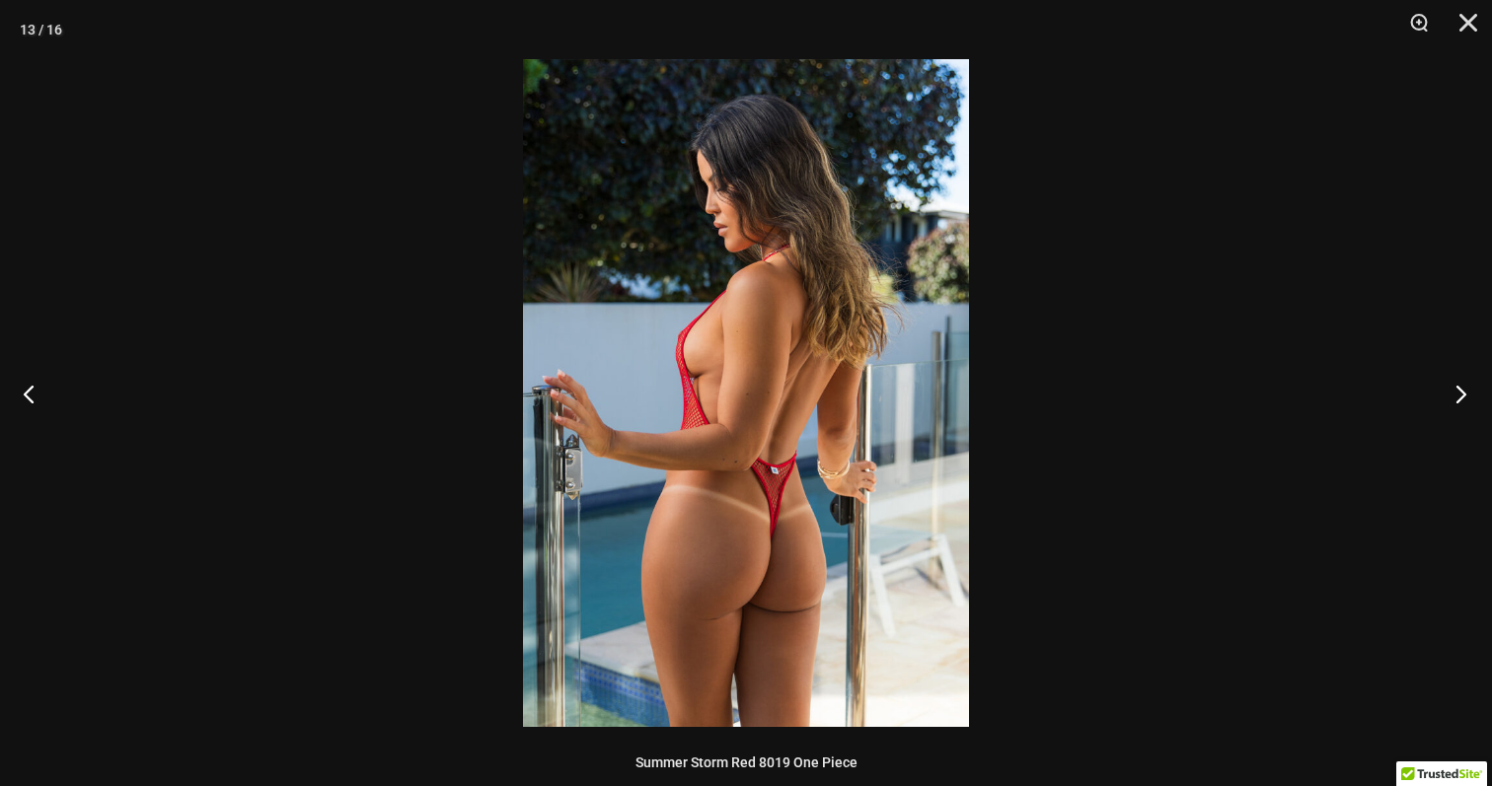
click at [1469, 403] on button "Next" at bounding box center [1455, 393] width 74 height 99
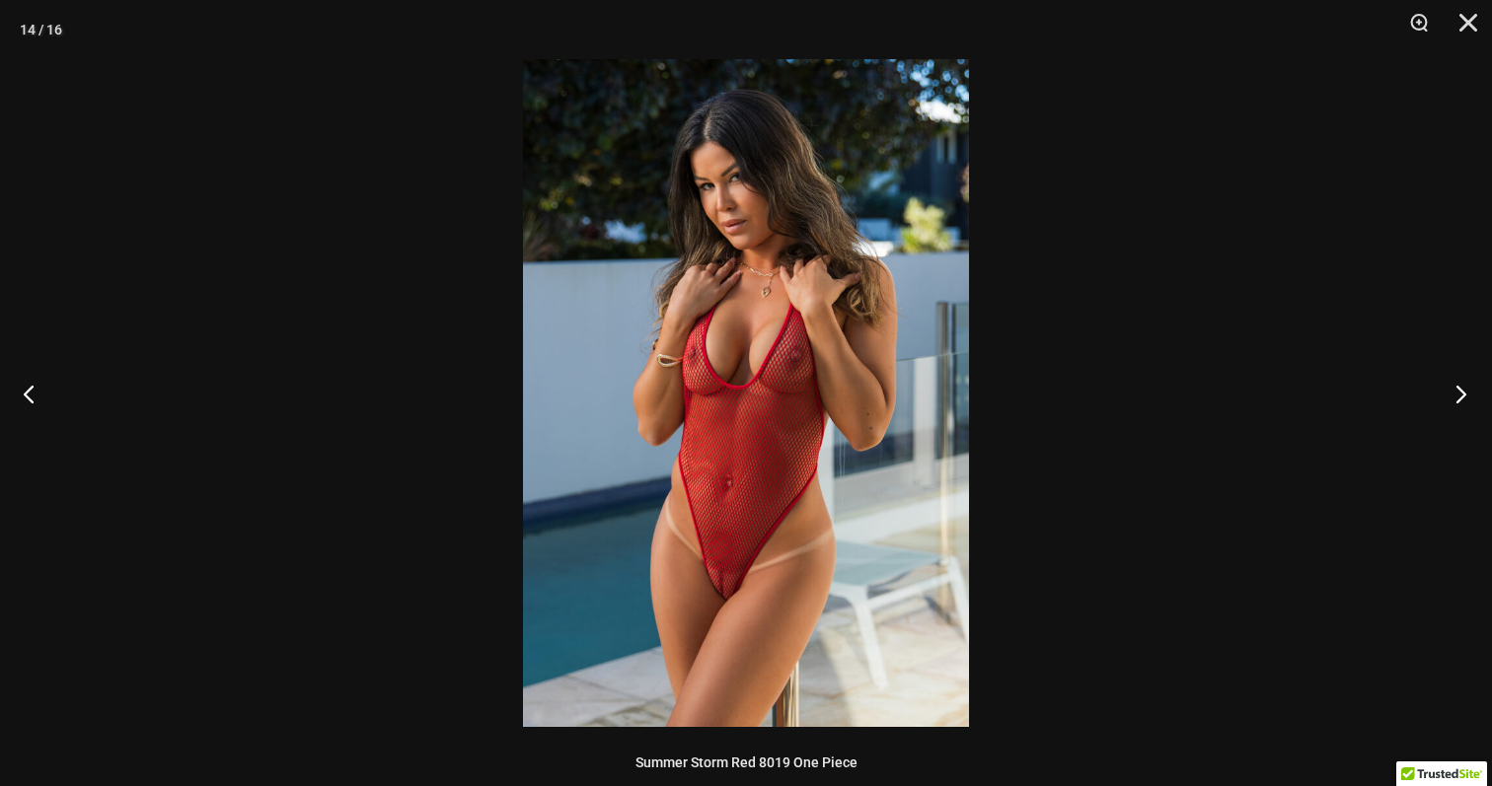
click at [1469, 403] on button "Next" at bounding box center [1455, 393] width 74 height 99
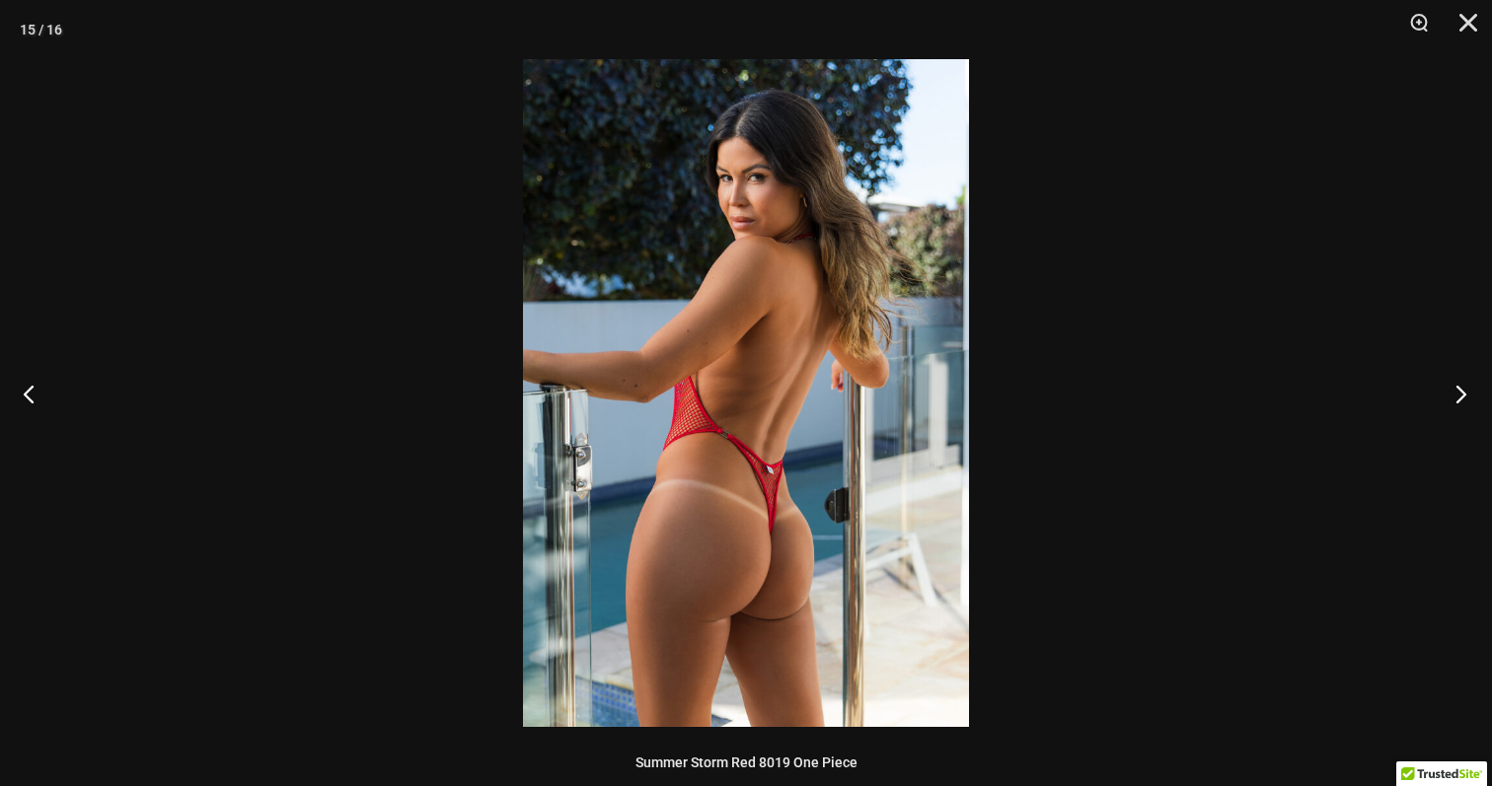
click at [1469, 403] on button "Next" at bounding box center [1455, 393] width 74 height 99
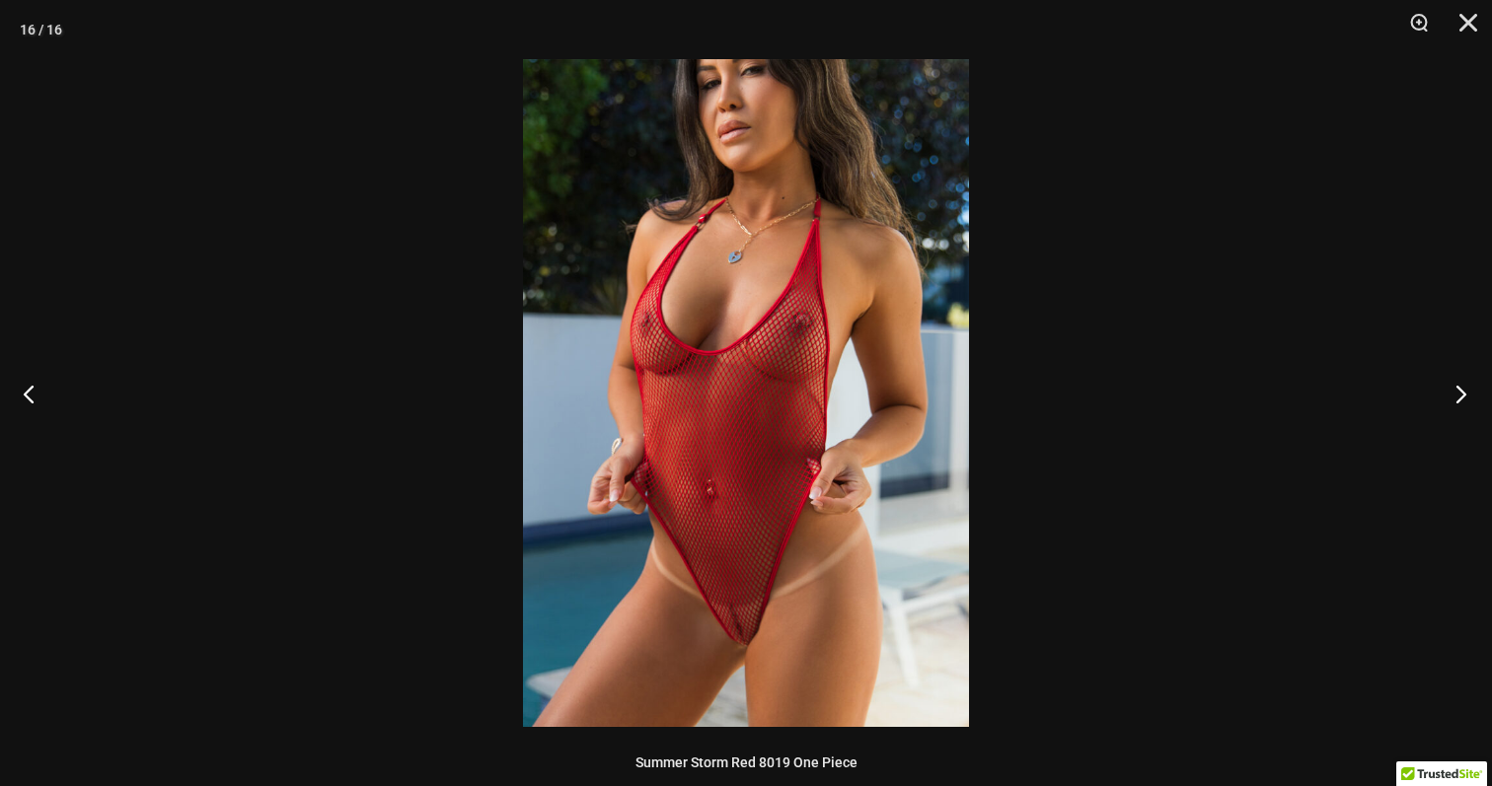
click at [1461, 398] on button "Next" at bounding box center [1455, 393] width 74 height 99
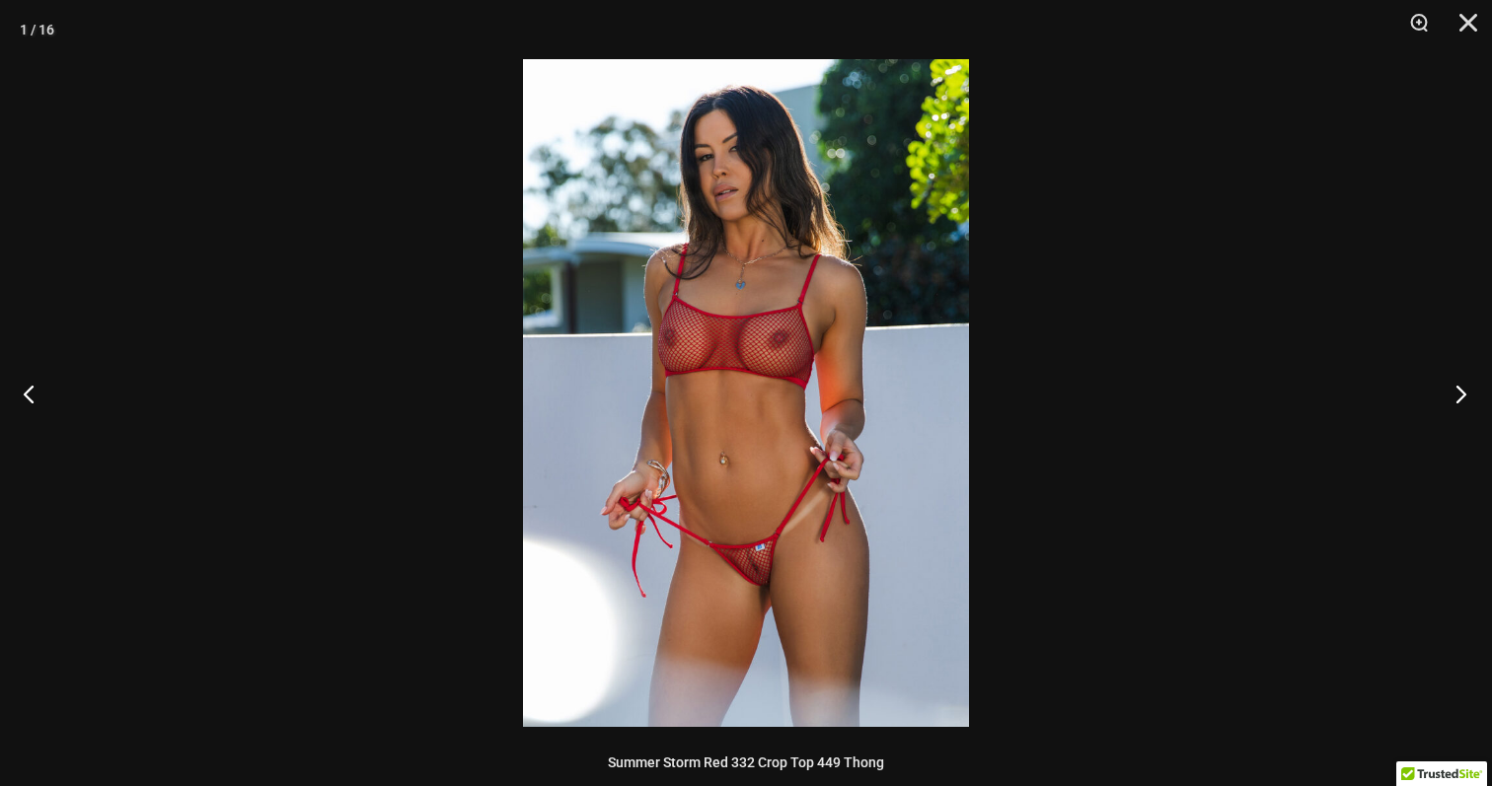
click at [1461, 398] on button "Next" at bounding box center [1455, 393] width 74 height 99
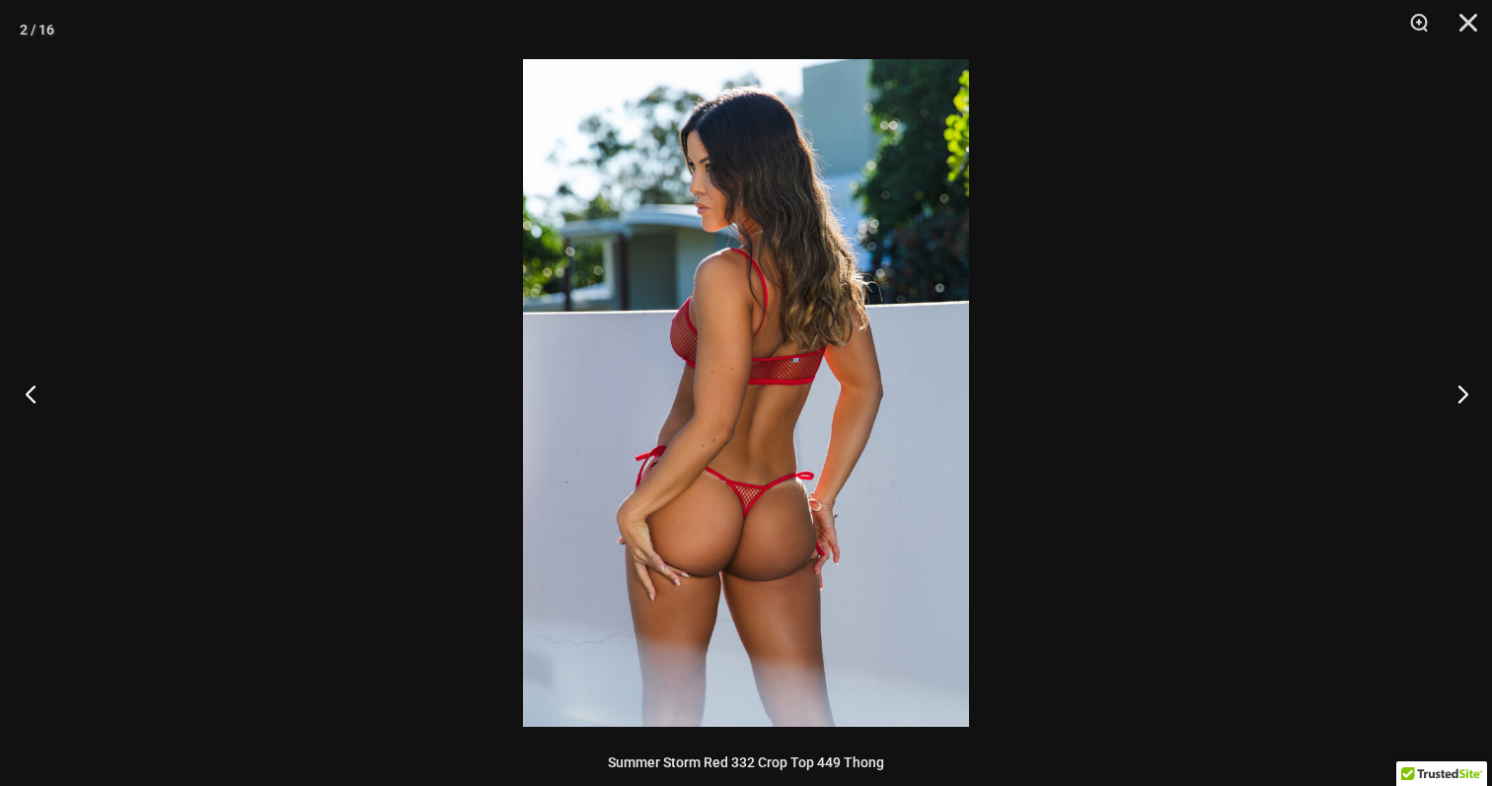
click at [32, 396] on button "Previous" at bounding box center [37, 393] width 74 height 99
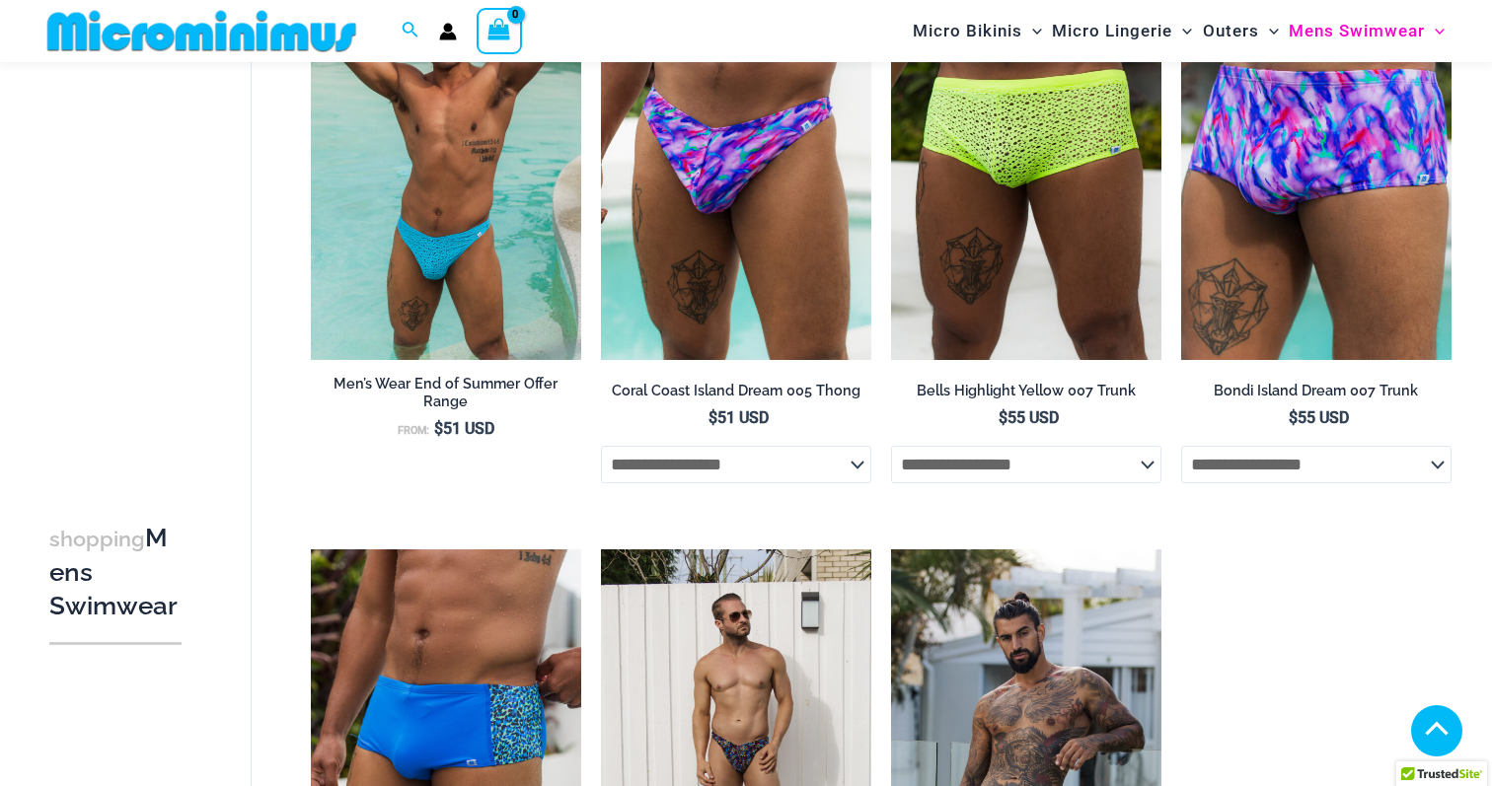
scroll to position [3387, 0]
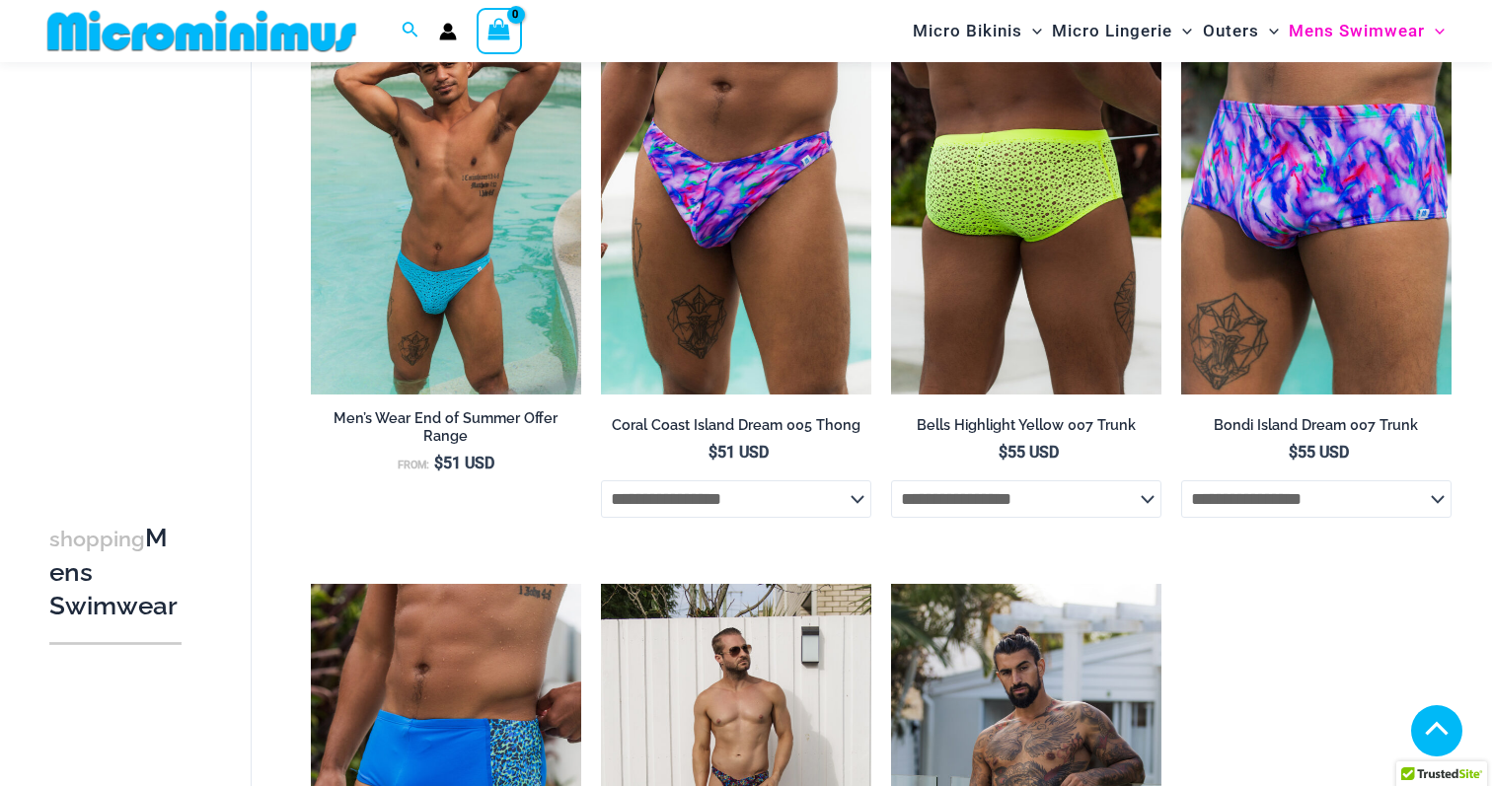
click at [998, 289] on img at bounding box center [1026, 192] width 270 height 406
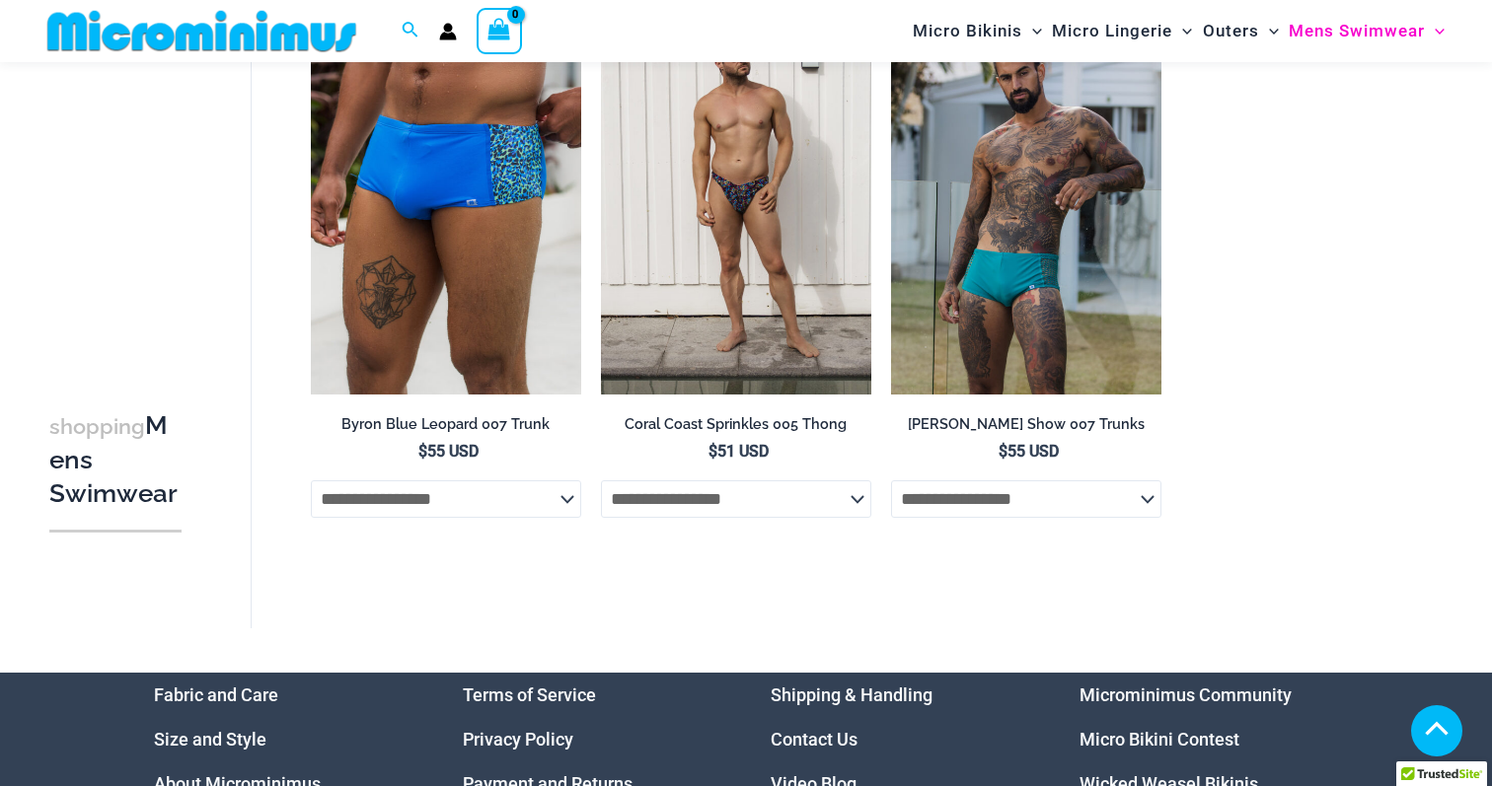
scroll to position [3984, 0]
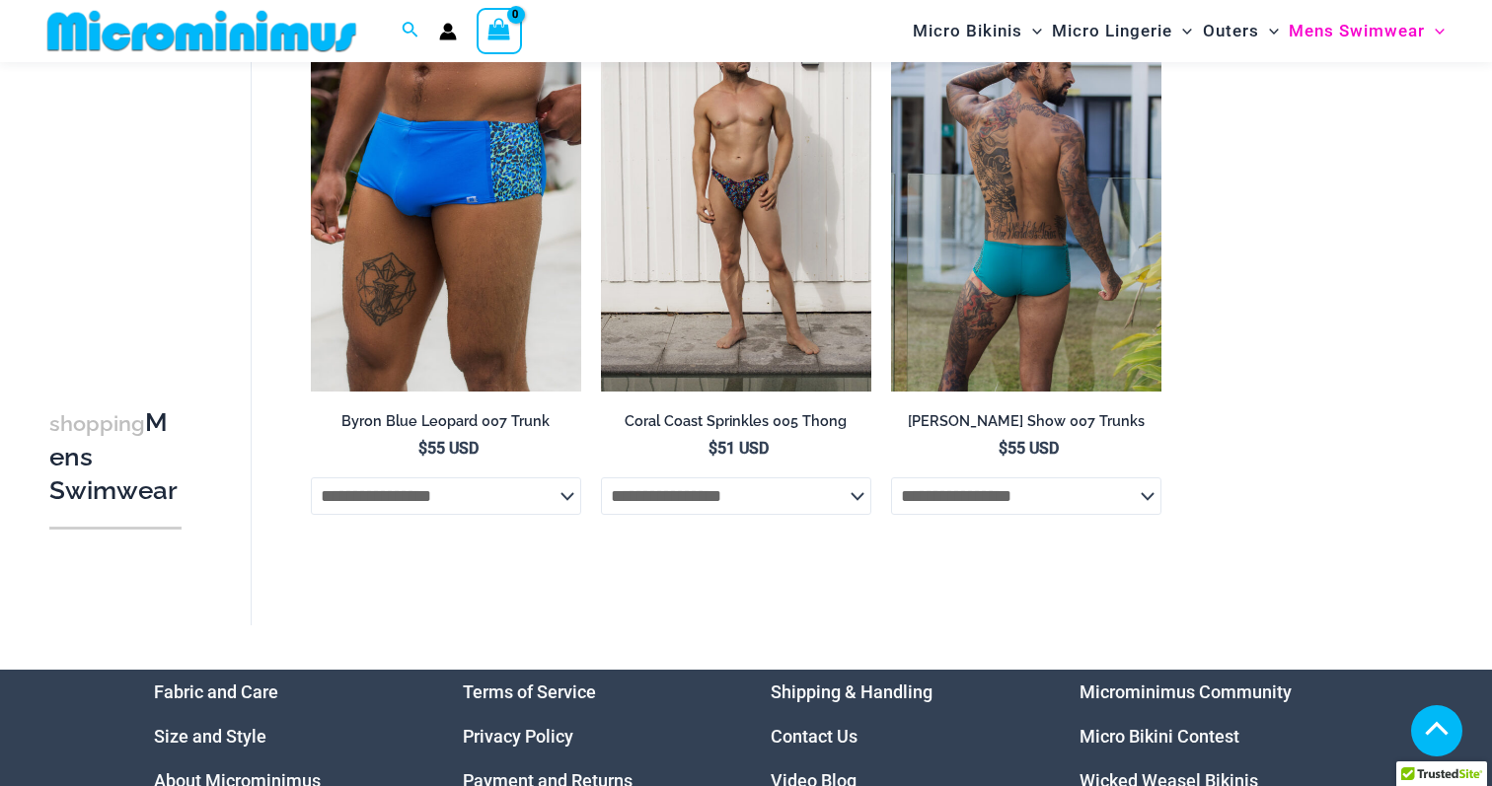
click at [1022, 286] on img at bounding box center [1026, 189] width 270 height 406
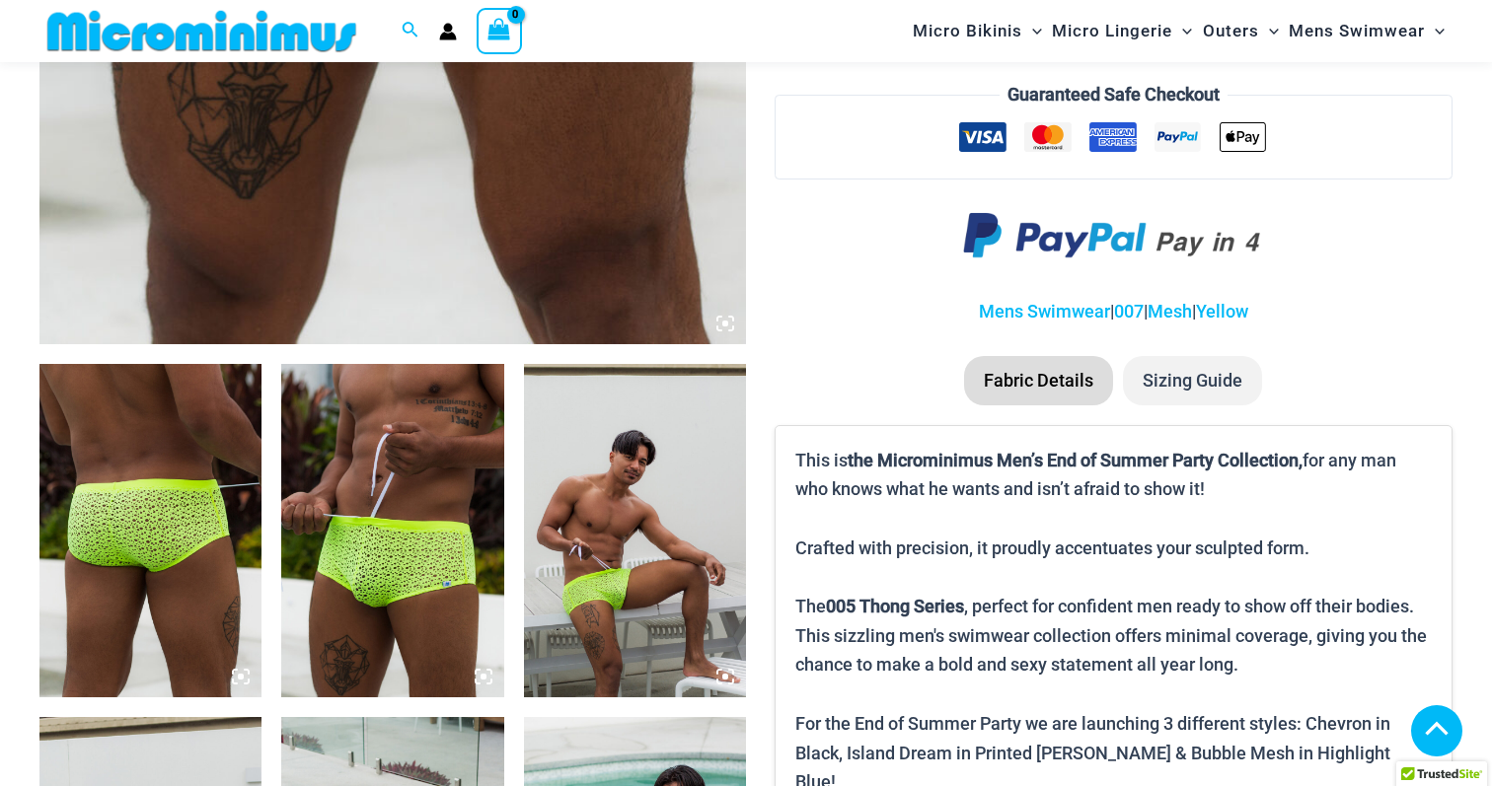
scroll to position [911, 0]
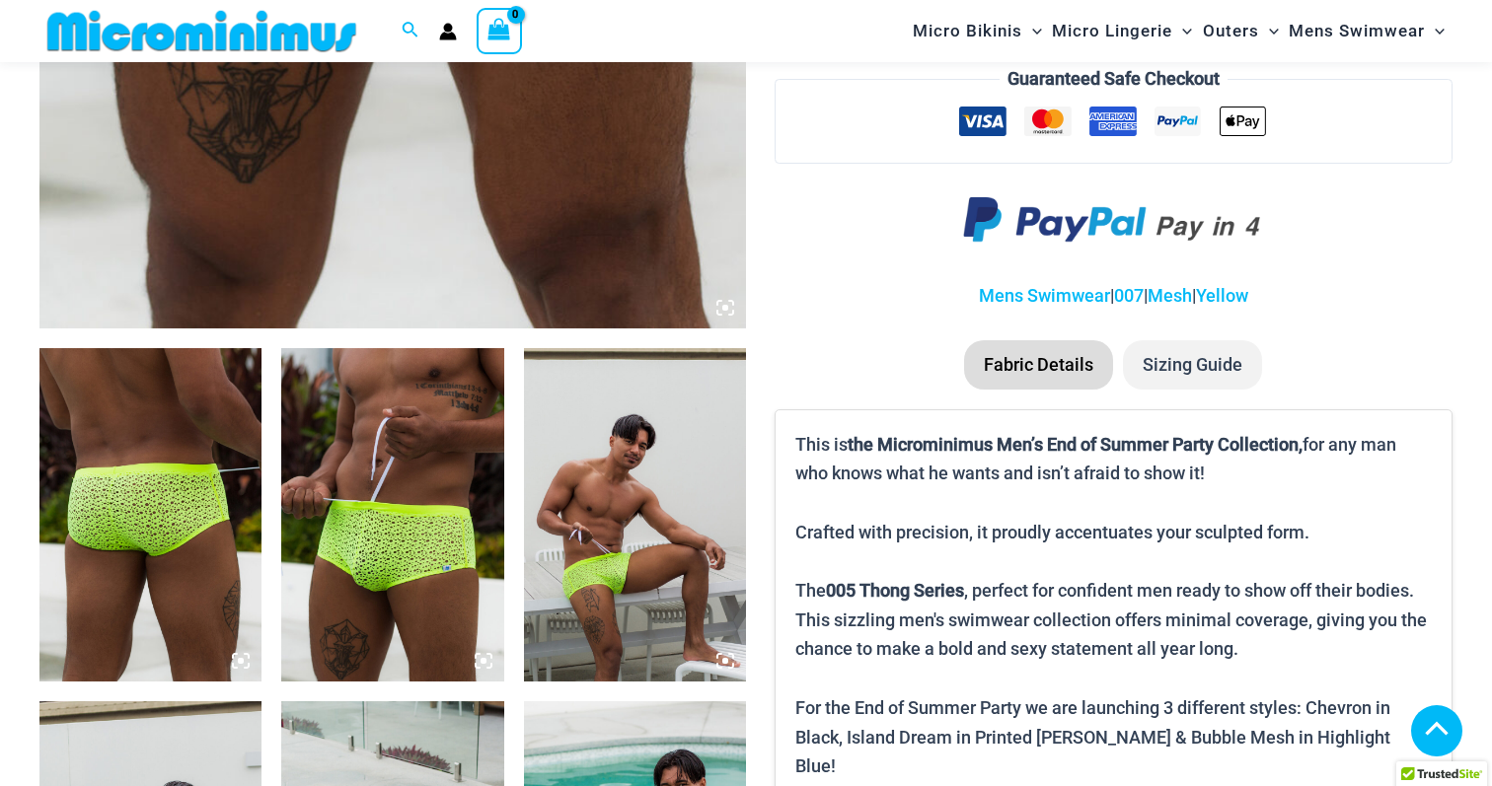
click at [246, 502] on img at bounding box center [150, 515] width 222 height 334
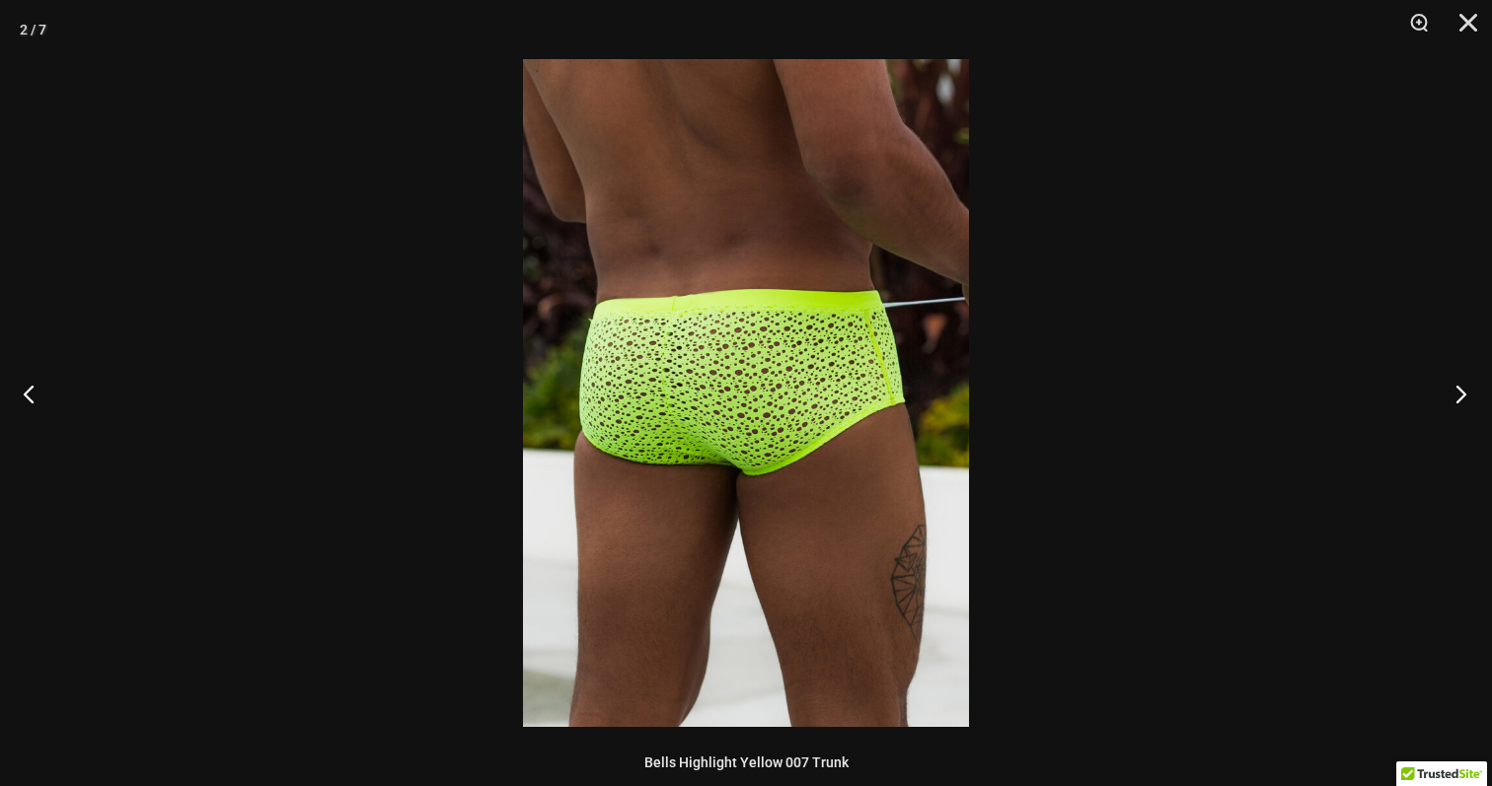
click at [1464, 401] on button "Next" at bounding box center [1455, 393] width 74 height 99
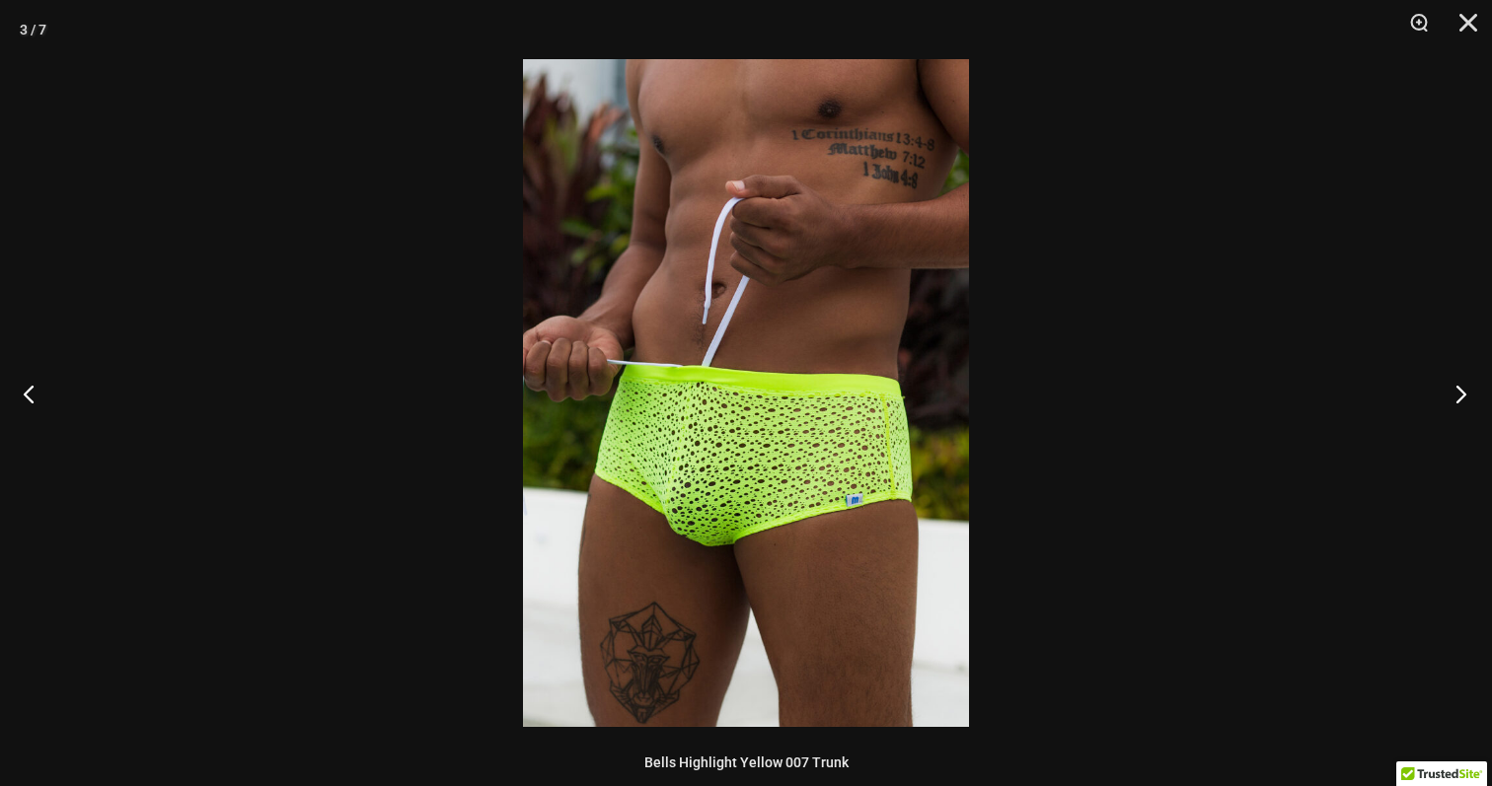
click at [1464, 401] on button "Next" at bounding box center [1455, 393] width 74 height 99
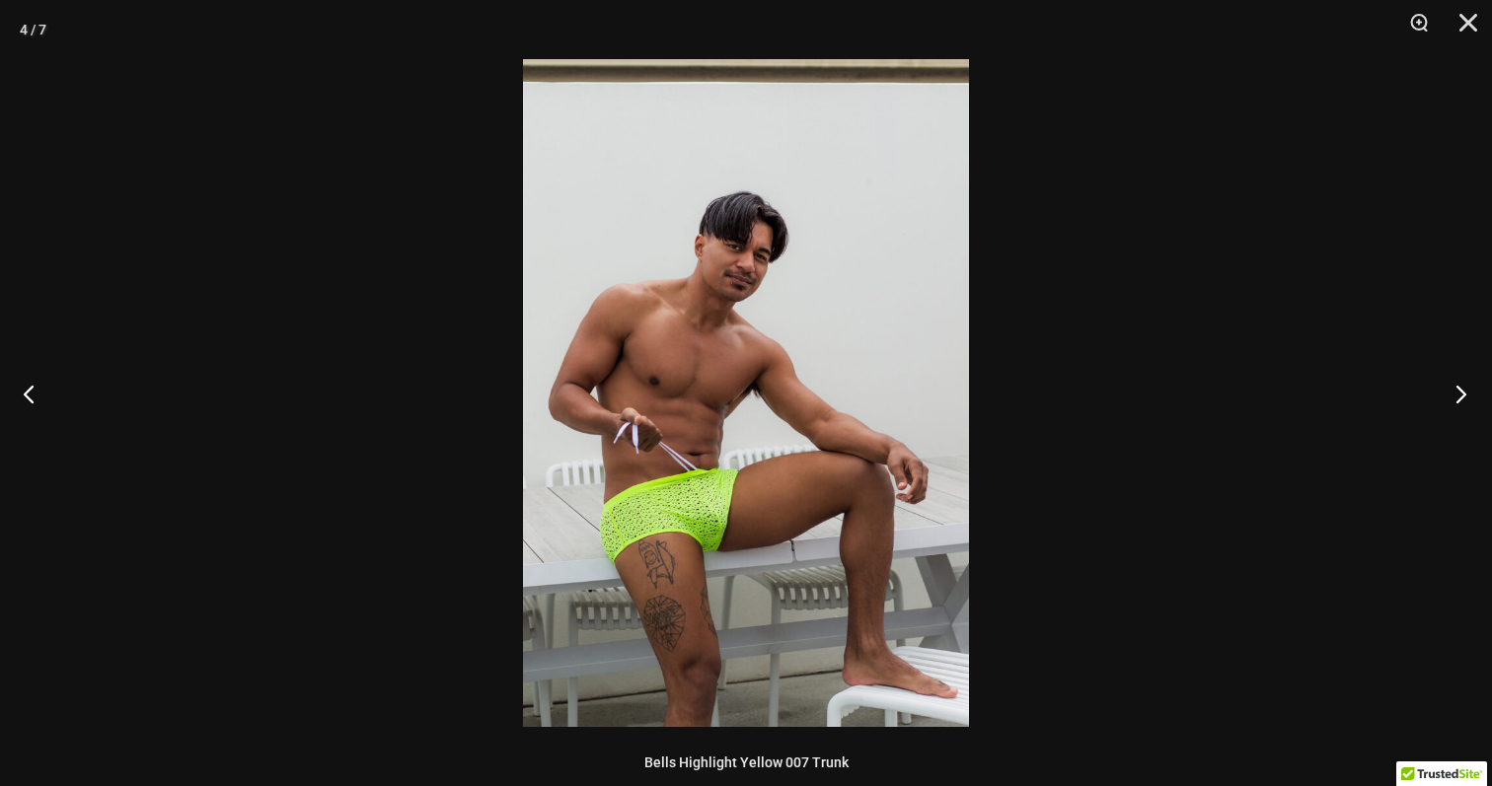
click at [1464, 401] on button "Next" at bounding box center [1455, 393] width 74 height 99
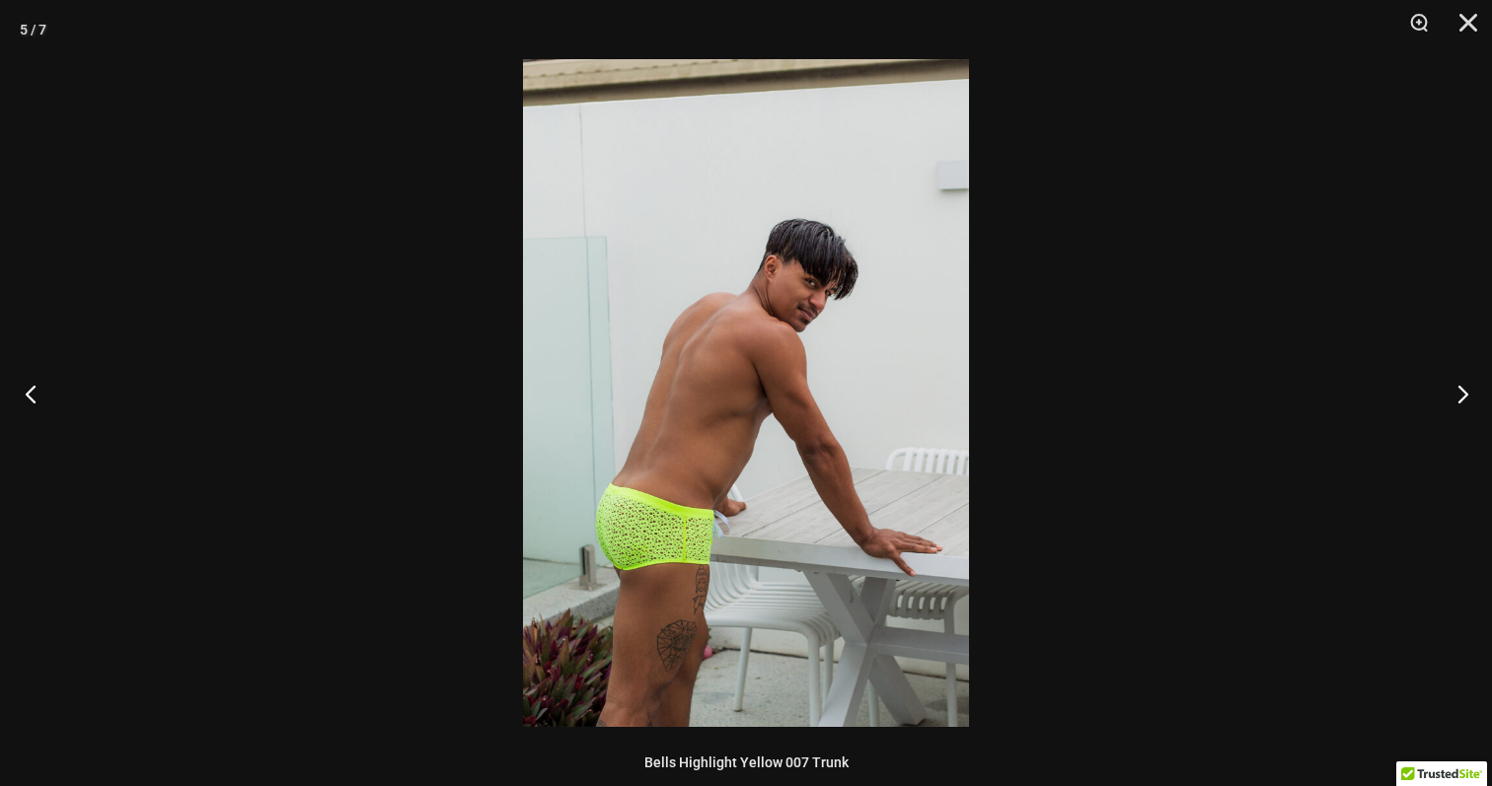
click at [33, 391] on button "Previous" at bounding box center [37, 393] width 74 height 99
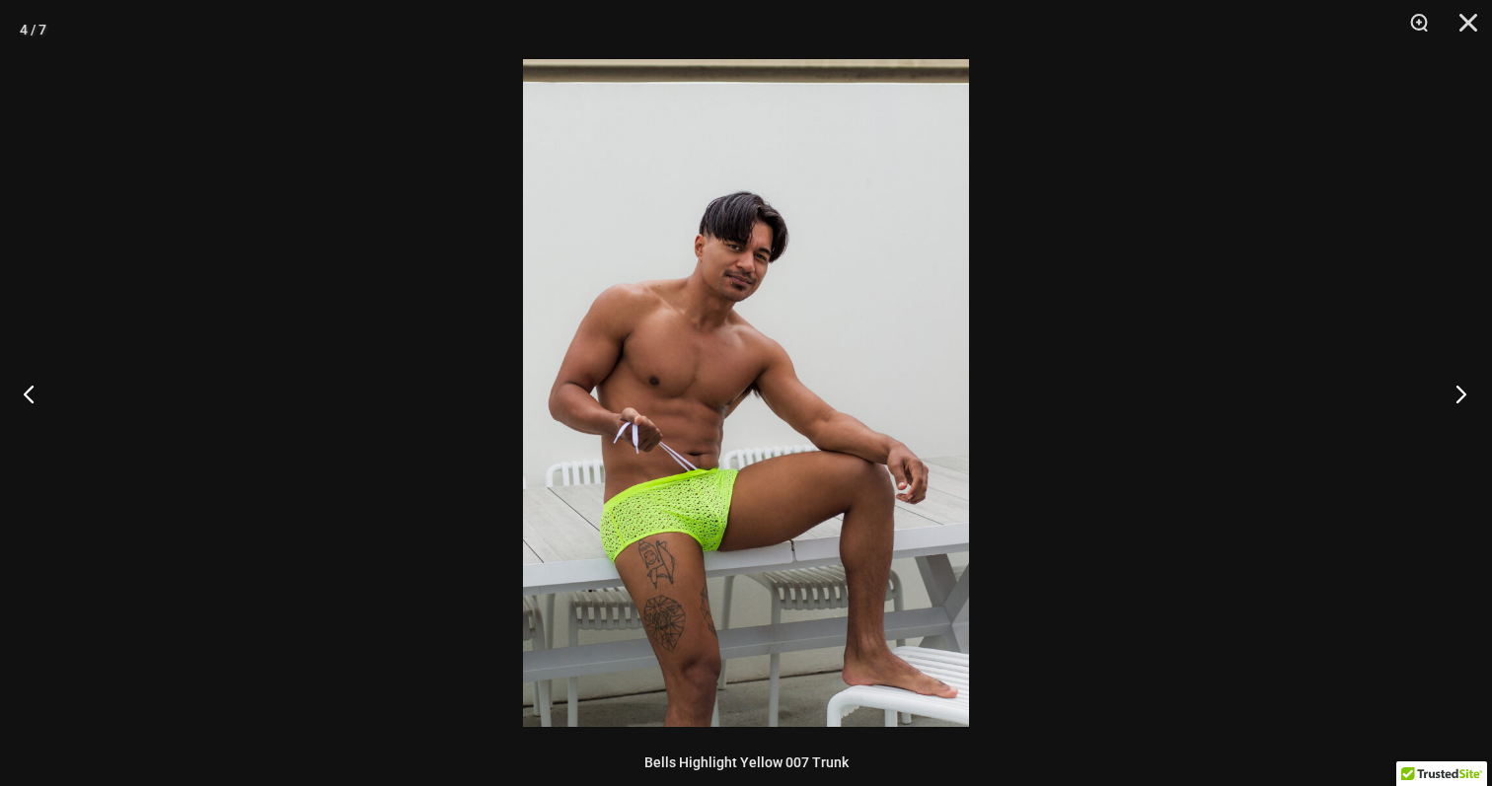
click at [1454, 392] on button "Next" at bounding box center [1455, 393] width 74 height 99
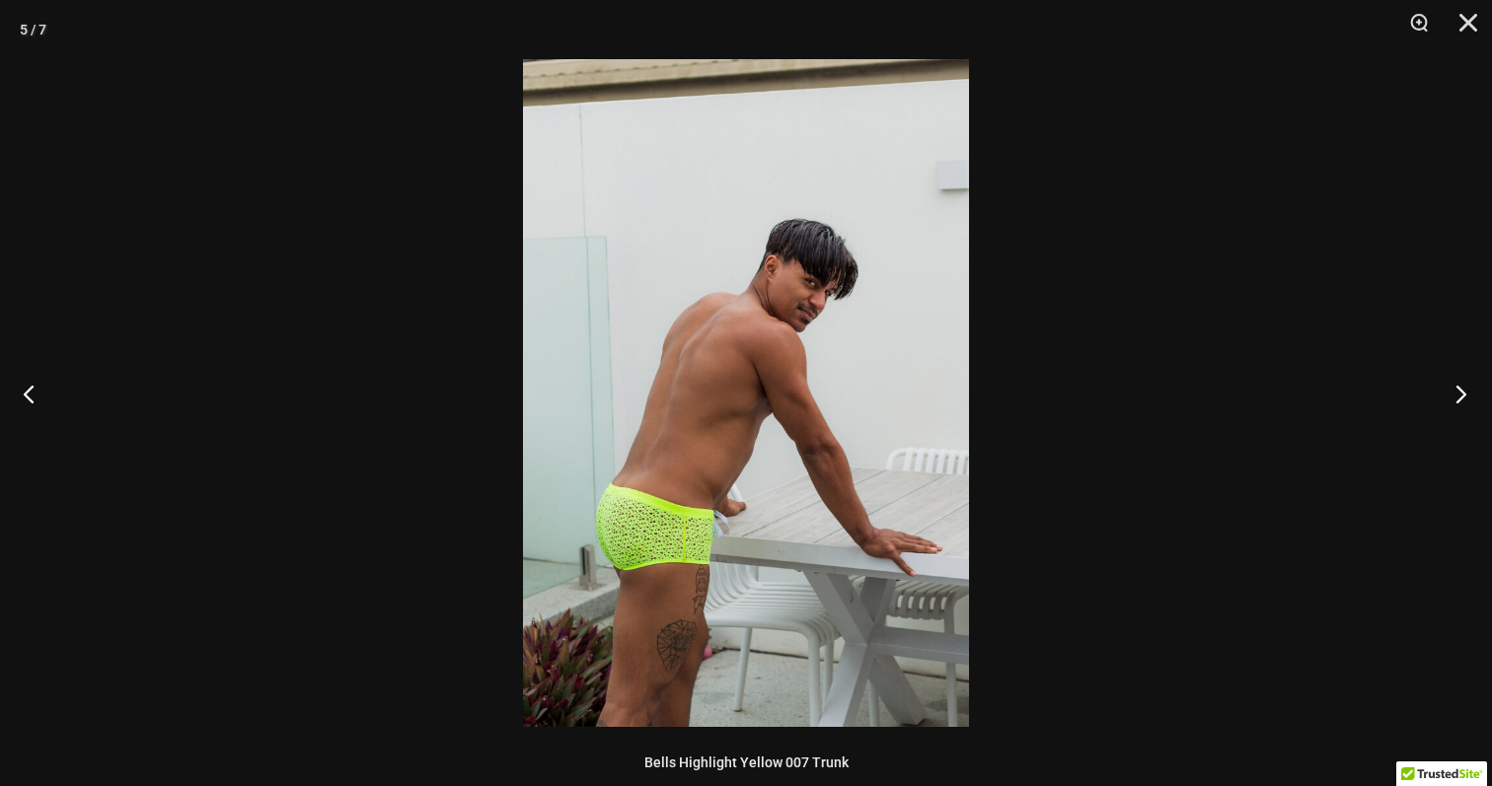
click at [1454, 392] on button "Next" at bounding box center [1455, 393] width 74 height 99
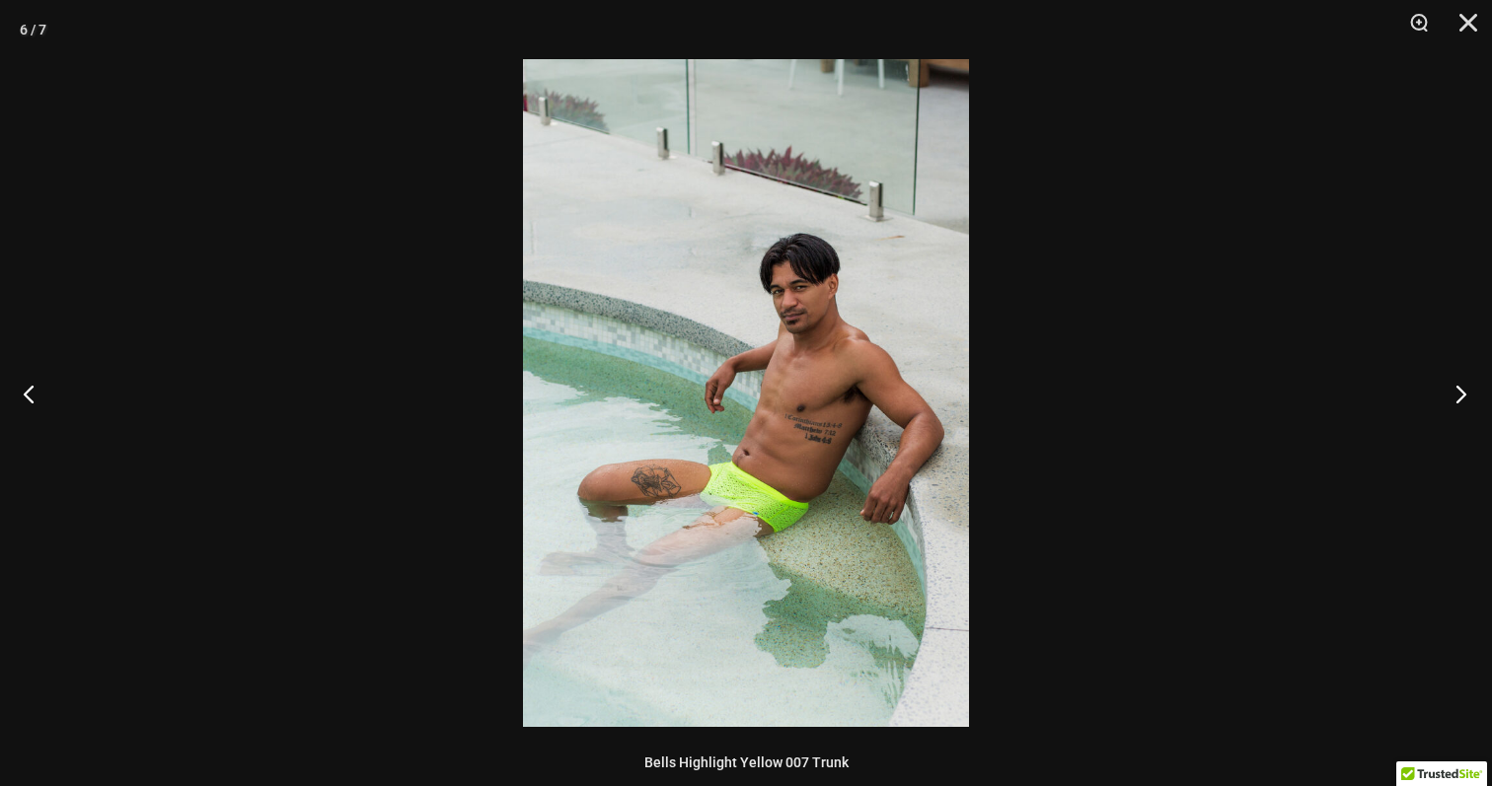
click at [1454, 395] on button "Next" at bounding box center [1455, 393] width 74 height 99
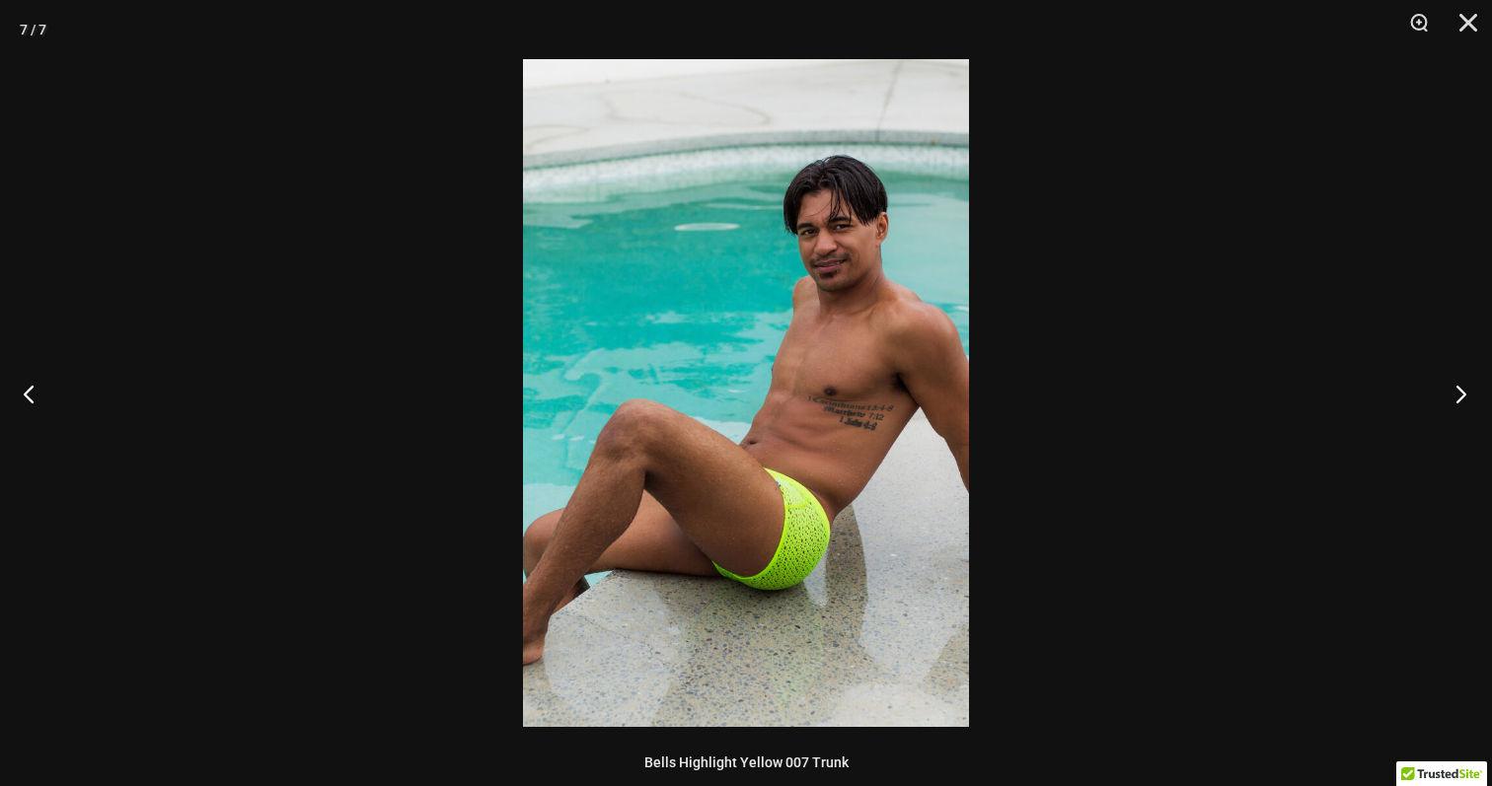
click at [1454, 395] on button "Next" at bounding box center [1455, 393] width 74 height 99
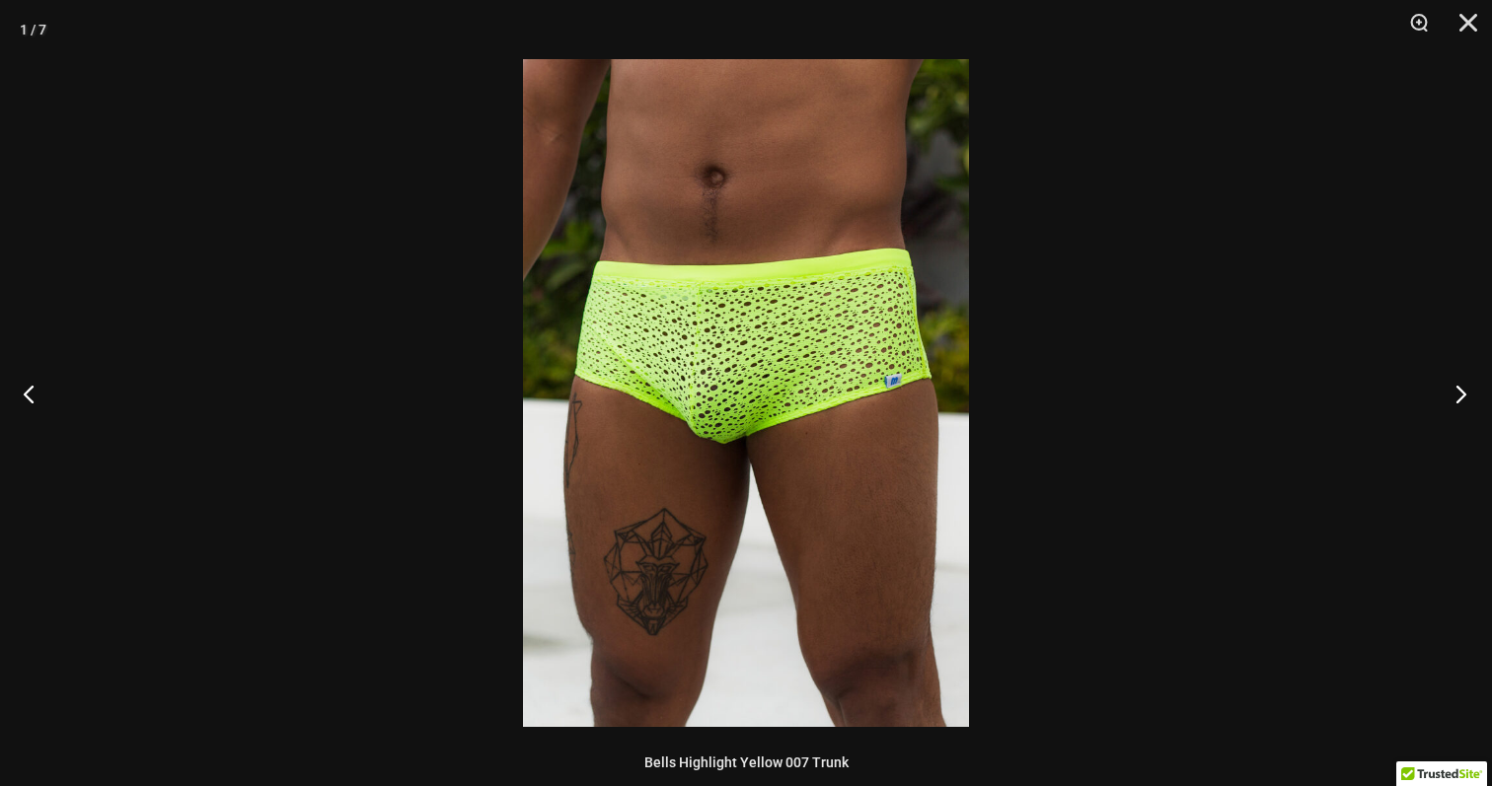
click at [1454, 395] on button "Next" at bounding box center [1455, 393] width 74 height 99
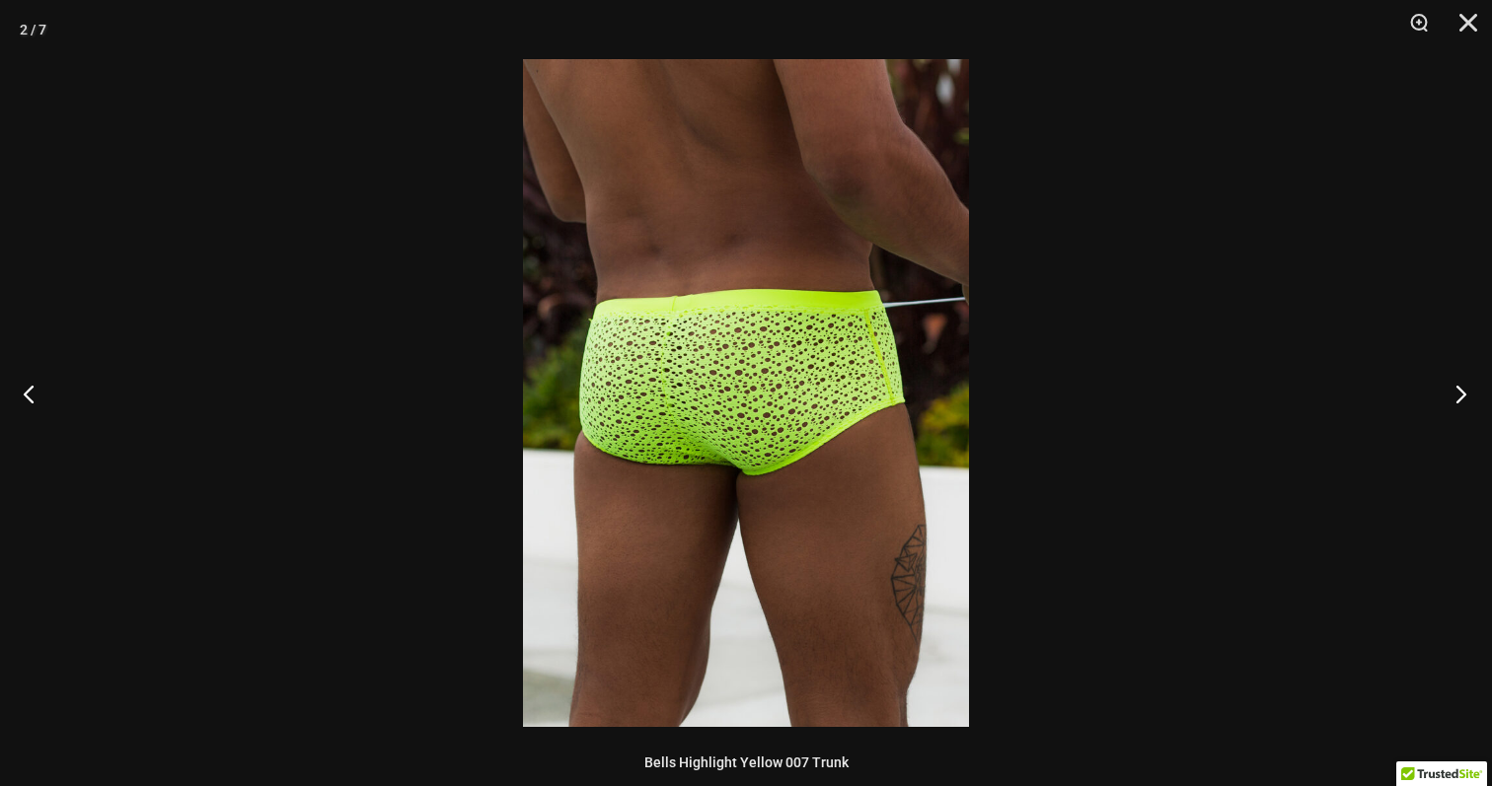
click at [1454, 395] on button "Next" at bounding box center [1455, 393] width 74 height 99
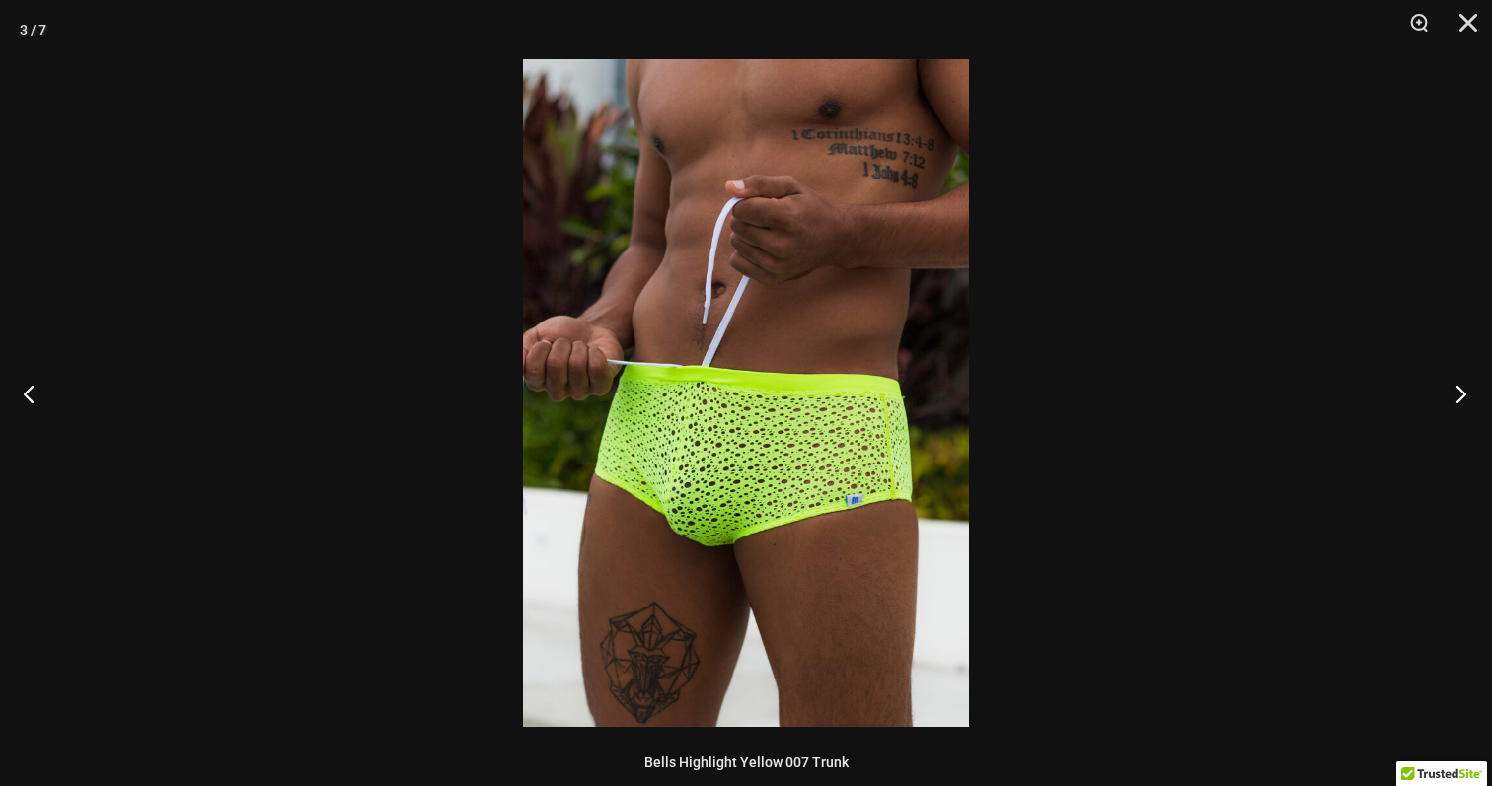
click at [1454, 395] on button "Next" at bounding box center [1455, 393] width 74 height 99
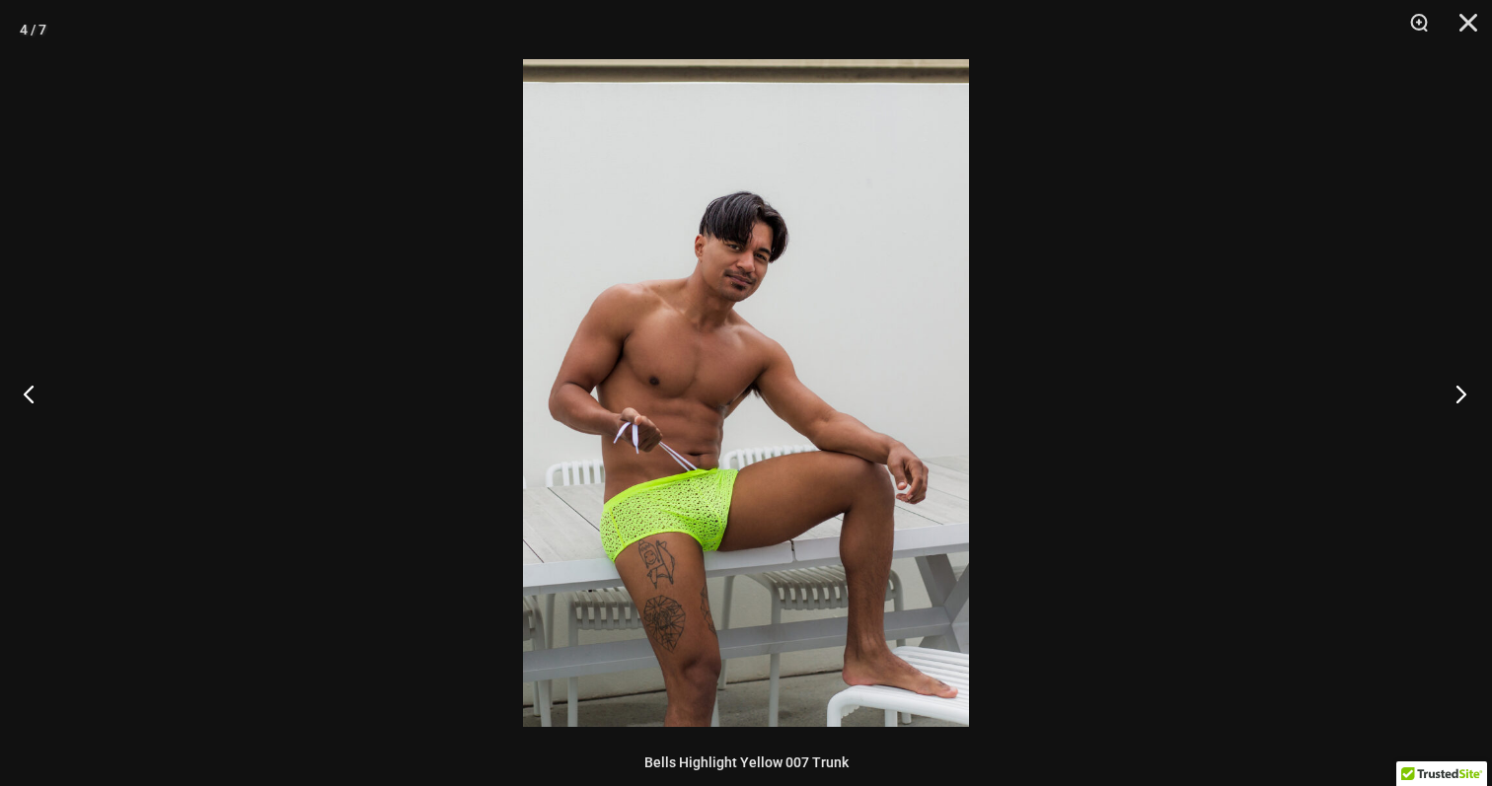
click at [1454, 395] on button "Next" at bounding box center [1455, 393] width 74 height 99
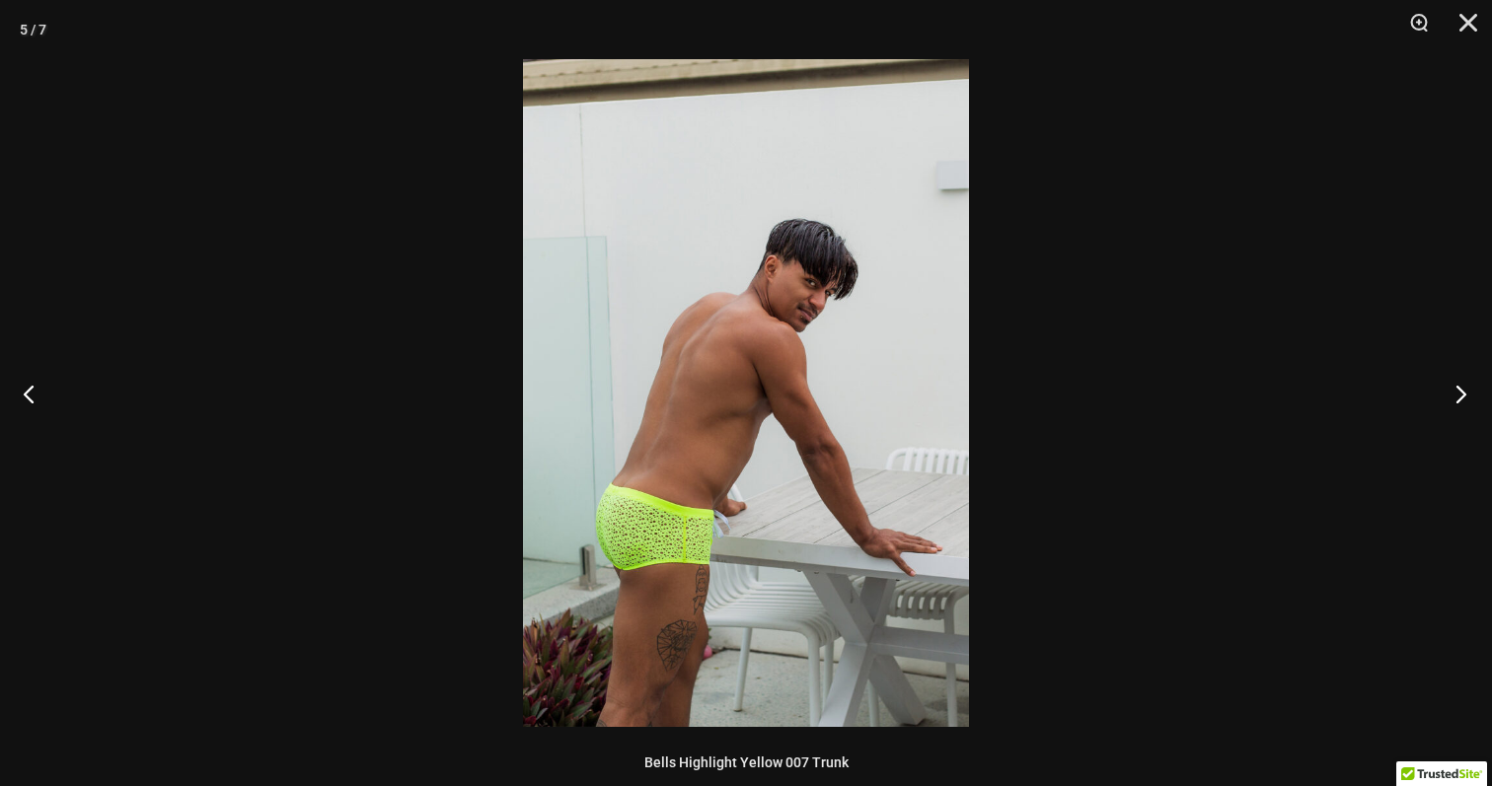
click at [1454, 395] on button "Next" at bounding box center [1455, 393] width 74 height 99
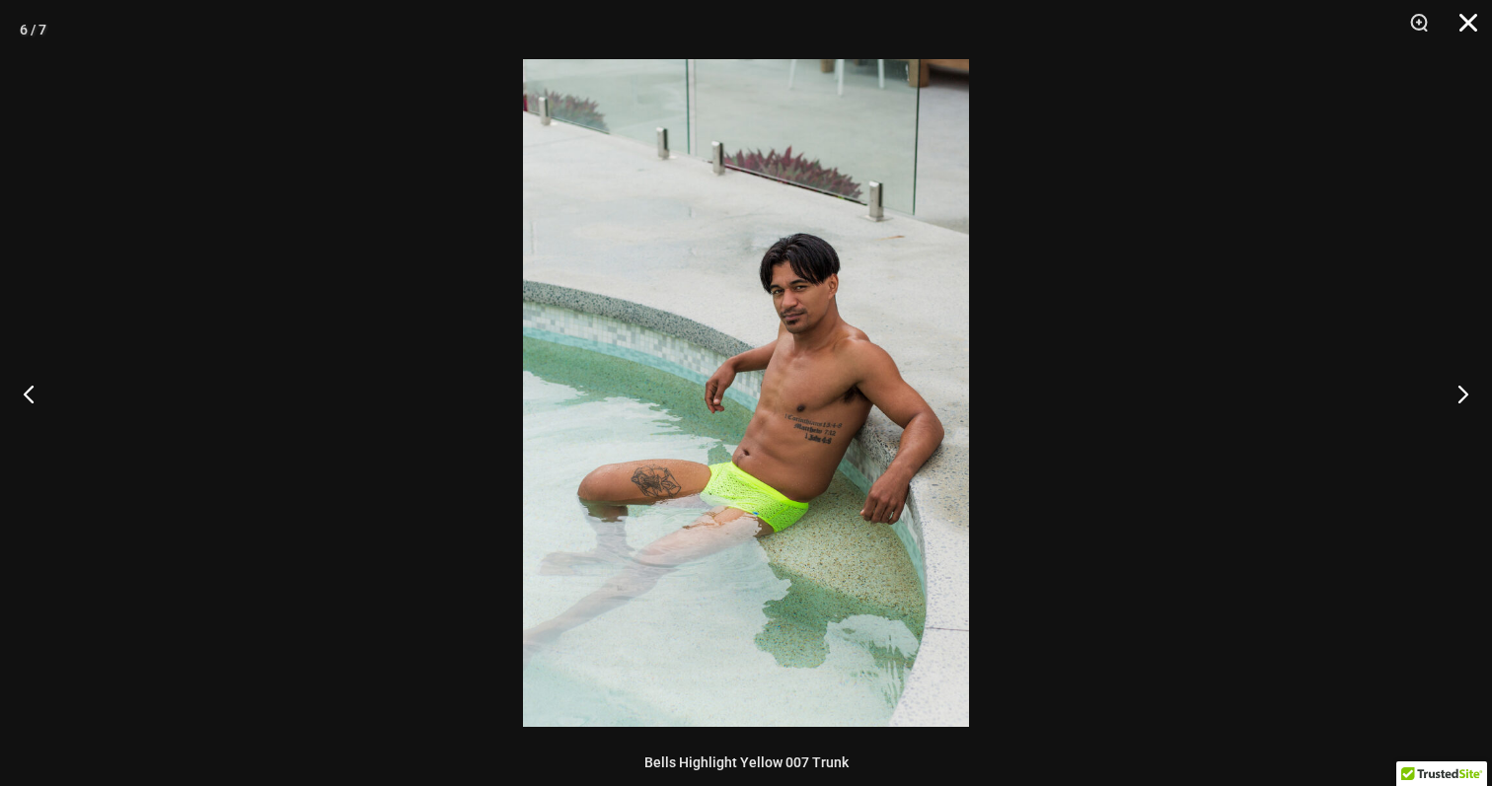
click at [1468, 26] on button "Close" at bounding box center [1461, 29] width 49 height 59
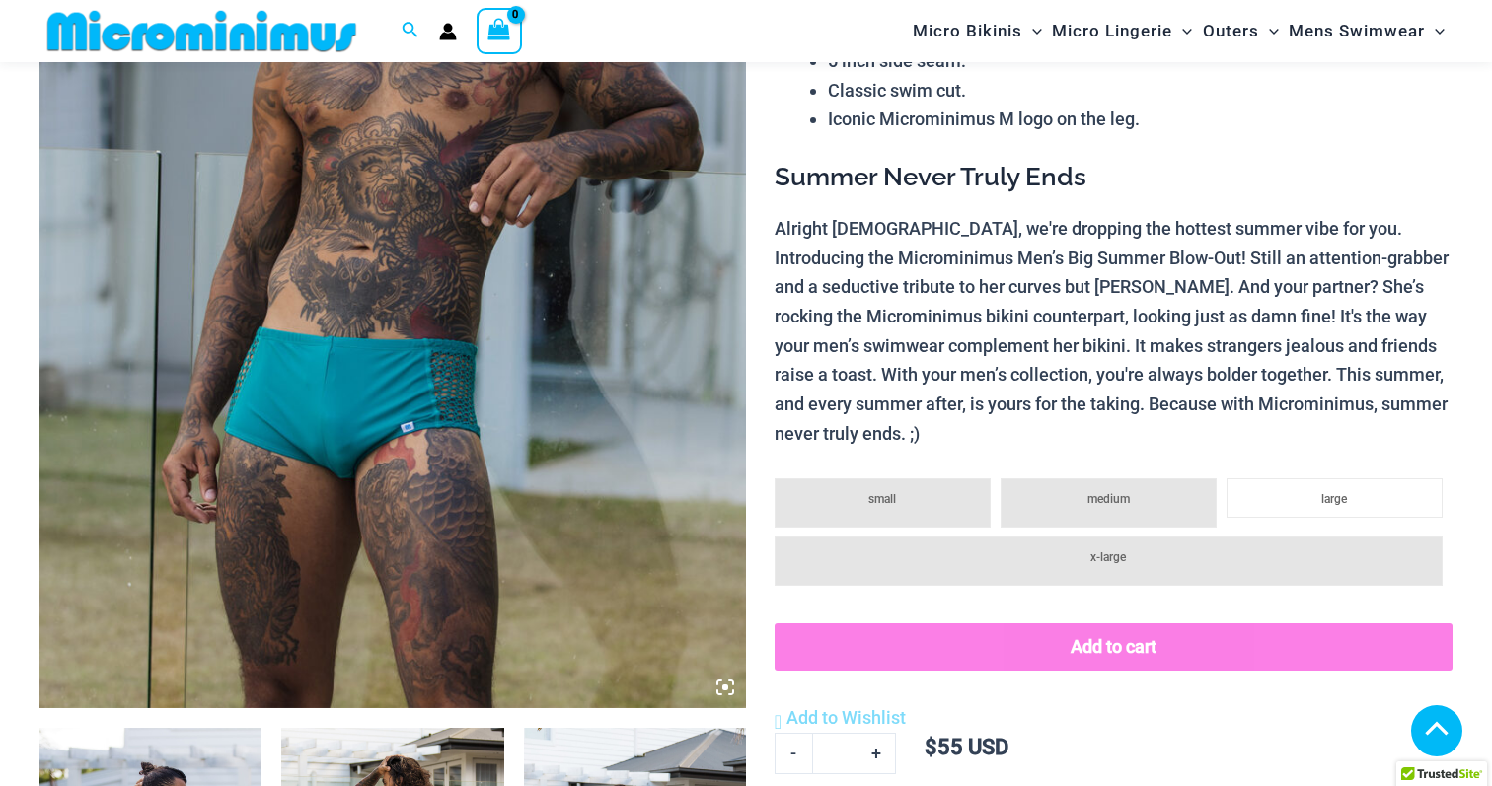
scroll to position [532, 0]
click at [595, 579] on img at bounding box center [392, 178] width 707 height 1060
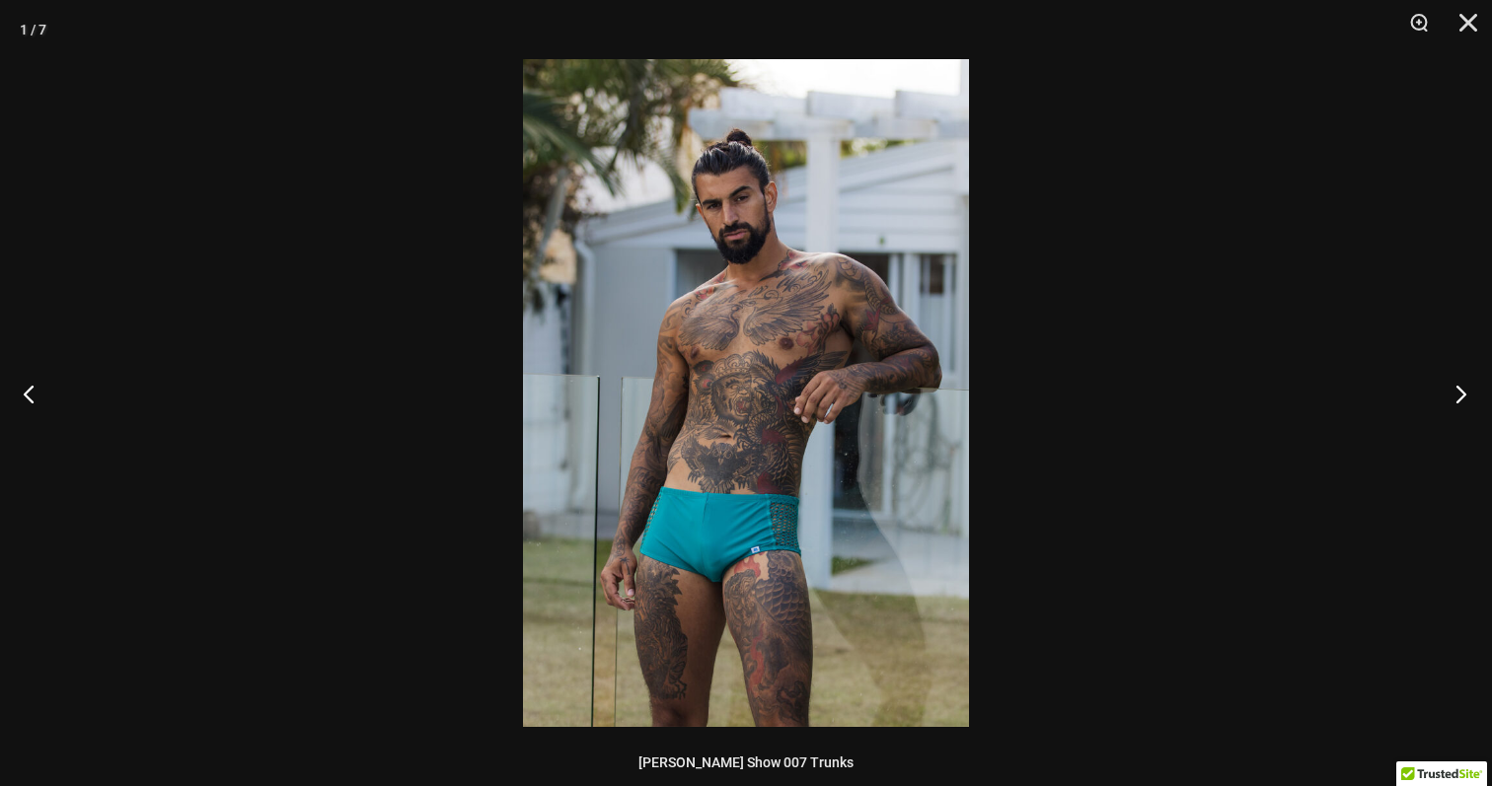
click at [1457, 388] on button "Next" at bounding box center [1455, 393] width 74 height 99
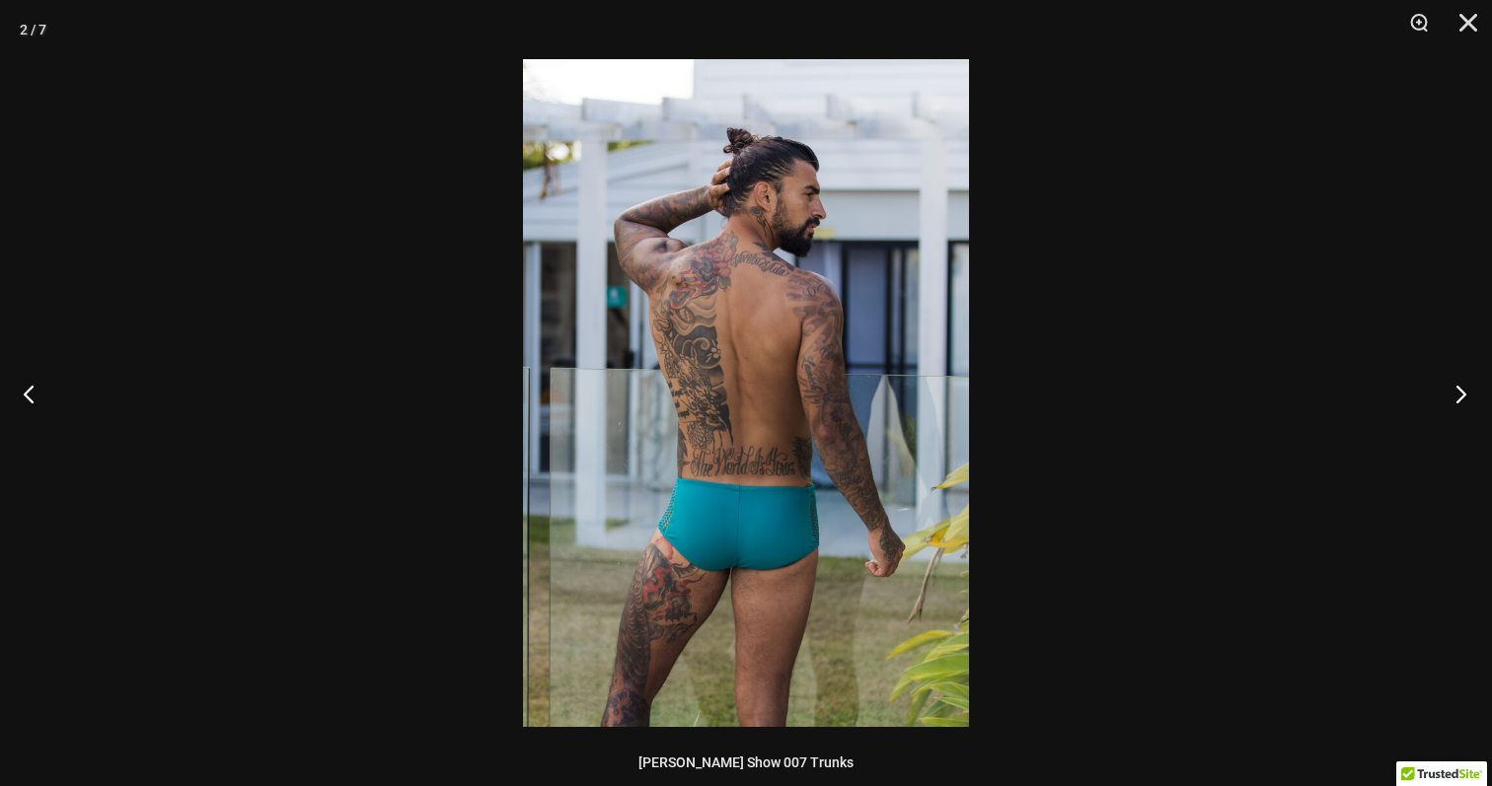
click at [1457, 388] on button "Next" at bounding box center [1455, 393] width 74 height 99
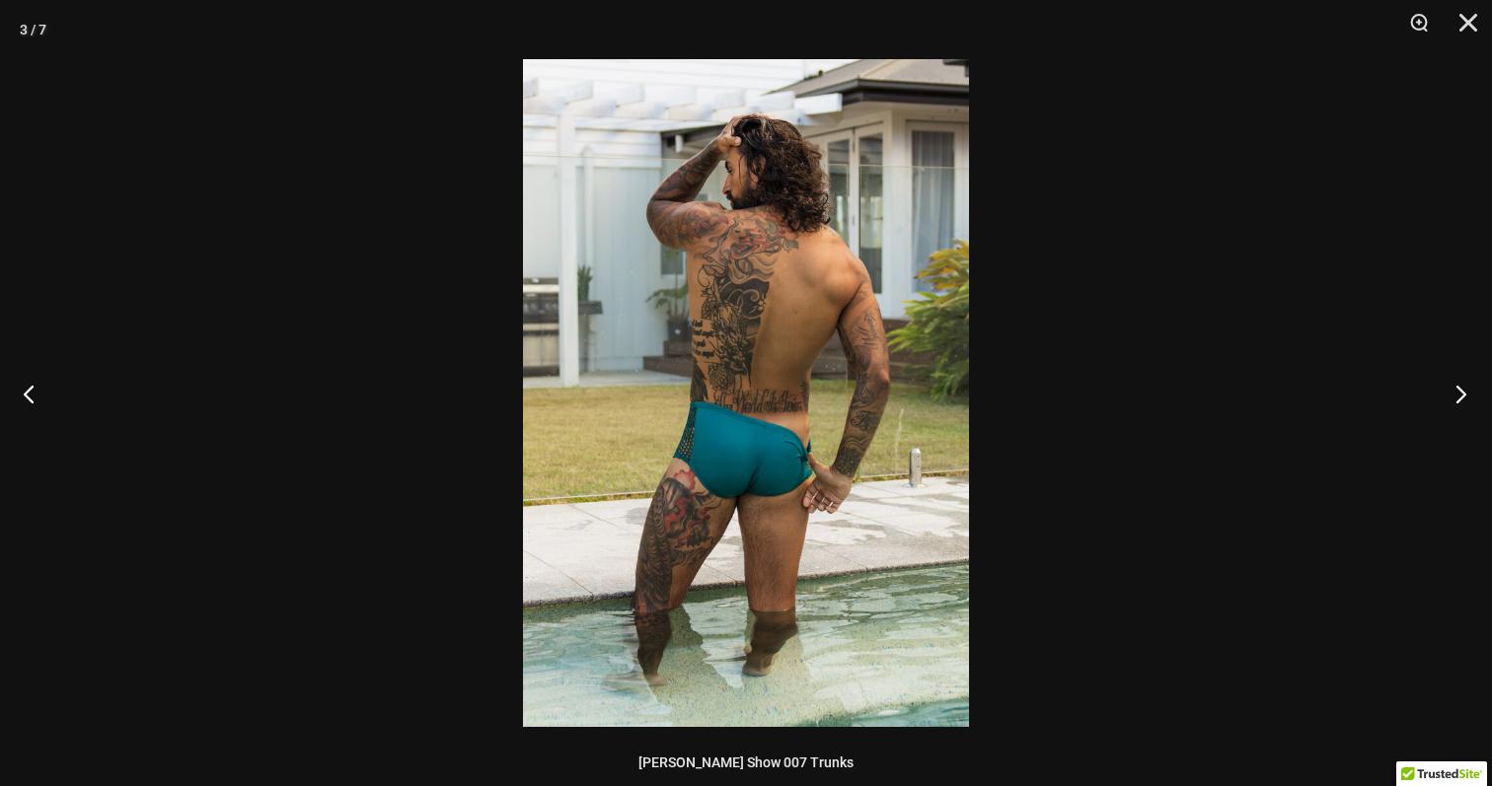
click at [1457, 388] on button "Next" at bounding box center [1455, 393] width 74 height 99
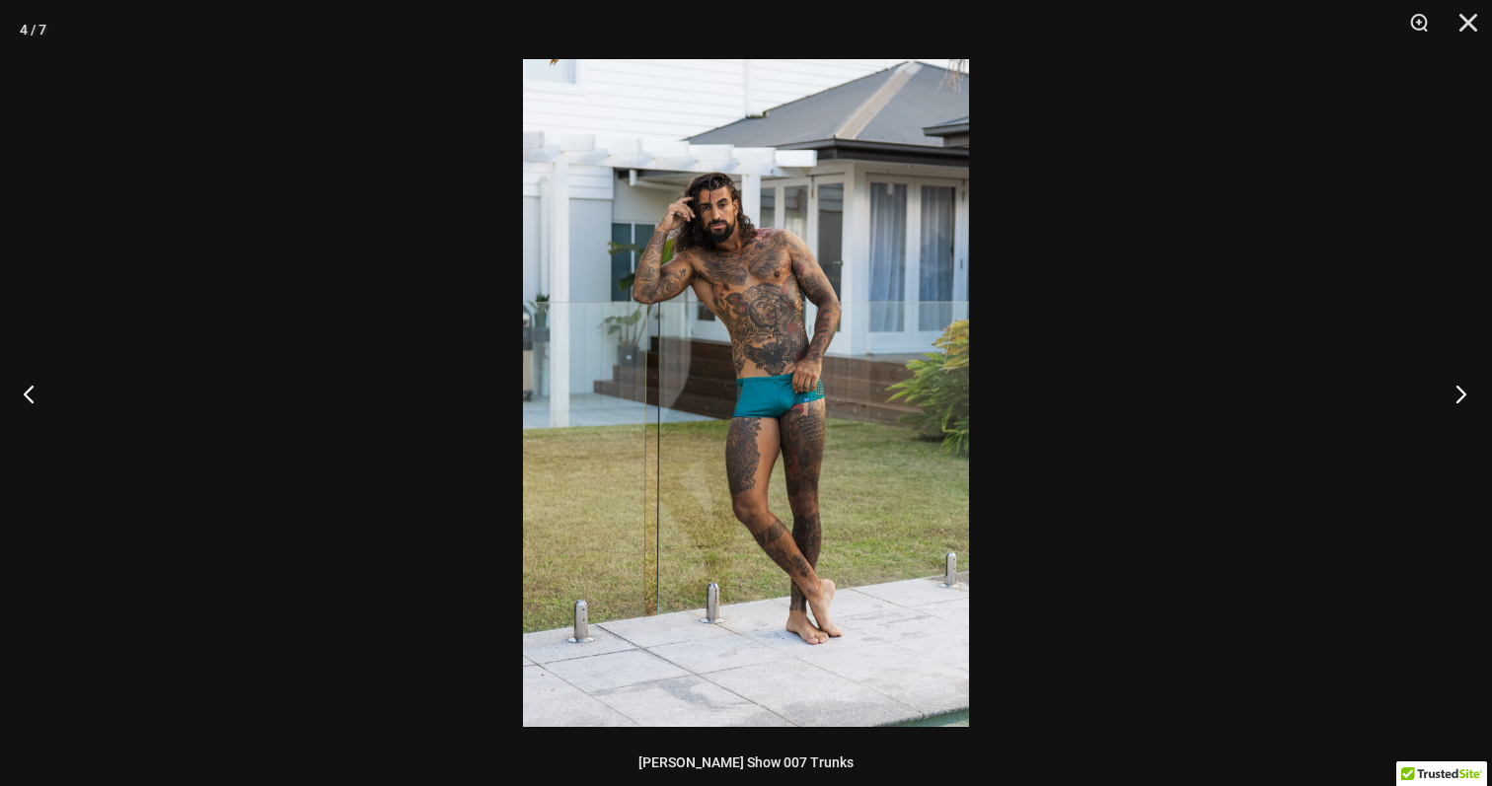
click at [1457, 388] on button "Next" at bounding box center [1455, 393] width 74 height 99
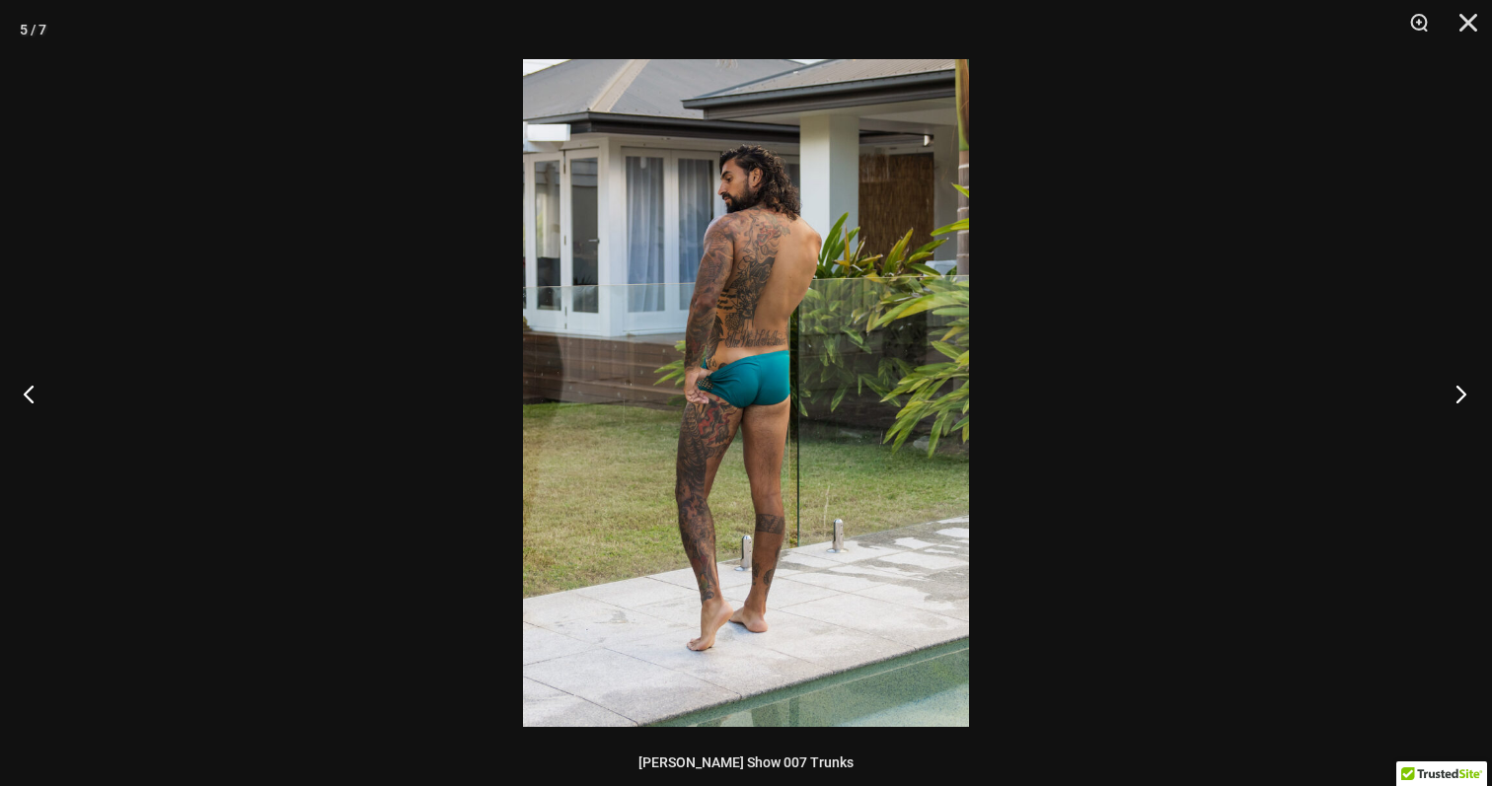
click at [1457, 388] on button "Next" at bounding box center [1455, 393] width 74 height 99
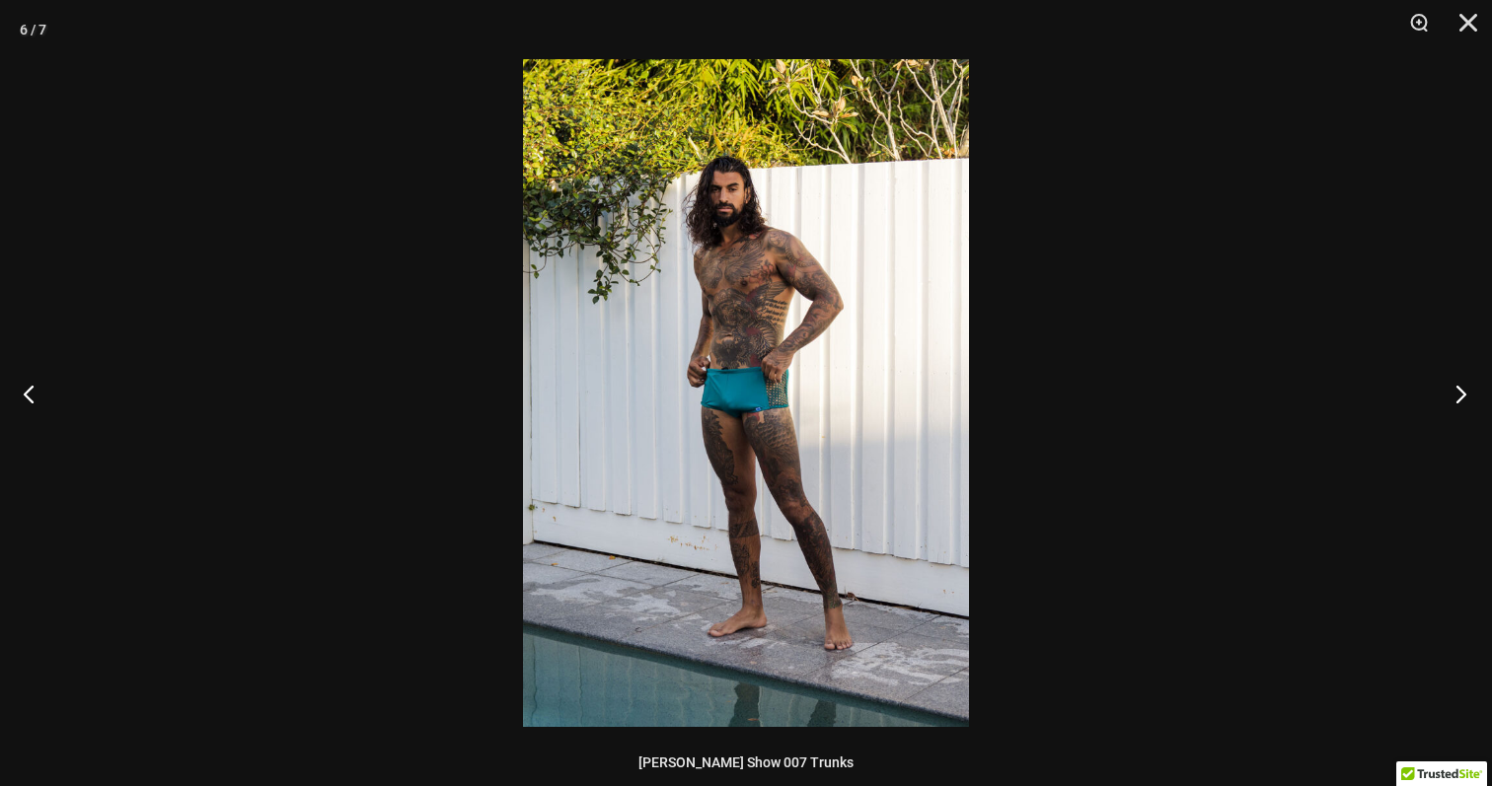
click at [1457, 388] on button "Next" at bounding box center [1455, 393] width 74 height 99
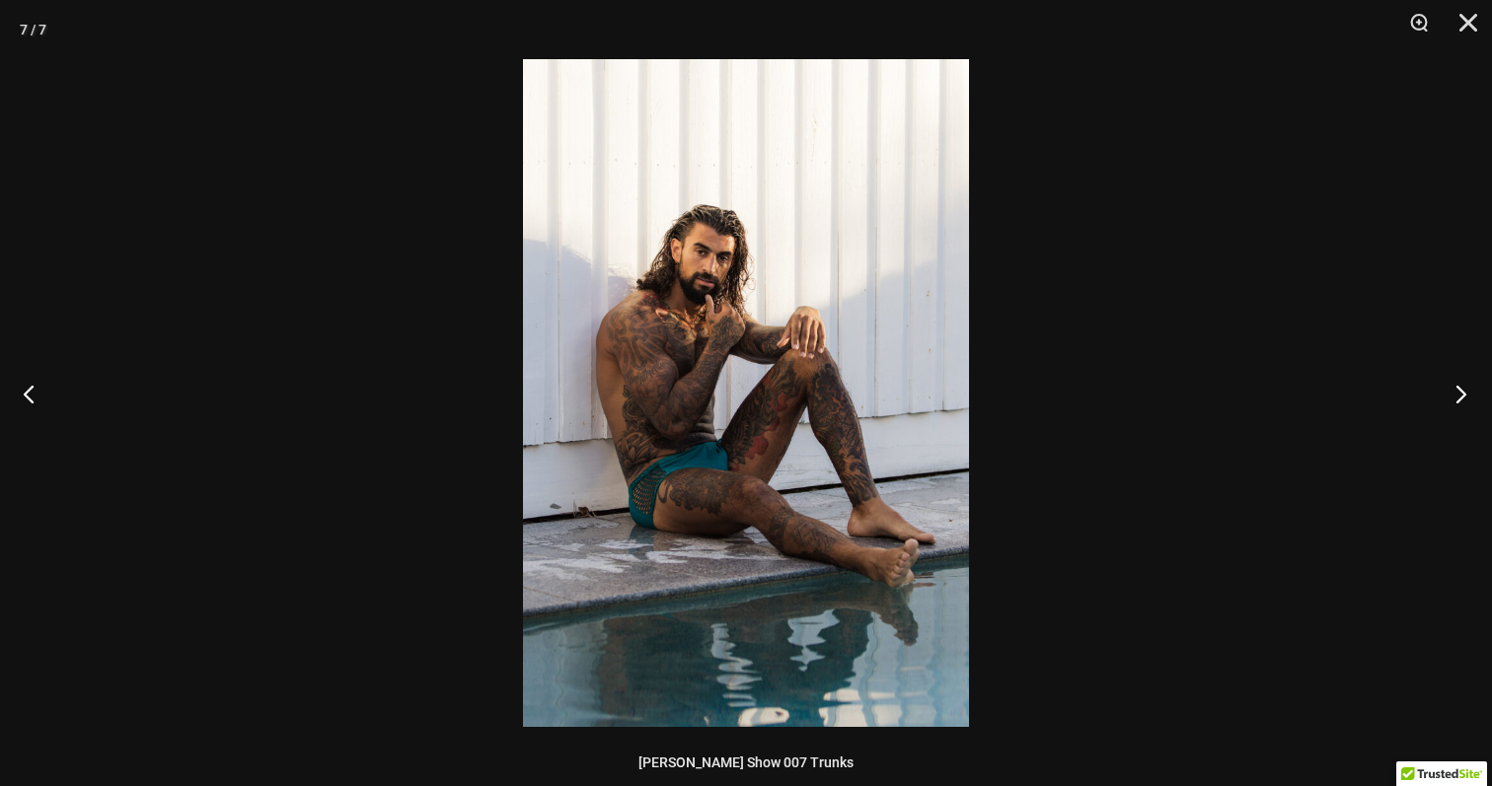
click at [1457, 388] on button "Next" at bounding box center [1455, 393] width 74 height 99
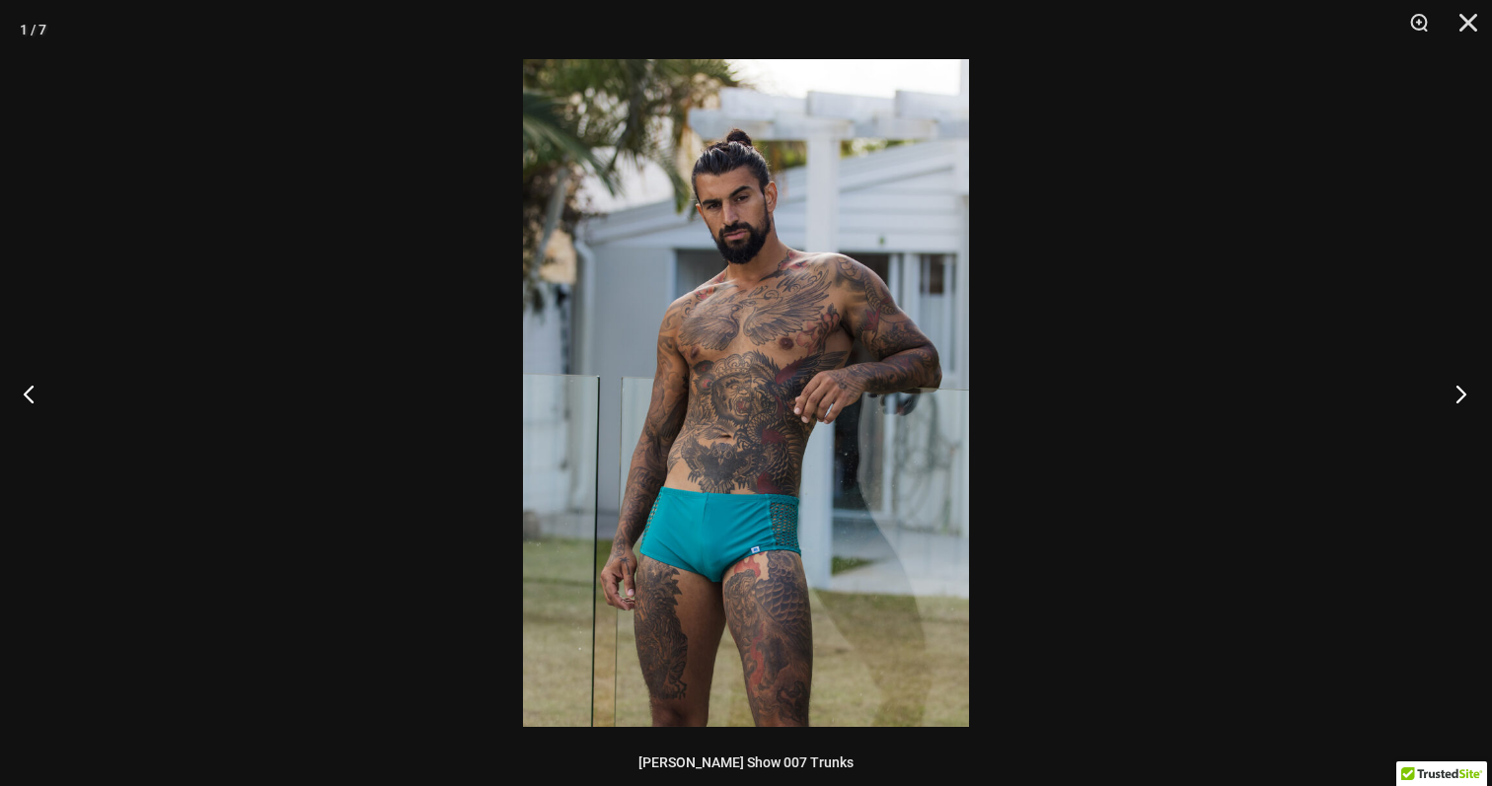
click at [1457, 388] on button "Next" at bounding box center [1455, 393] width 74 height 99
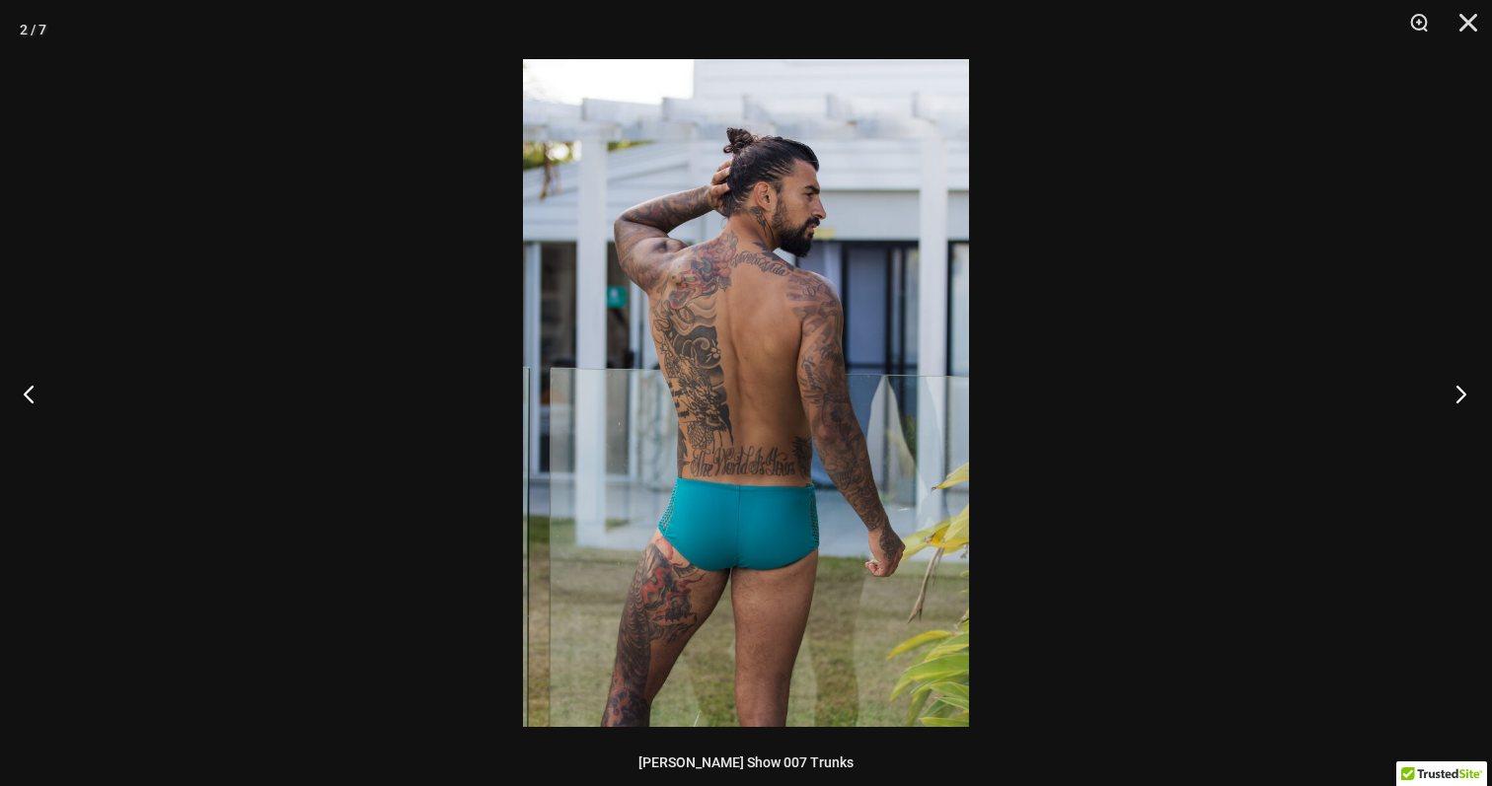
click at [1457, 388] on button "Next" at bounding box center [1455, 393] width 74 height 99
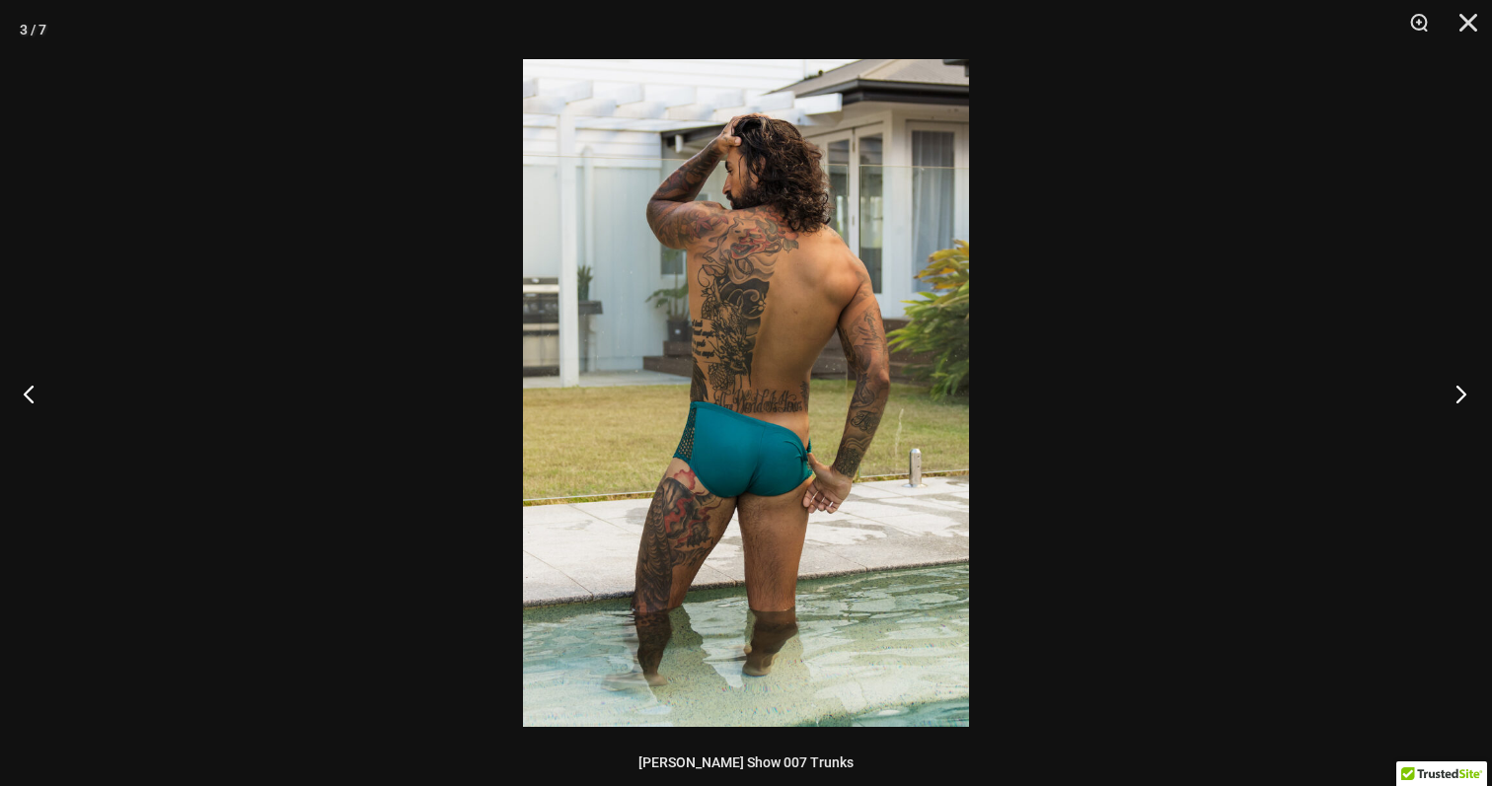
click at [1457, 388] on button "Next" at bounding box center [1455, 393] width 74 height 99
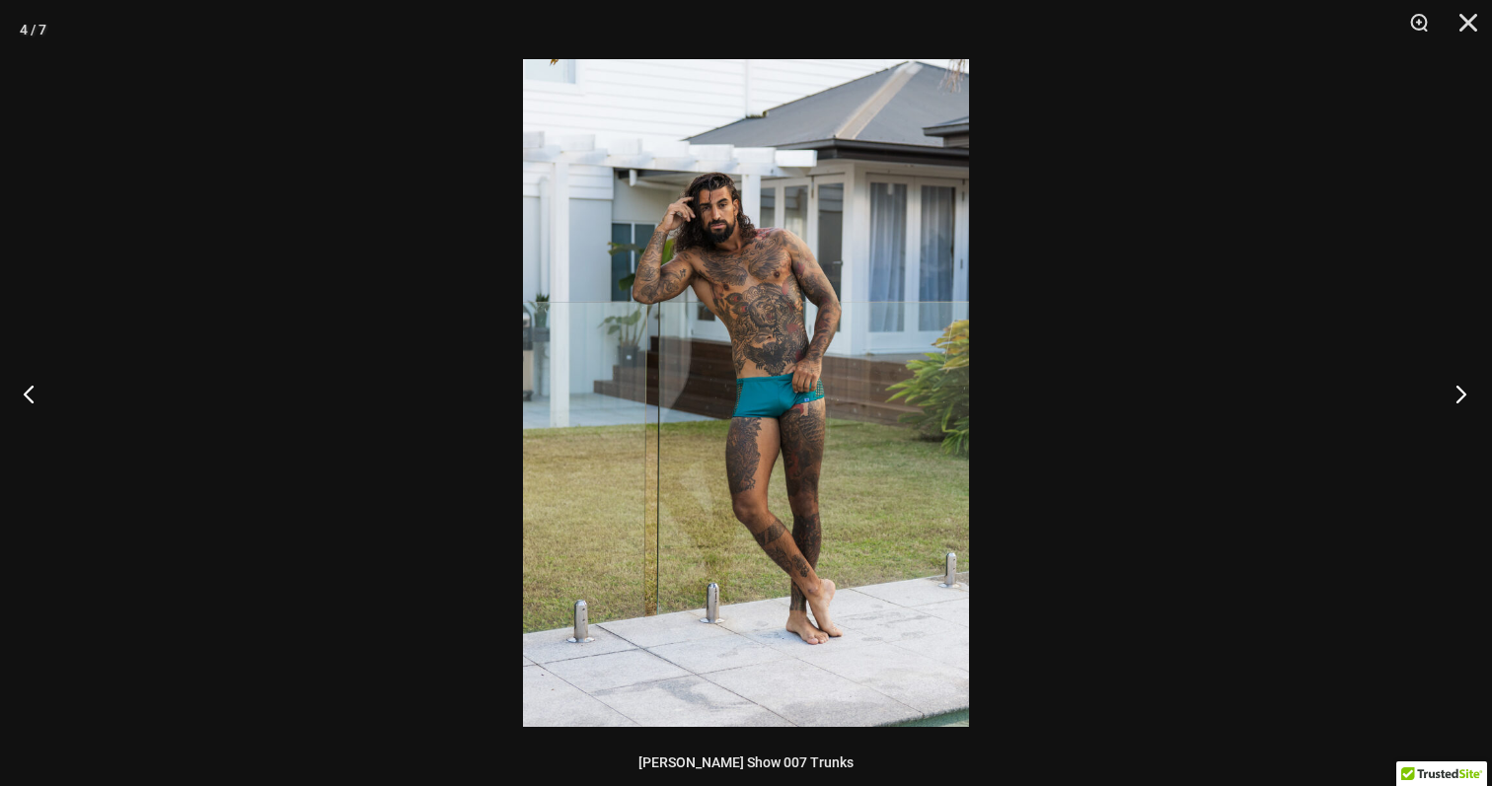
click at [1457, 388] on button "Next" at bounding box center [1455, 393] width 74 height 99
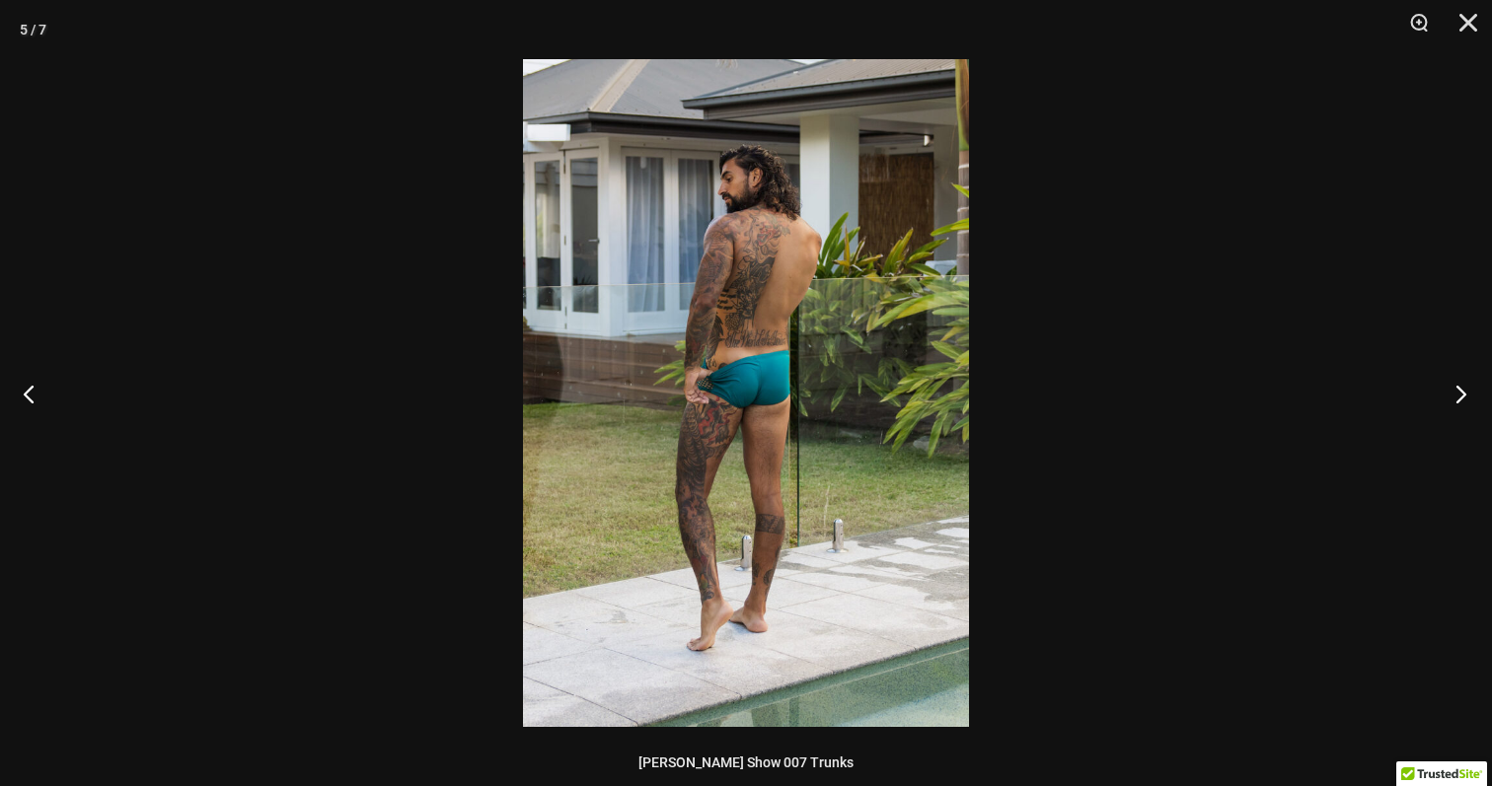
click at [1457, 388] on button "Next" at bounding box center [1455, 393] width 74 height 99
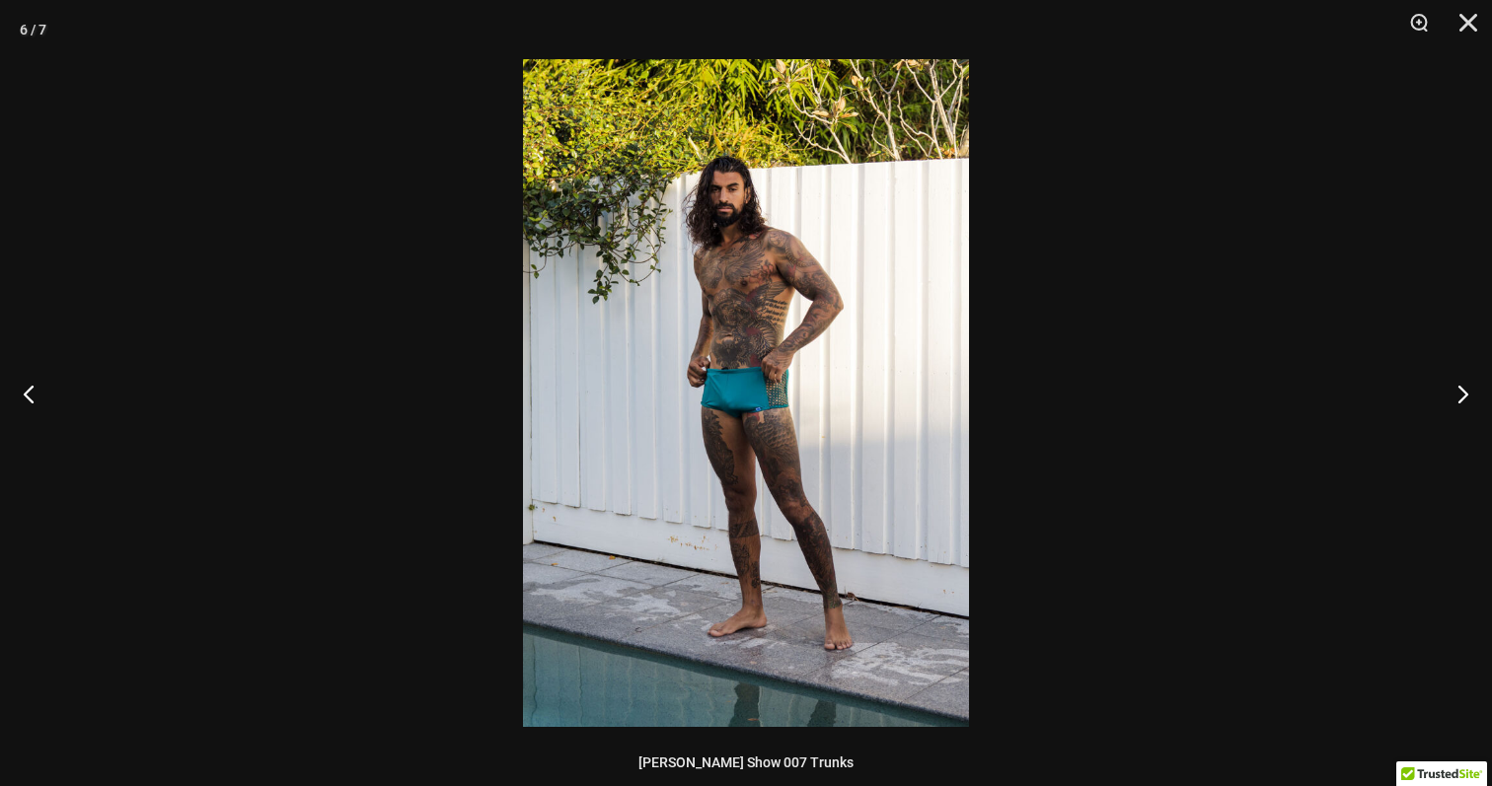
click at [757, 386] on img at bounding box center [746, 393] width 446 height 668
